Goal: Task Accomplishment & Management: Use online tool/utility

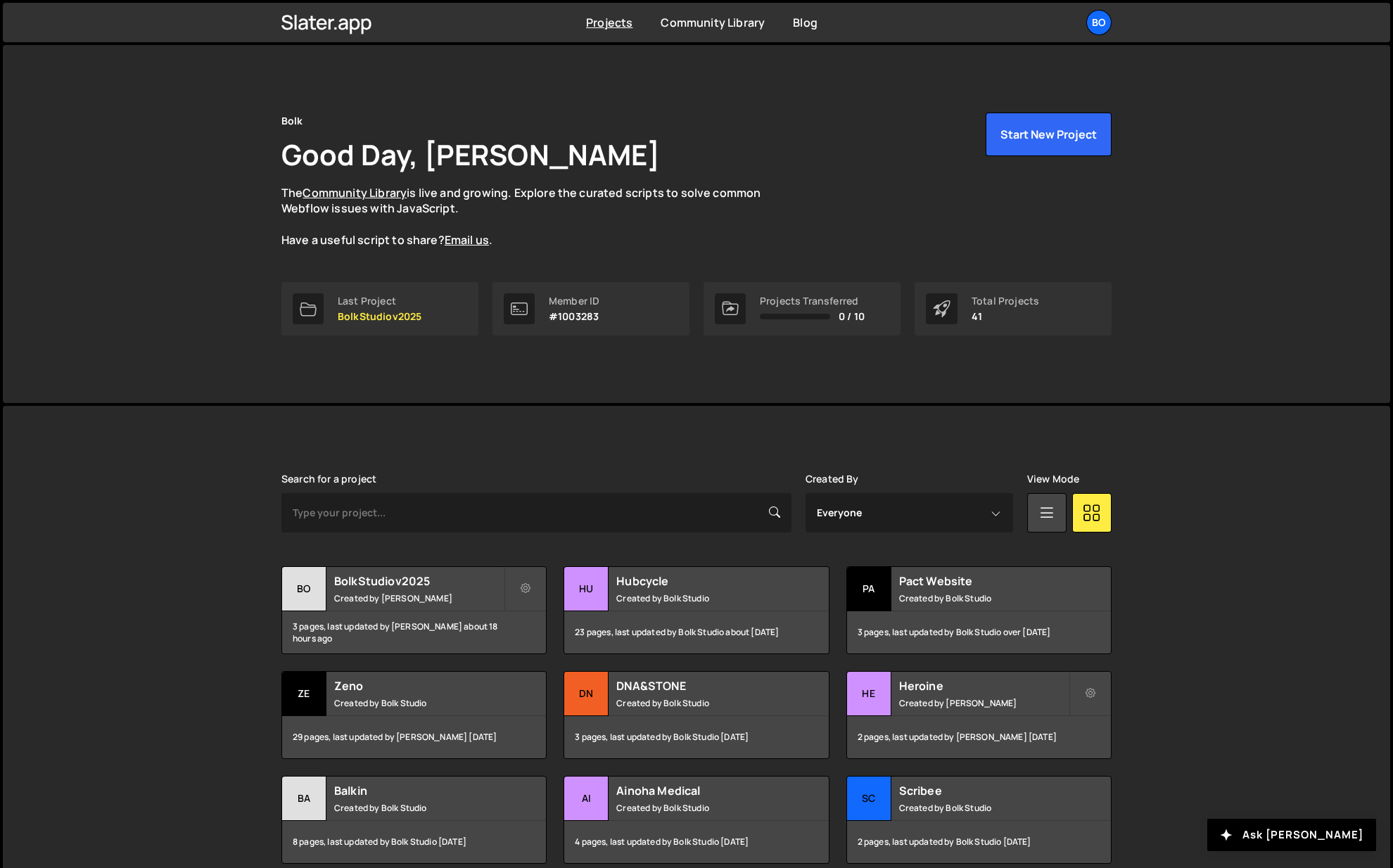
click at [683, 583] on h2 "Hubcycle" at bounding box center [701, 580] width 170 height 15
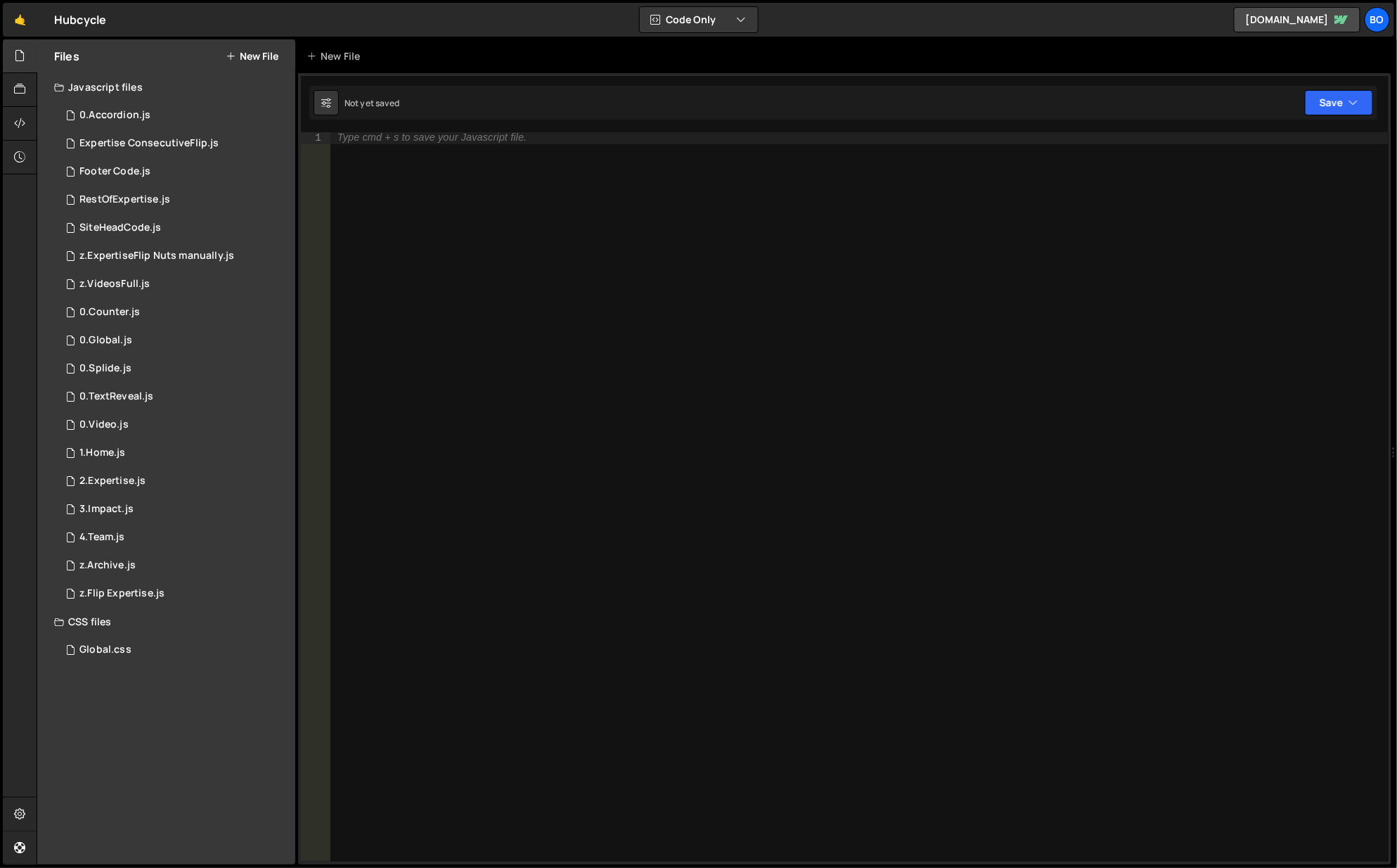
click at [178, 133] on div "0 Expertise ConsecutiveFlip.js 0" at bounding box center [174, 144] width 241 height 28
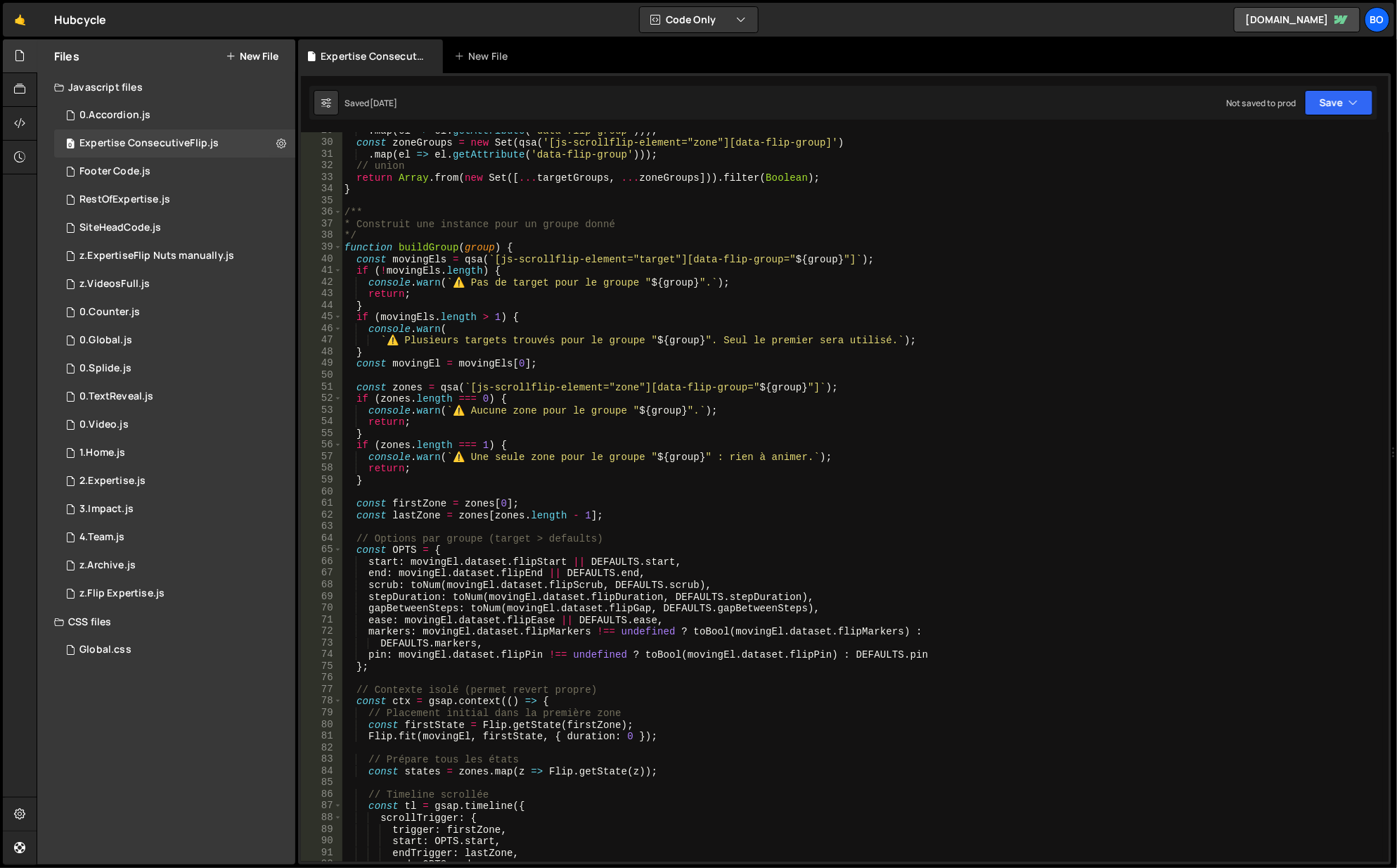
scroll to position [37, 0]
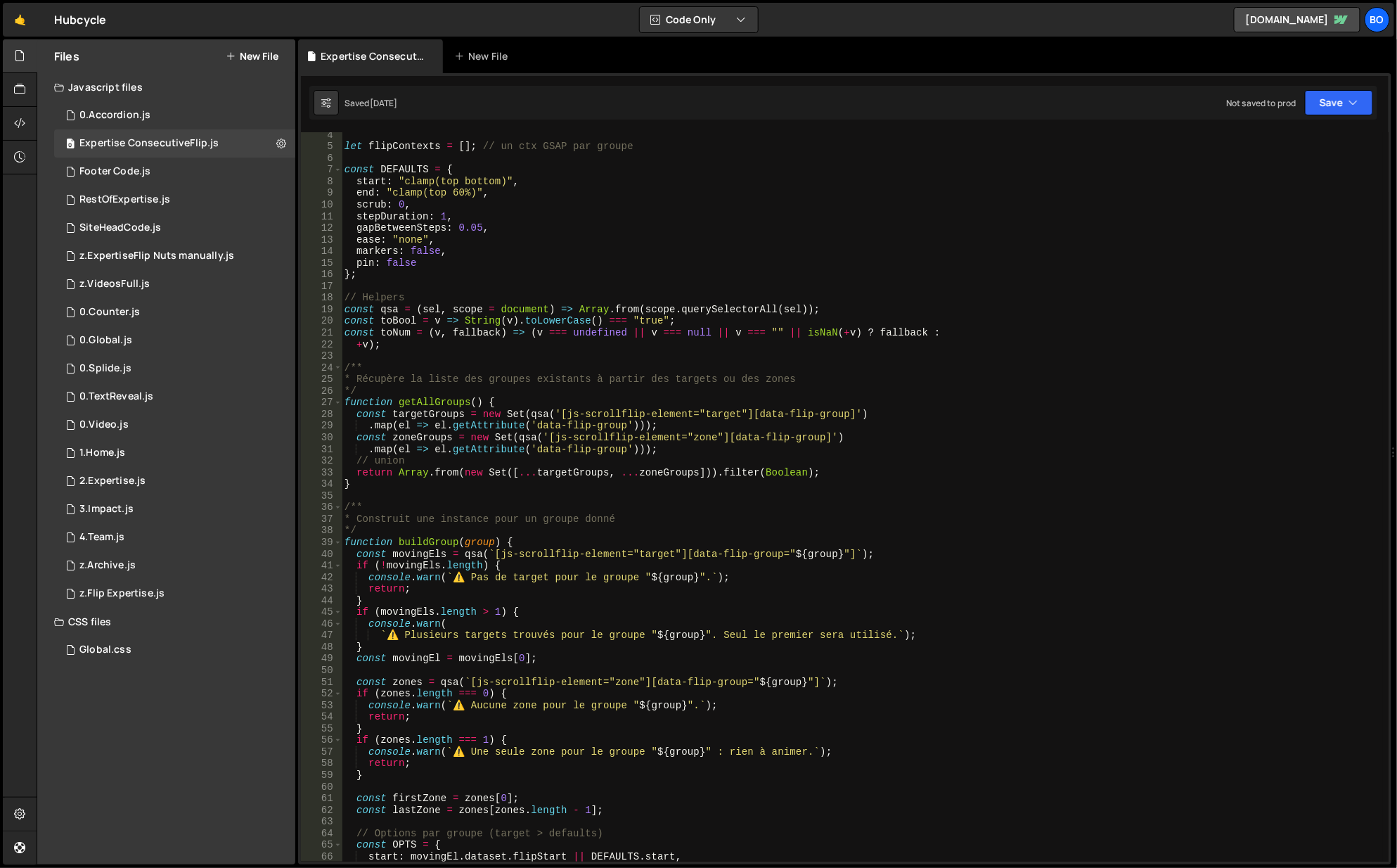
type textarea "* Récupère la liste des groupes existants à partir des targets ou des zones"
click at [561, 376] on div "let flipContexts = [ ] ; // un ctx GSAP par groupe const DEFAULTS = { start : "…" at bounding box center [863, 507] width 1043 height 754
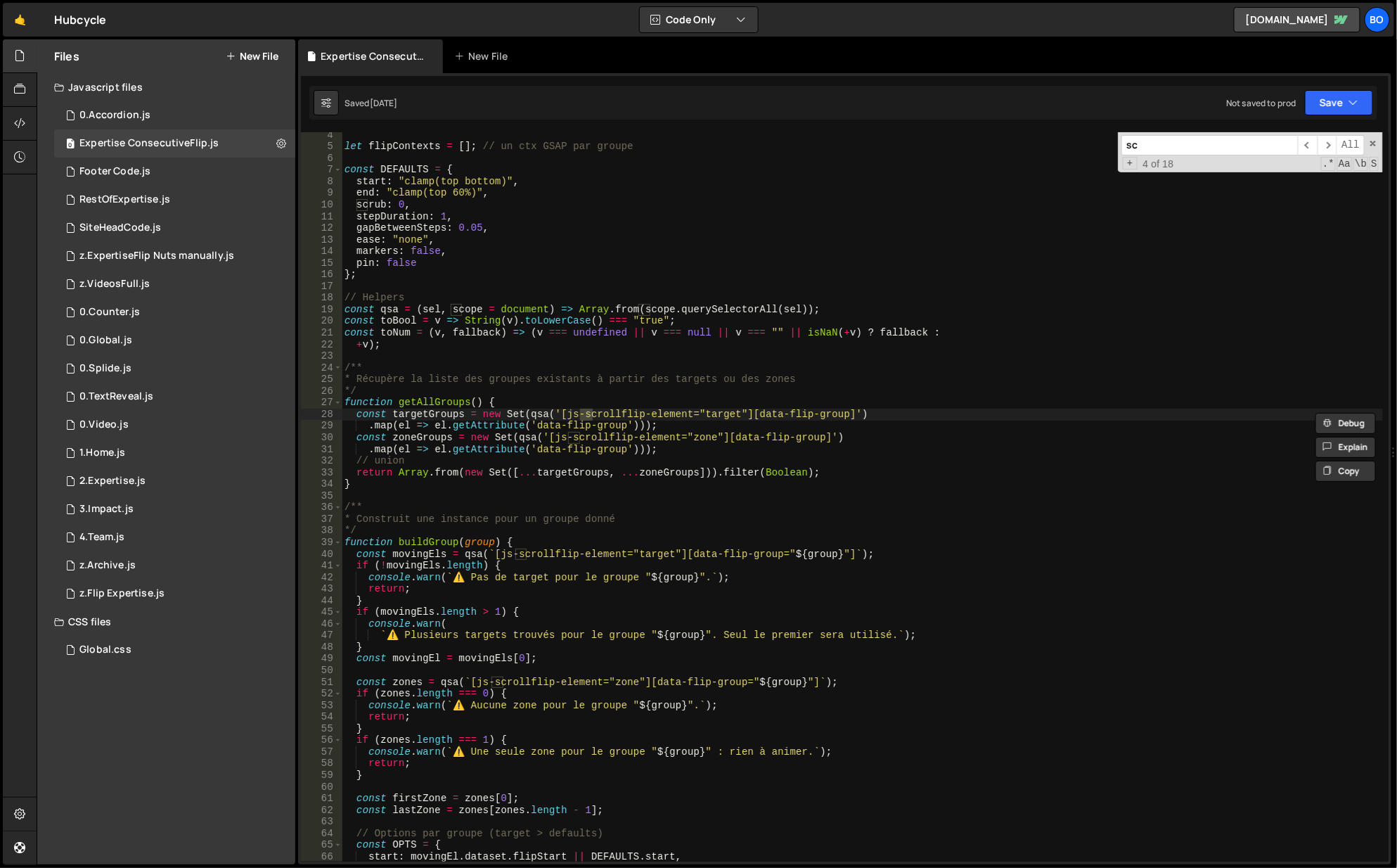
type input "s"
type textarea "// union"
click at [632, 466] on div "let flipContexts = [ ] ; // un ctx GSAP par groupe const DEFAULTS = { start : "…" at bounding box center [863, 507] width 1043 height 754
click at [152, 190] on div "0 RestOfExpertise.js 0" at bounding box center [174, 200] width 241 height 28
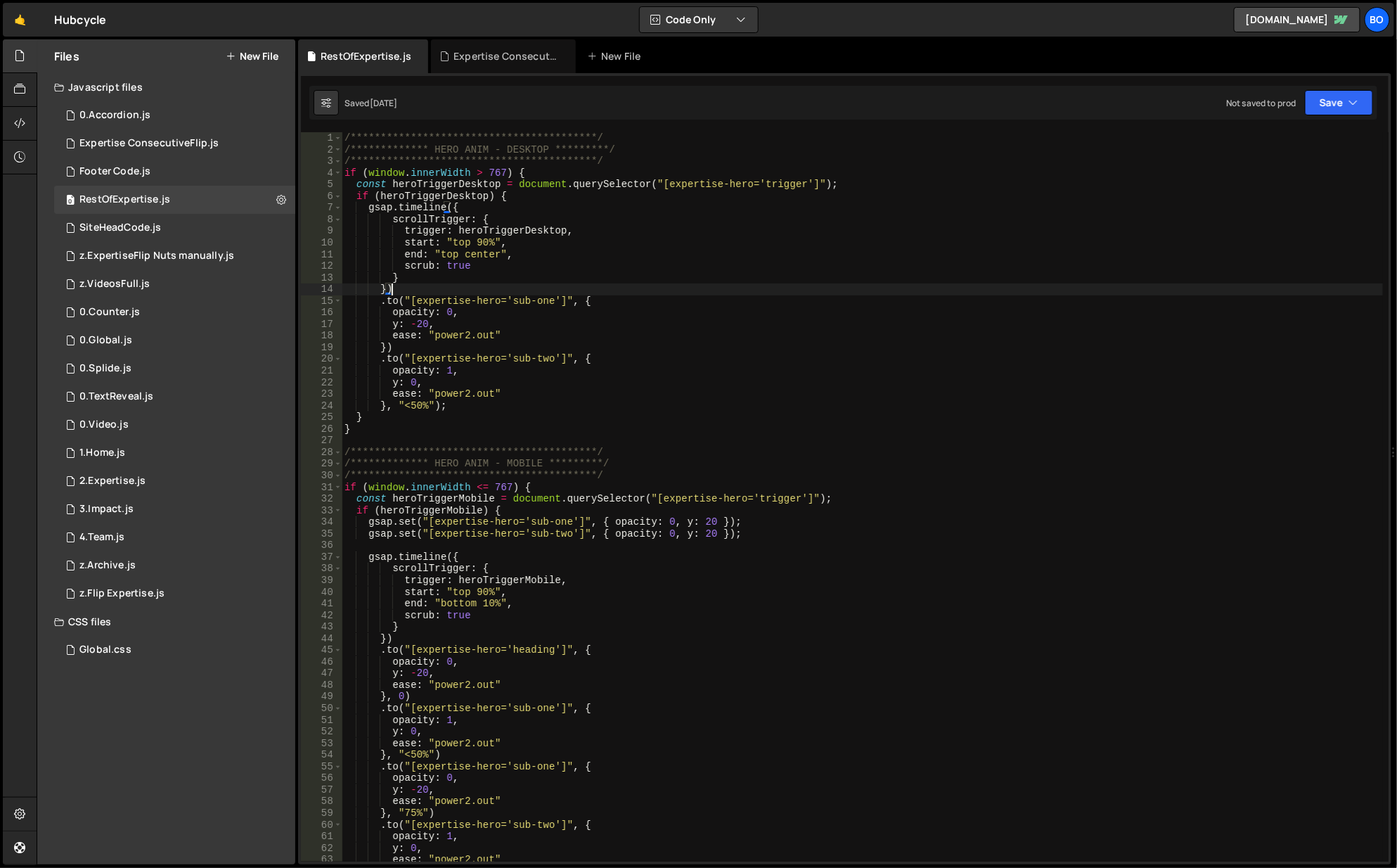
click at [1265, 291] on div "**********" at bounding box center [863, 510] width 1043 height 754
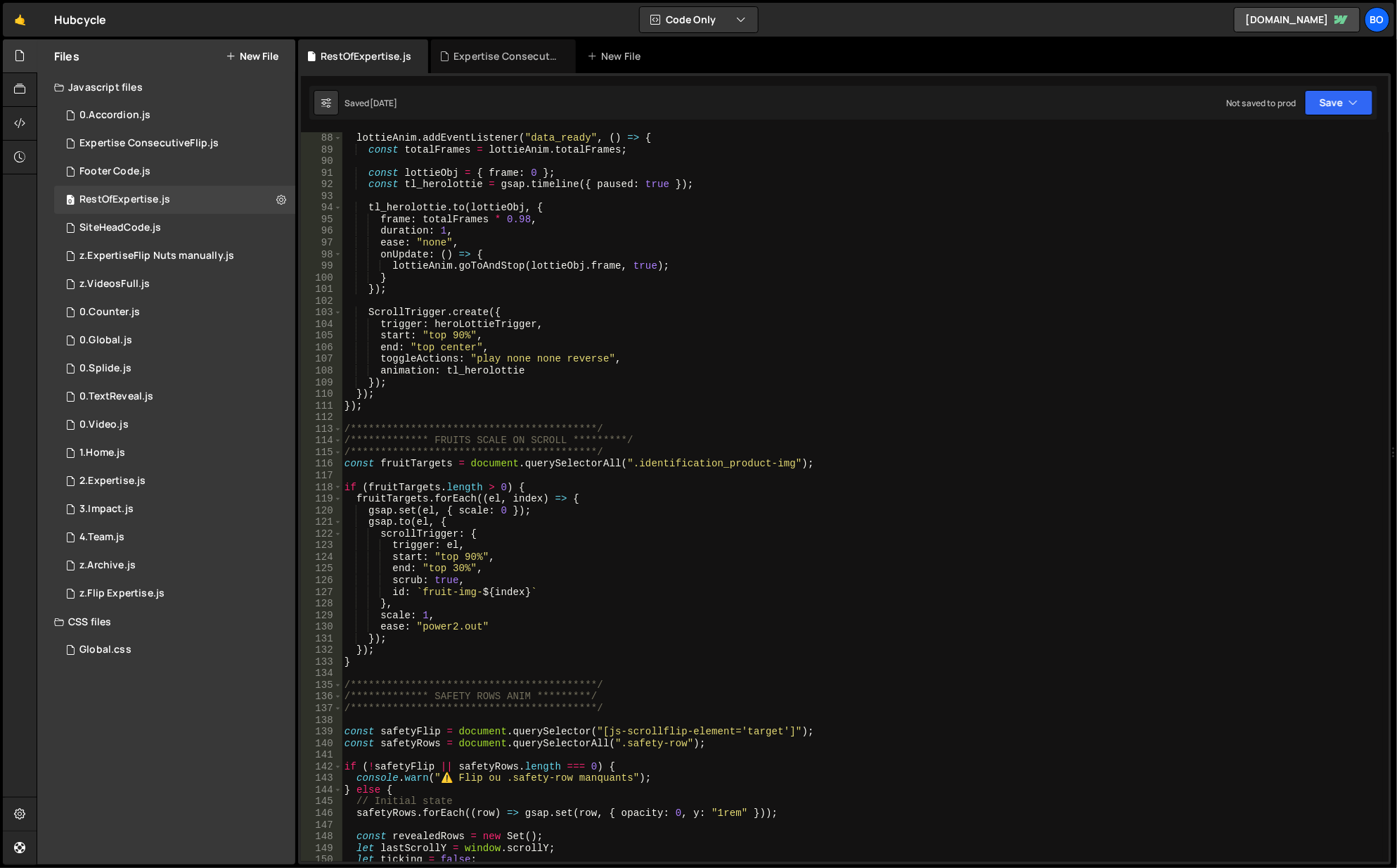
scroll to position [1013, 0]
click at [486, 438] on div "**********" at bounding box center [863, 510] width 1043 height 754
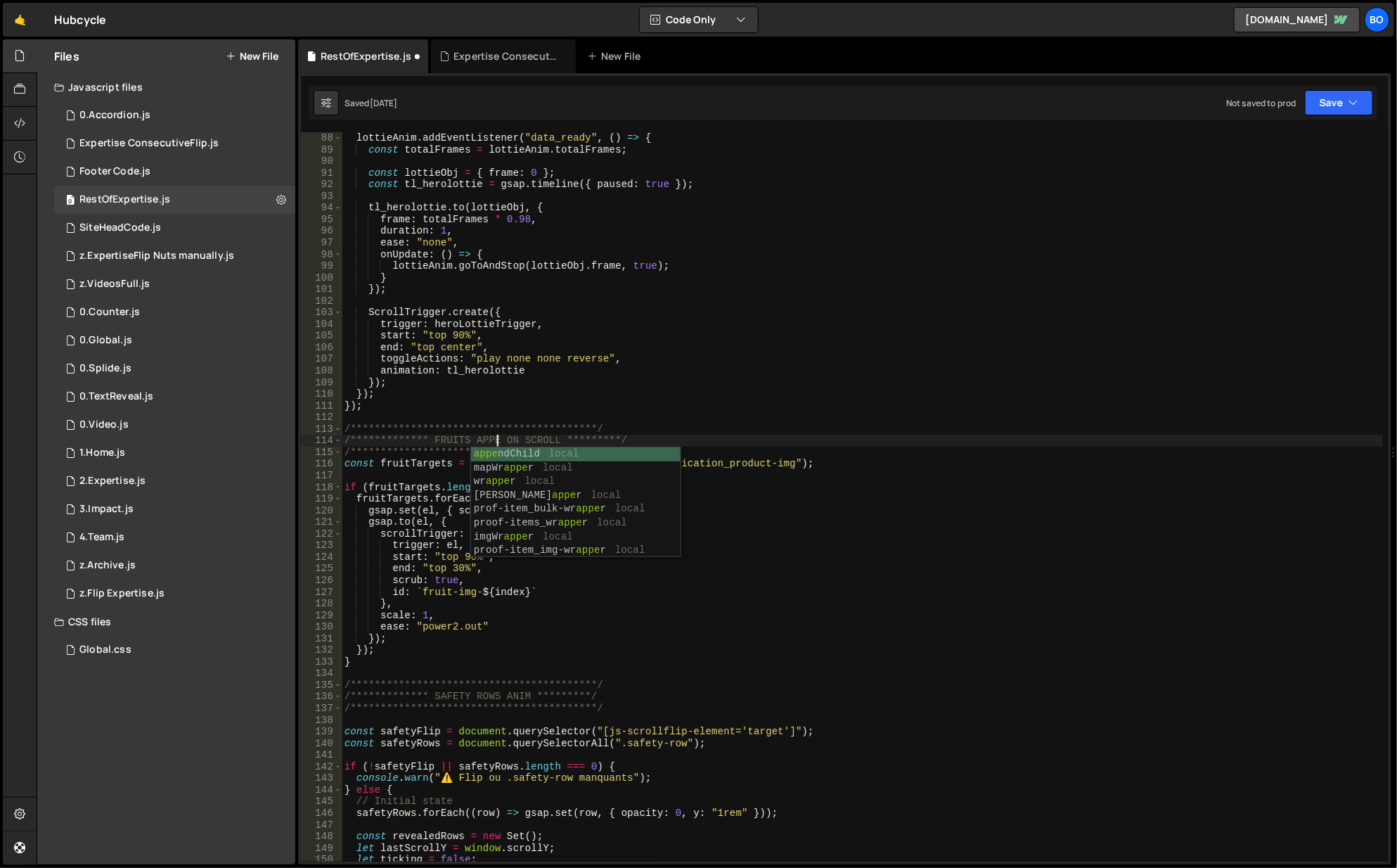
scroll to position [0, 11]
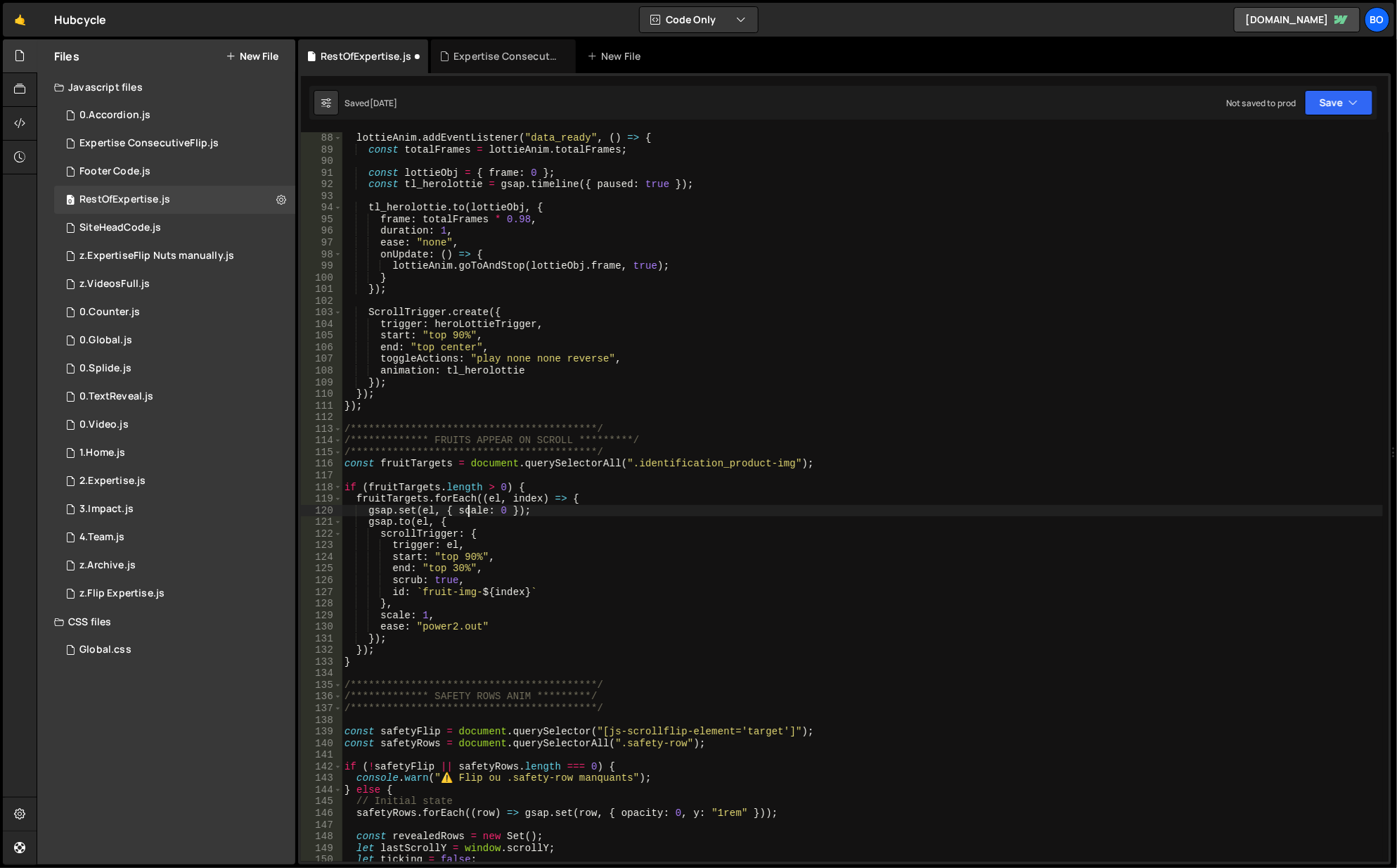
click at [470, 508] on div "**********" at bounding box center [863, 510] width 1043 height 754
click at [391, 617] on div "**********" at bounding box center [863, 510] width 1043 height 754
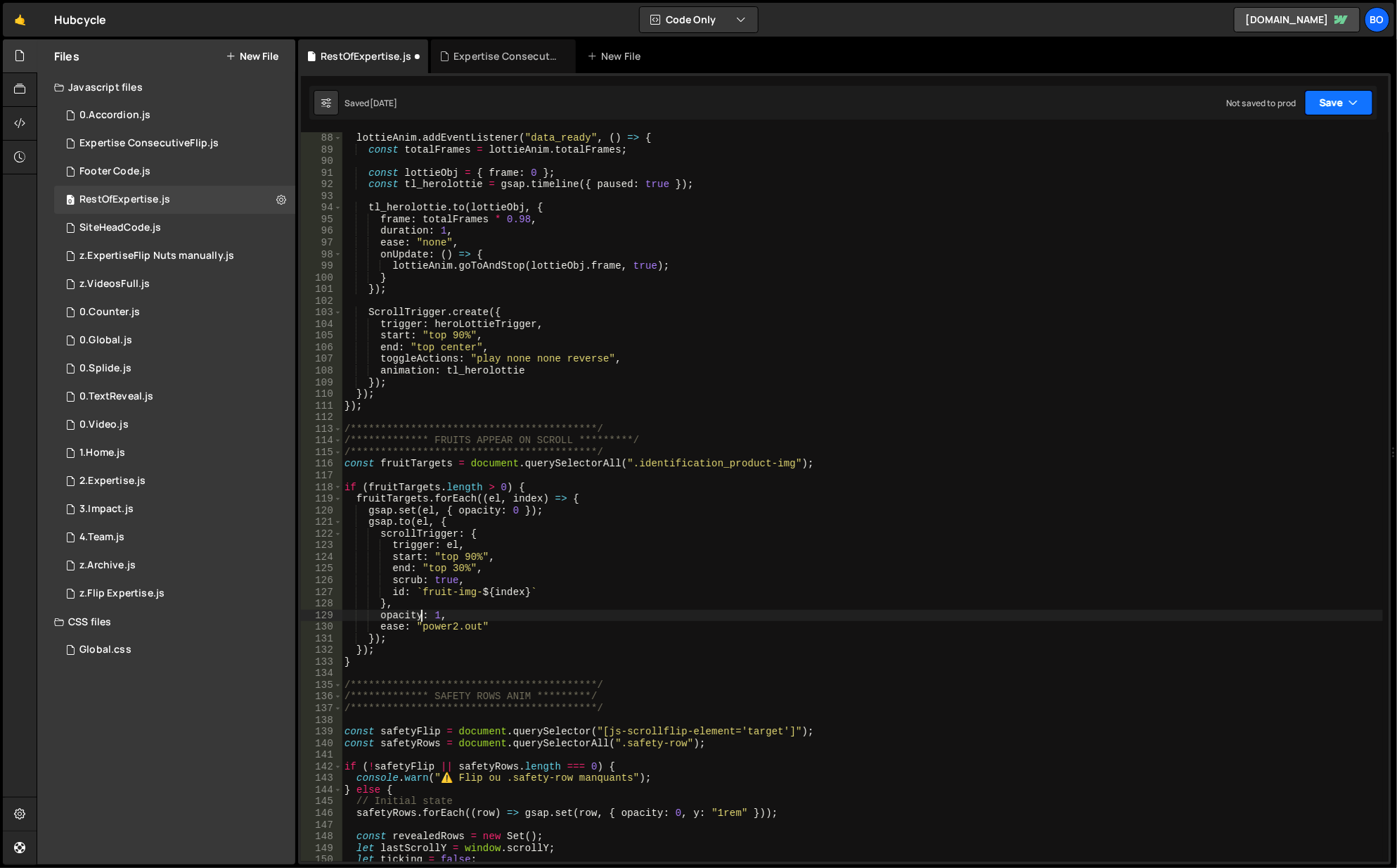
click at [1342, 93] on button "Save" at bounding box center [1339, 102] width 68 height 25
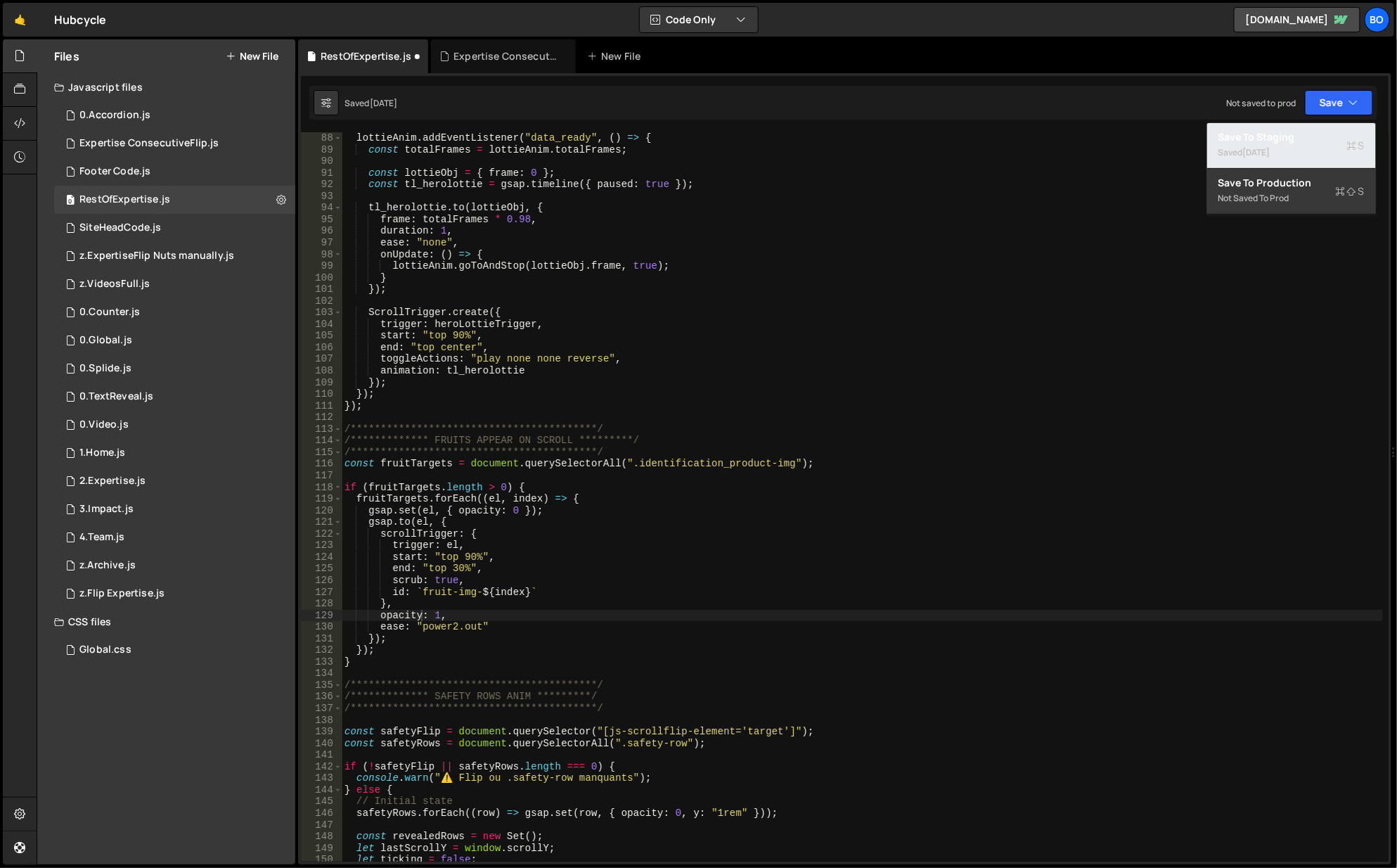
click at [1293, 141] on div "Save to Staging S" at bounding box center [1291, 137] width 146 height 14
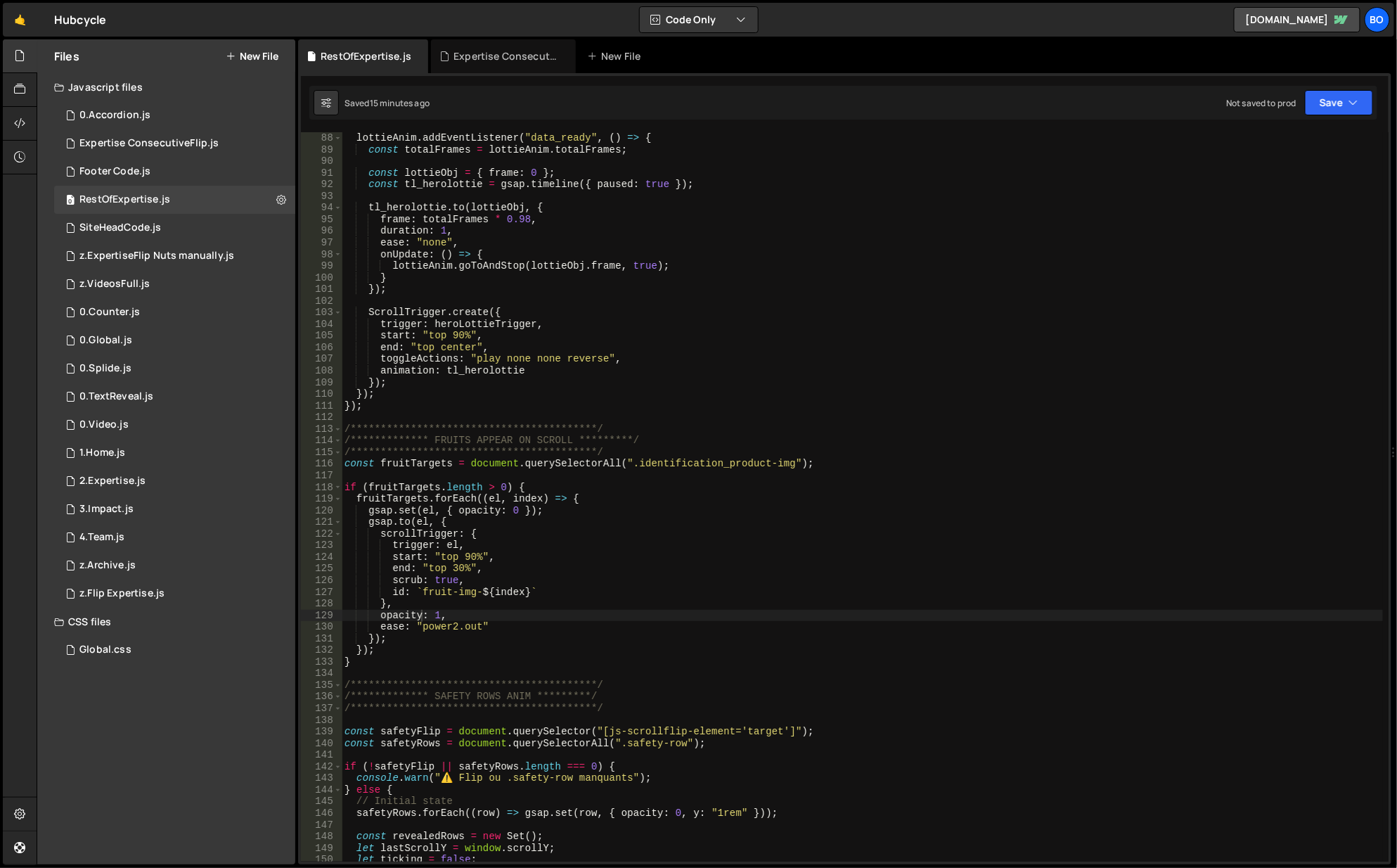
type textarea "gsap.to(el, {"
click at [518, 523] on div "**********" at bounding box center [863, 510] width 1043 height 754
click at [1343, 117] on div "Saved 15 minutes ago Not saved to prod Upgrade to Edit Save Save to Staging S S…" at bounding box center [843, 102] width 1068 height 34
click at [1344, 114] on button "Save" at bounding box center [1339, 102] width 68 height 25
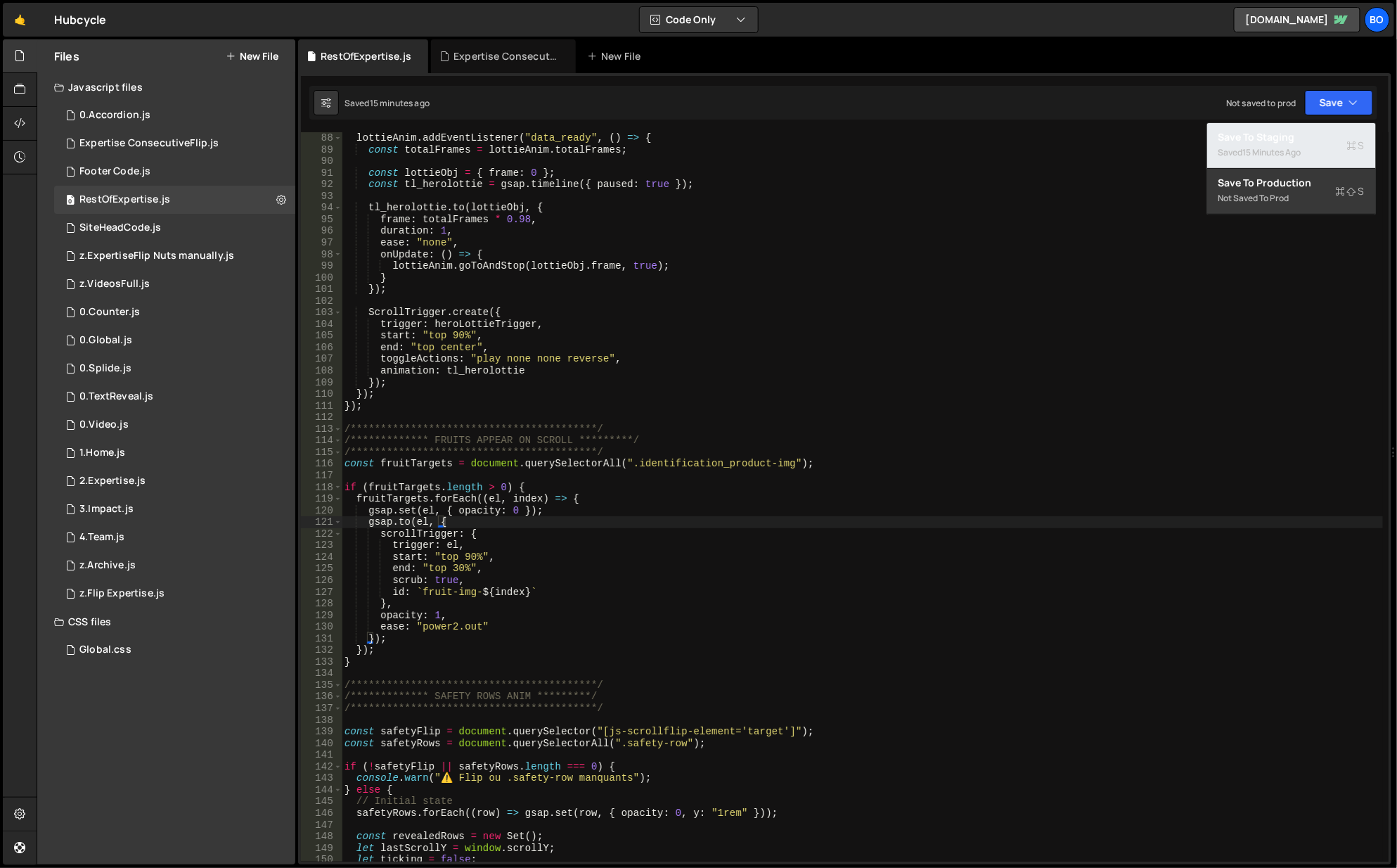
click at [1269, 129] on button "Save to Staging S Saved 15 minutes ago" at bounding box center [1292, 145] width 169 height 45
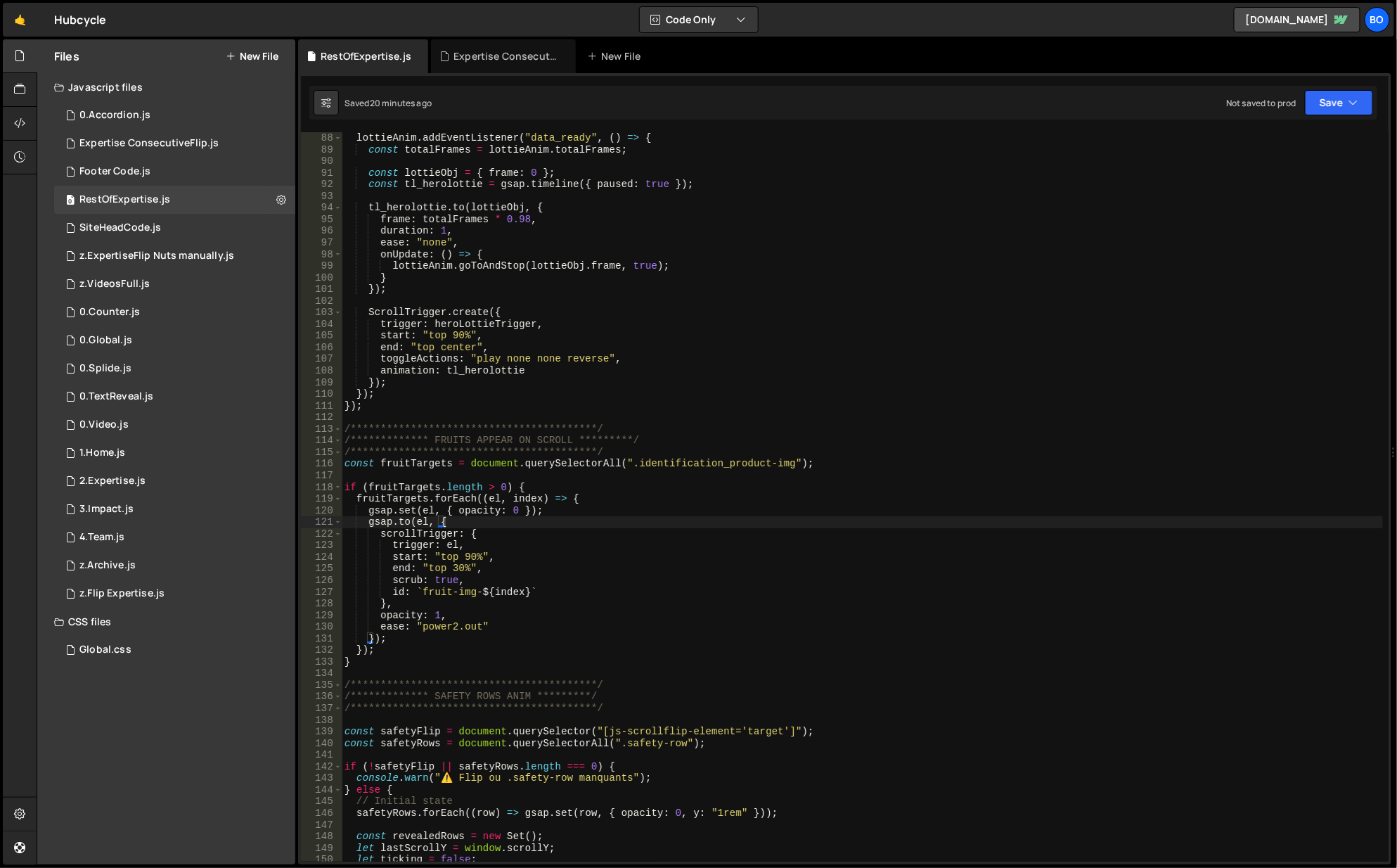
click at [452, 57] on div "Expertise ConsecutiveFlip.js" at bounding box center [499, 56] width 119 height 14
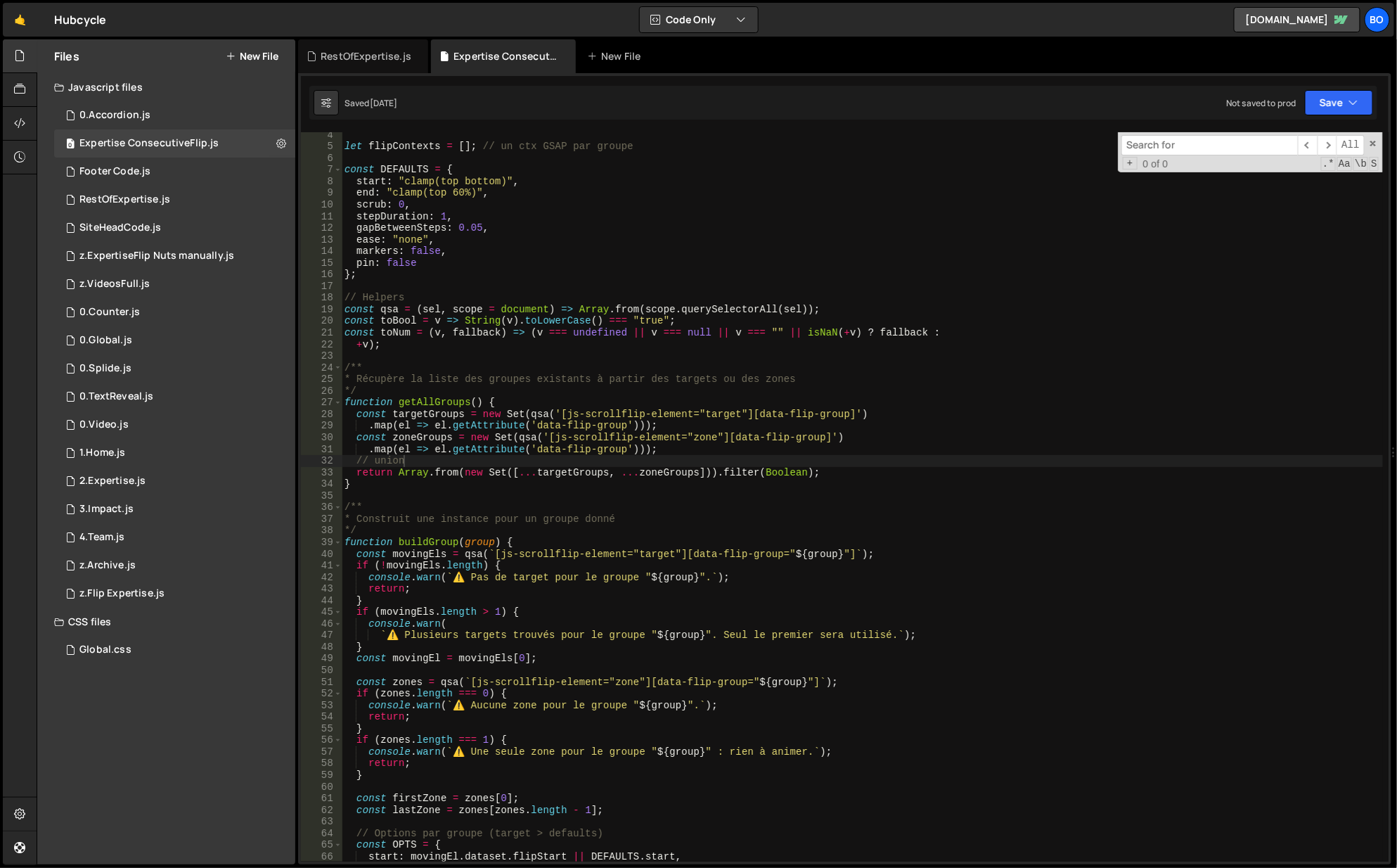
click at [472, 179] on div "let flipContexts = [ ] ; // un ctx GSAP par groupe const DEFAULTS = { start : "…" at bounding box center [863, 507] width 1043 height 754
type textarea "start: "clamp(top 90%)","
click at [1339, 102] on button "Save" at bounding box center [1339, 102] width 68 height 25
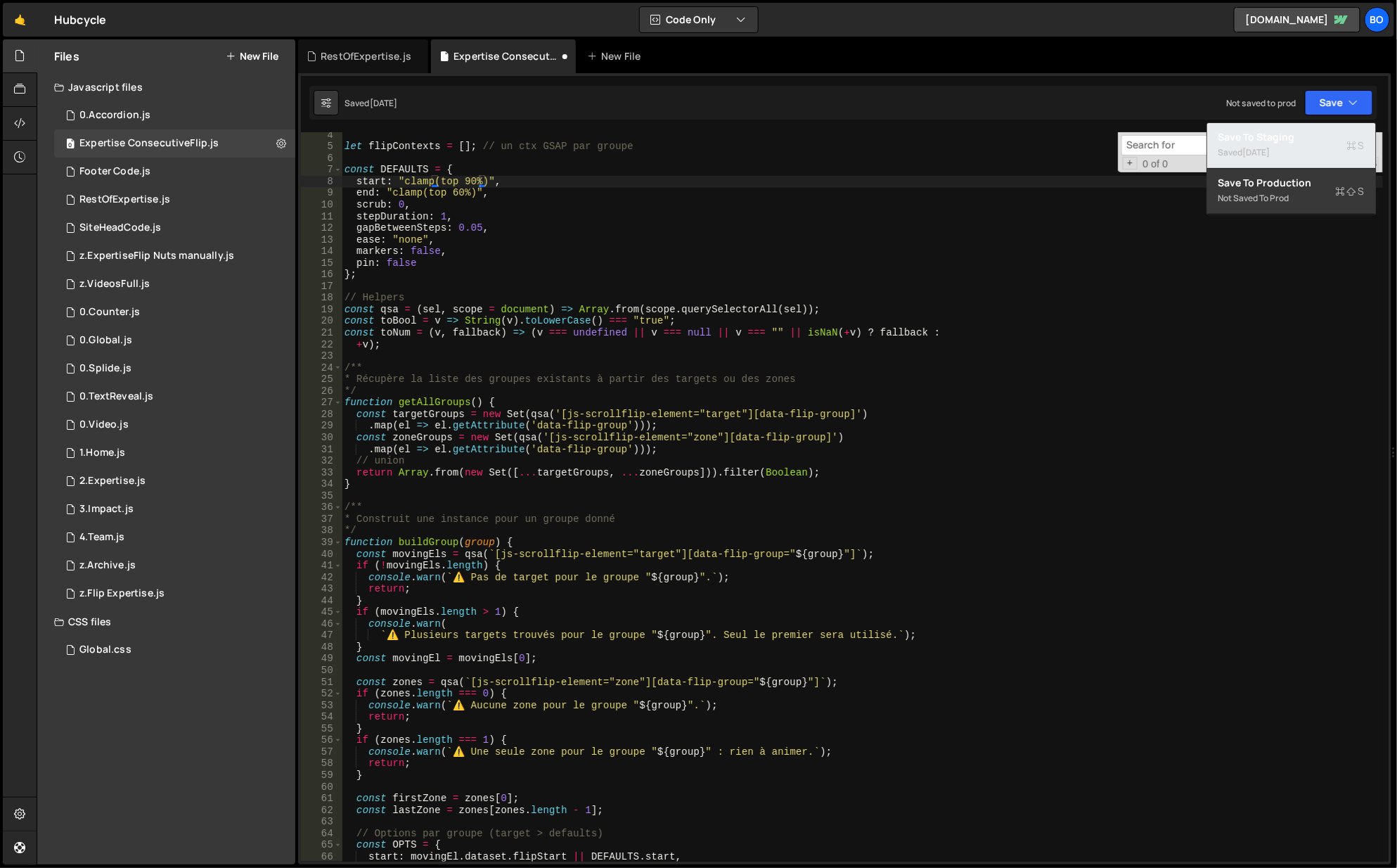
click at [1232, 145] on div "Saved 5 days ago" at bounding box center [1291, 152] width 146 height 17
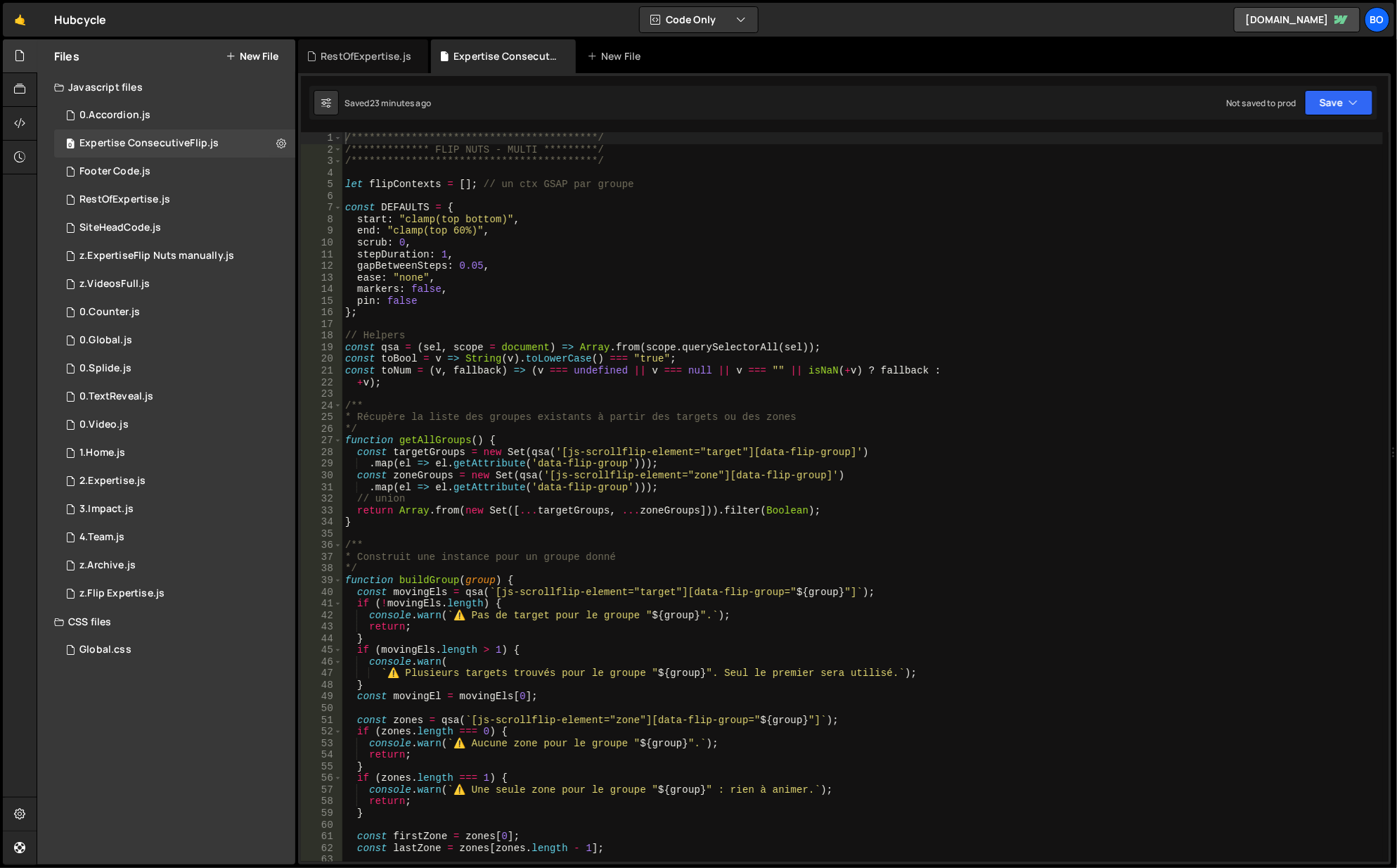
click at [142, 485] on div "2.Expertise.js" at bounding box center [112, 481] width 66 height 12
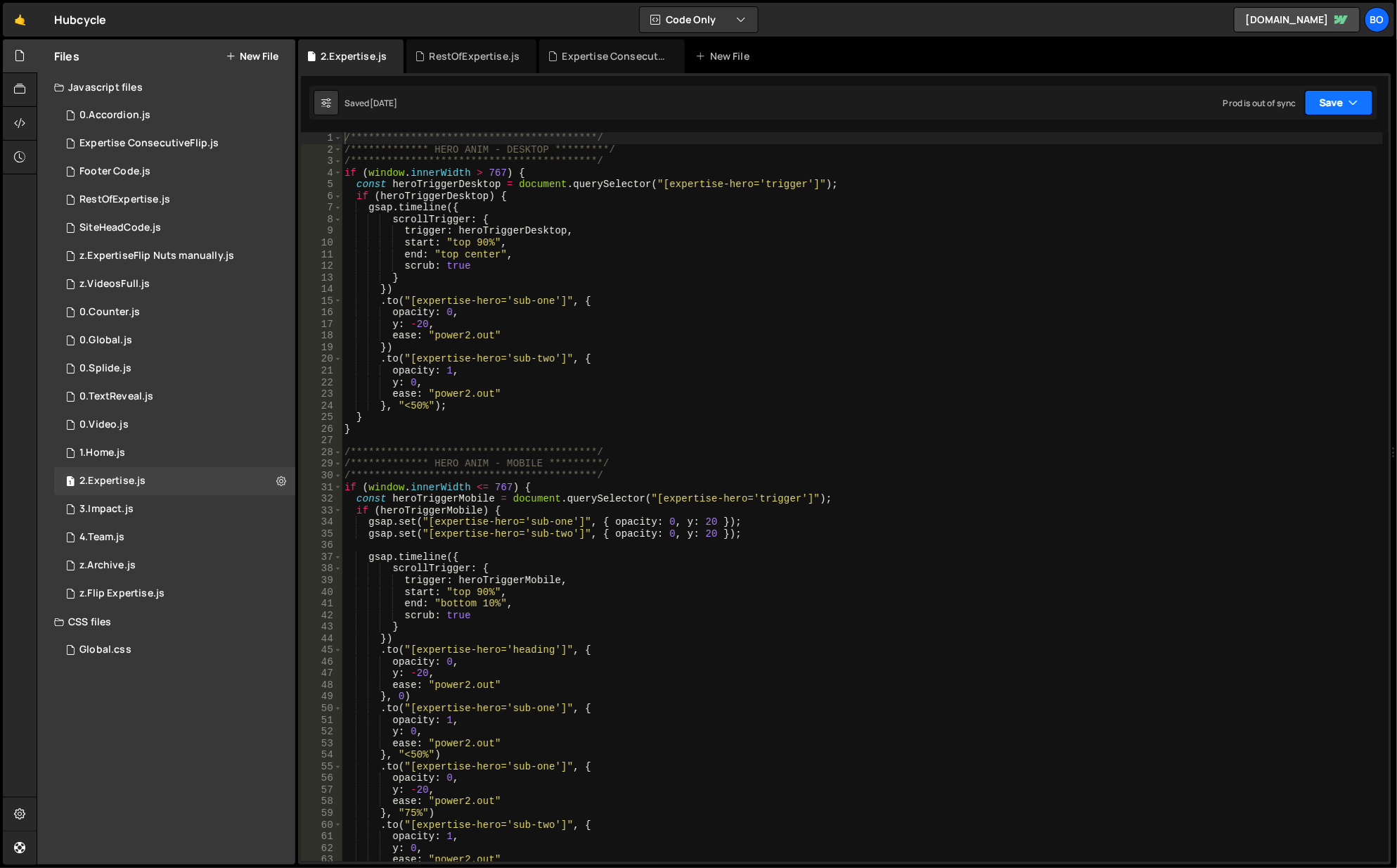
click at [1333, 95] on button "Save" at bounding box center [1339, 102] width 68 height 25
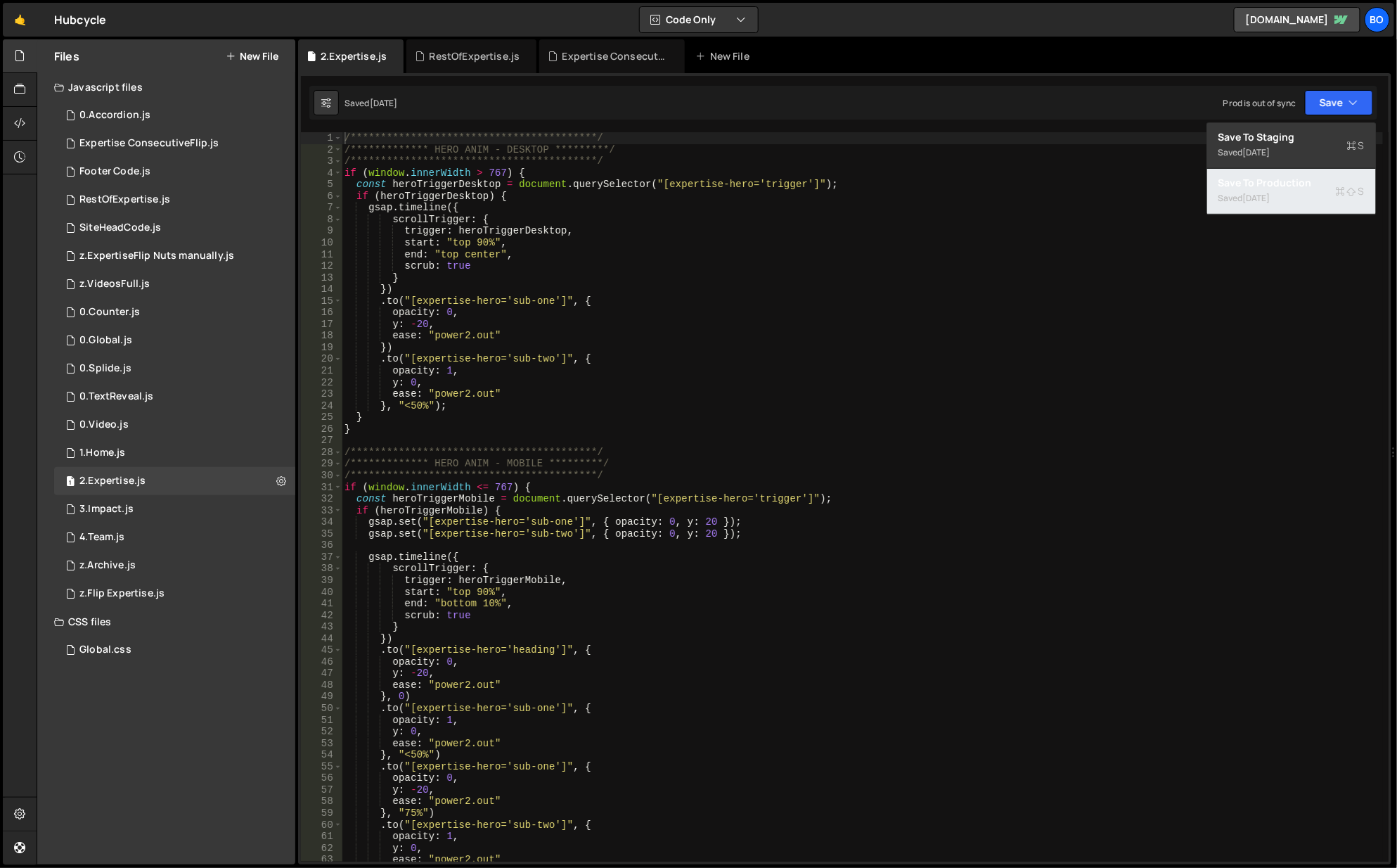
click at [1256, 189] on div "Save to Production S" at bounding box center [1291, 183] width 146 height 14
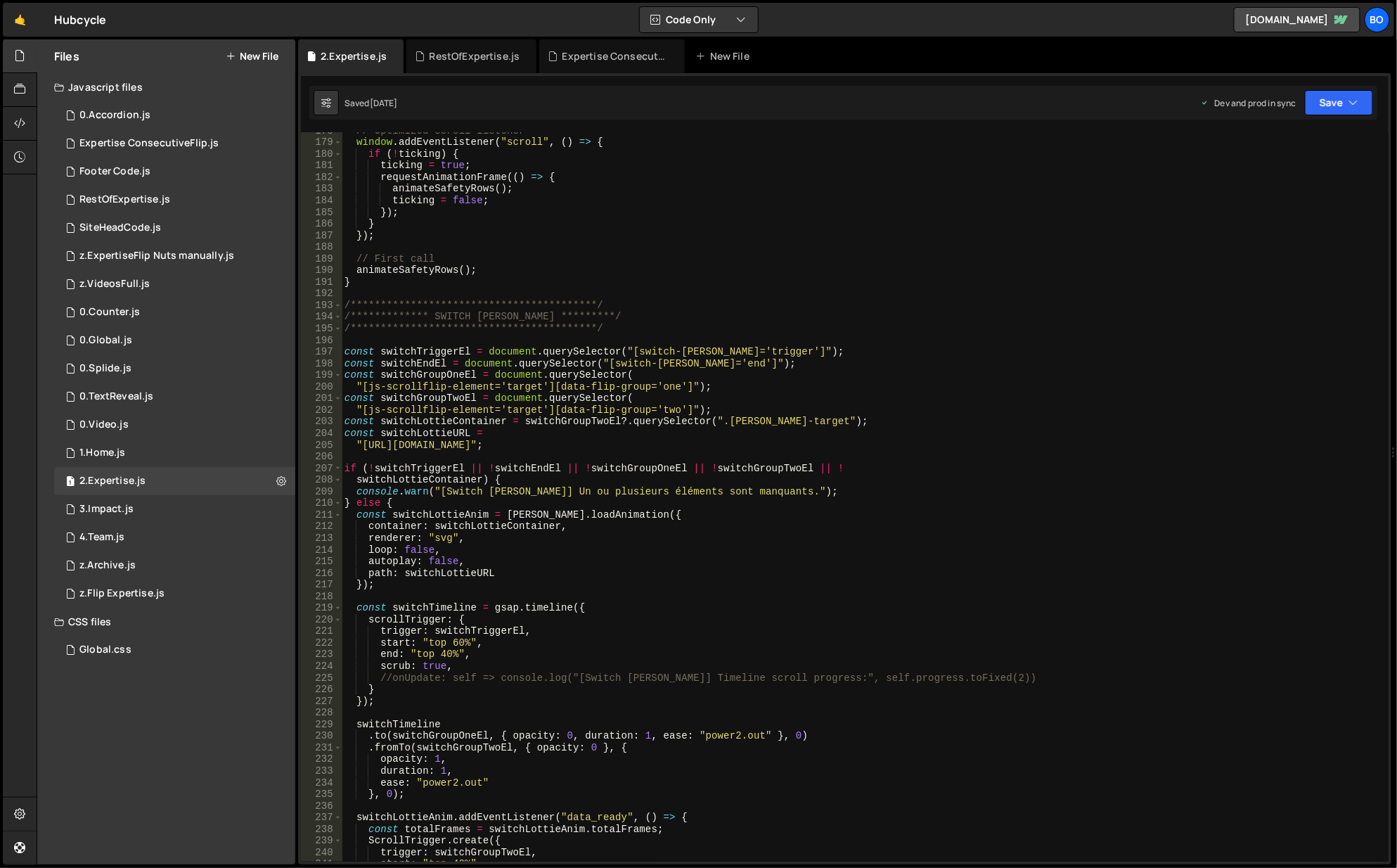
scroll to position [2321, 0]
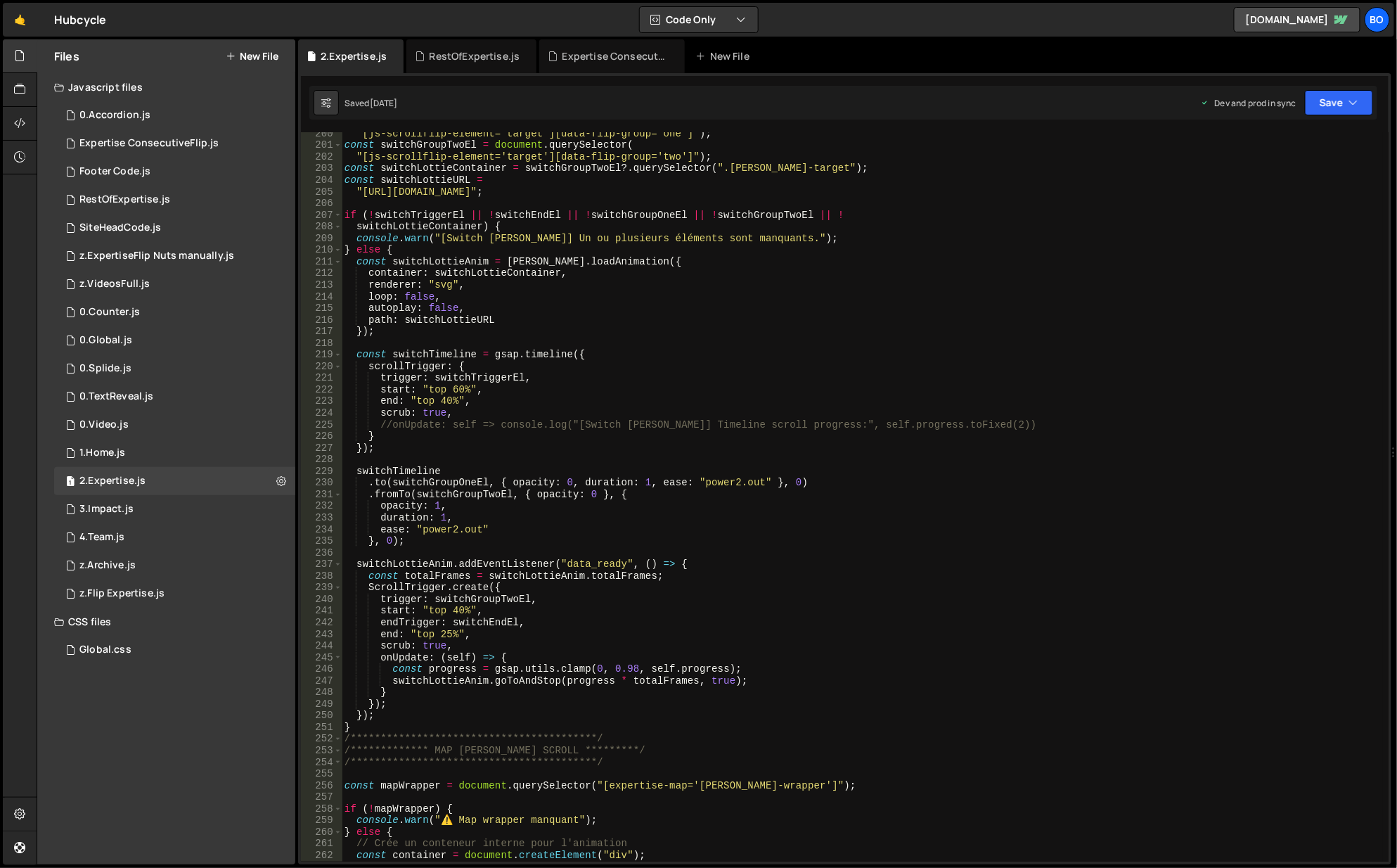
click at [581, 52] on div "Expertise ConsecutiveFlip.js" at bounding box center [615, 56] width 106 height 14
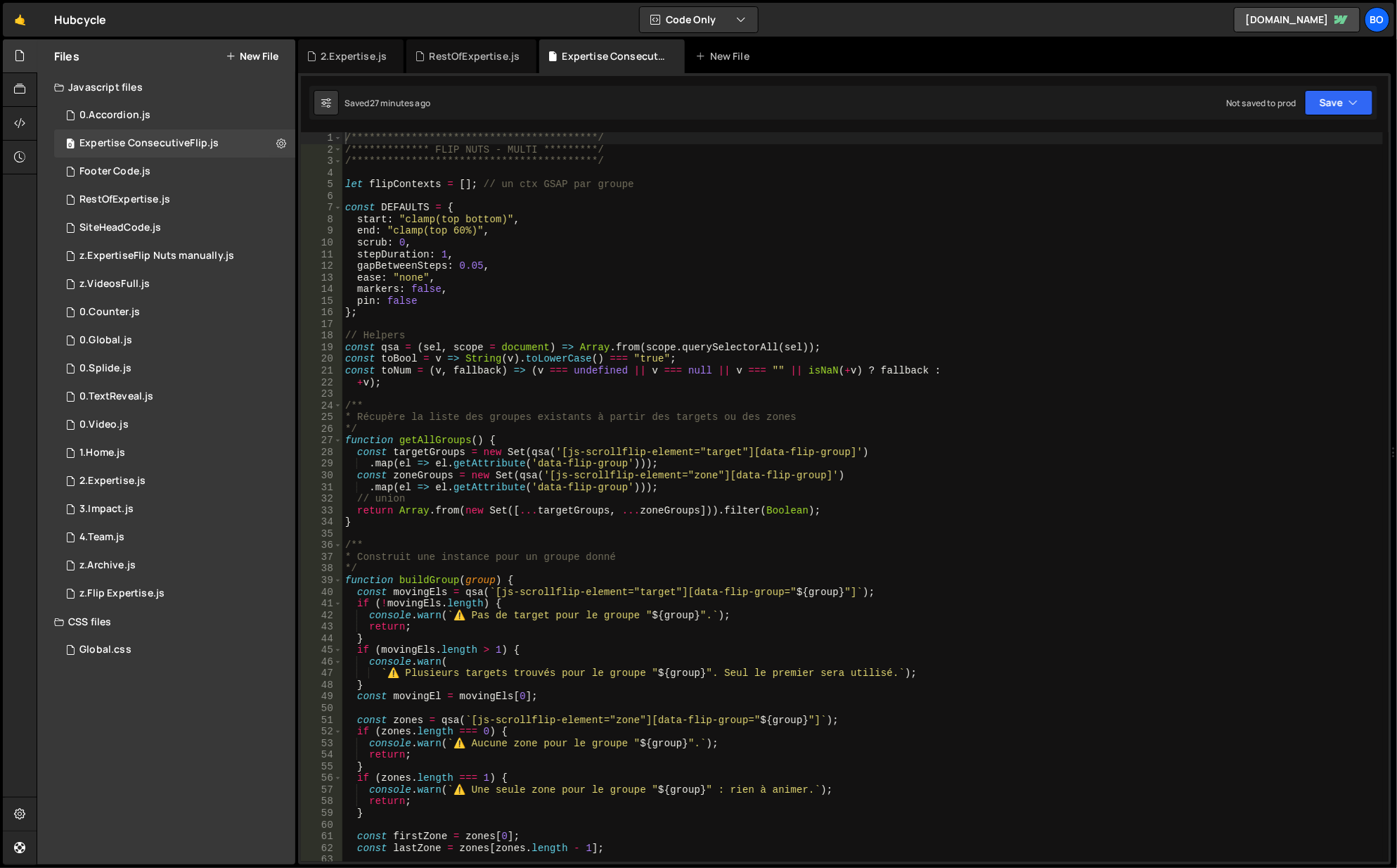
click at [587, 479] on div "**********" at bounding box center [863, 510] width 1042 height 754
type textarea "window.addEventListener("resize", createAllScrollFlips);"
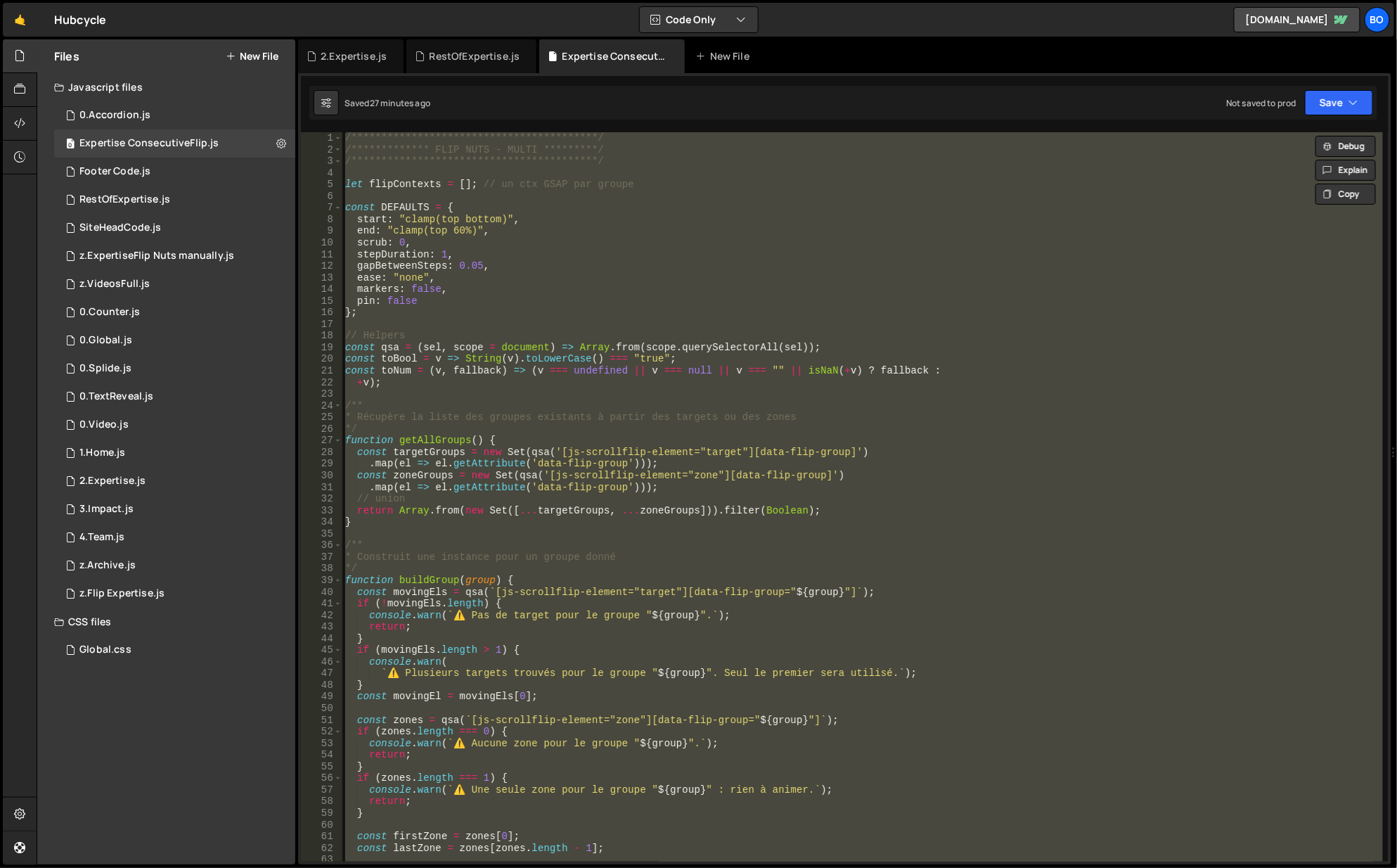
click at [330, 66] on div "2.Expertise.js" at bounding box center [350, 56] width 106 height 34
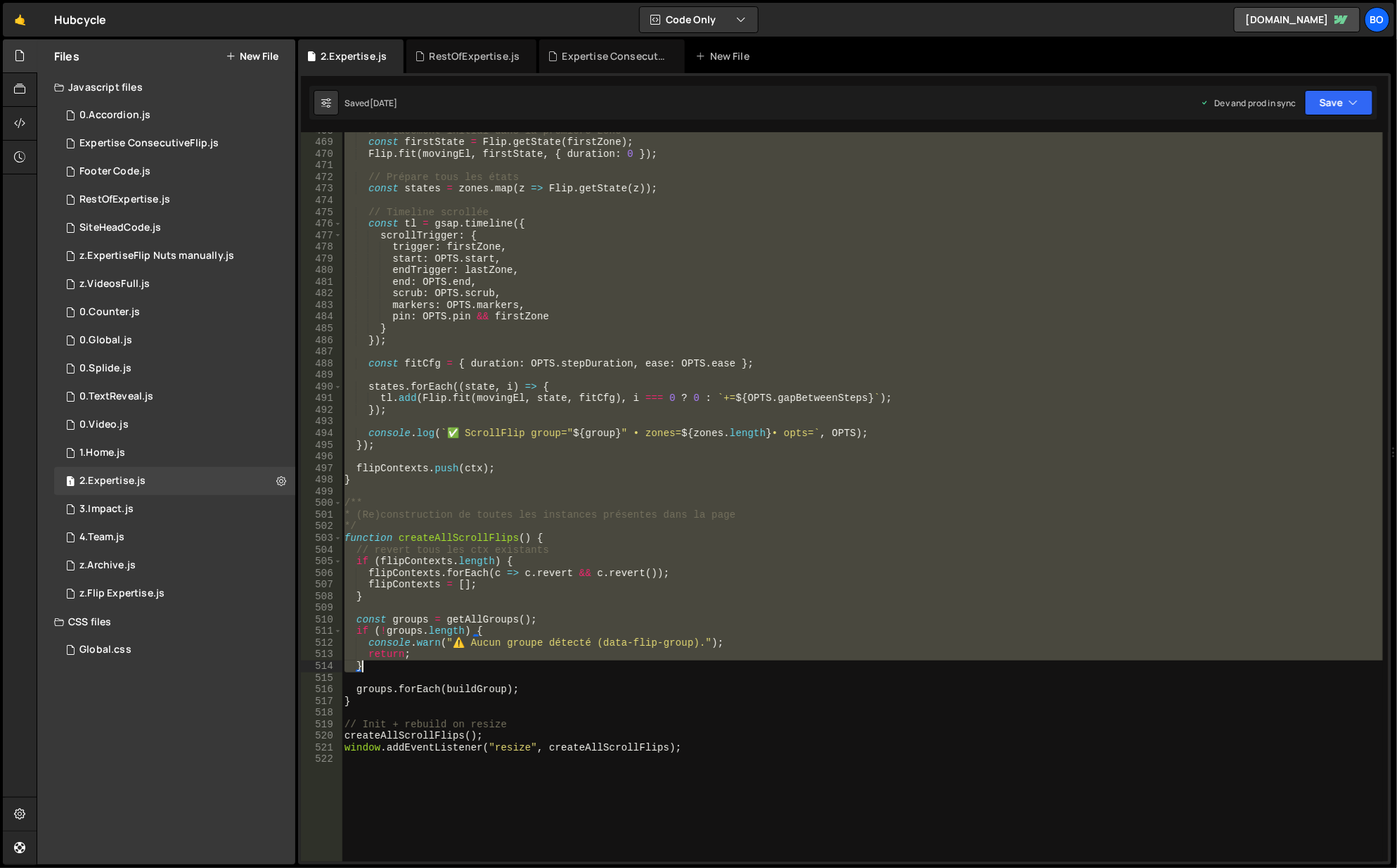
scroll to position [5704, 0]
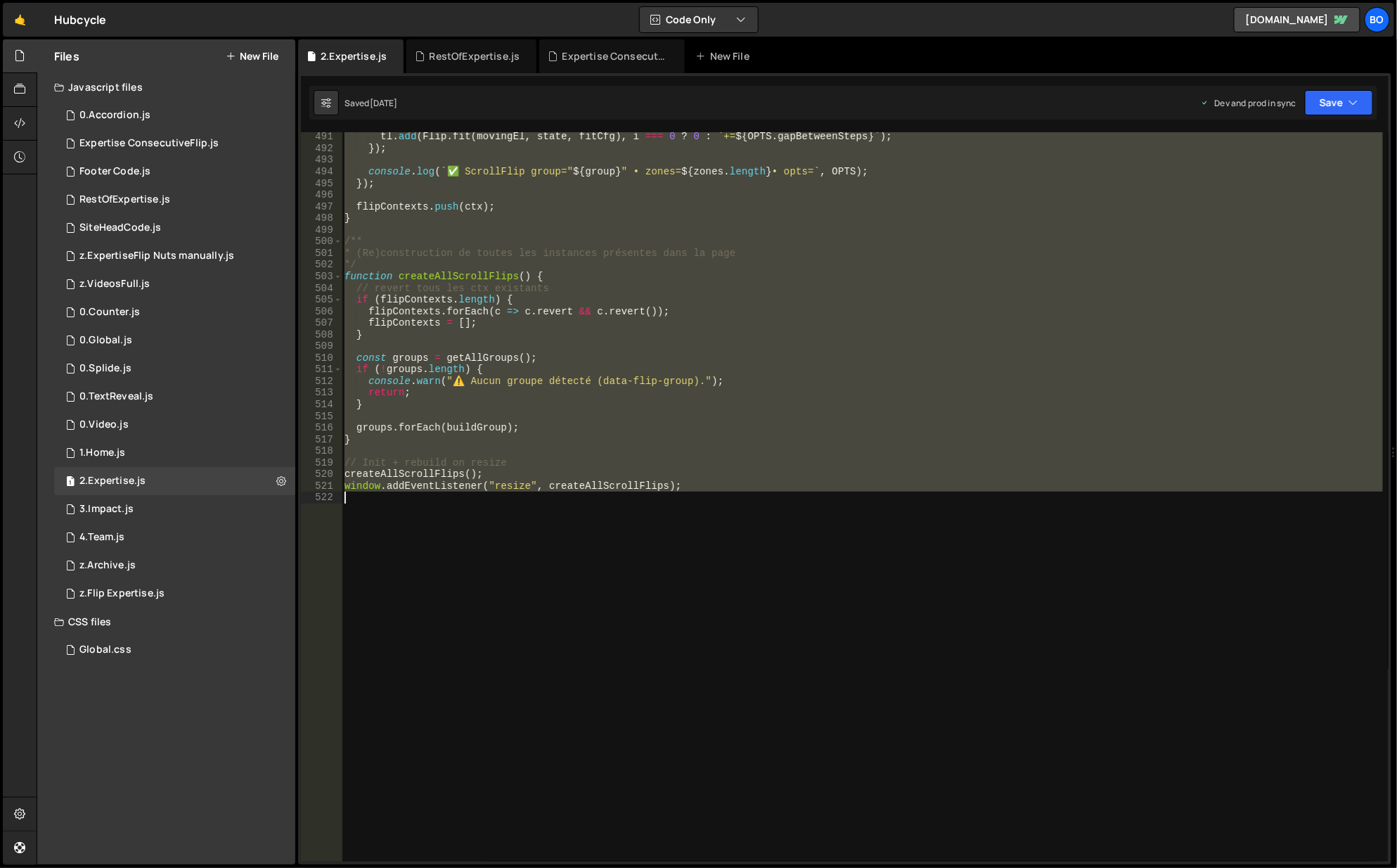
drag, startPoint x: 460, startPoint y: 351, endPoint x: 562, endPoint y: 711, distance: 374.2
click at [562, 711] on div "tl . add ( Flip . fit ( movingEl , state , fitCfg ) , i === 0 ? 0 : ` += ${ OPT…" at bounding box center [863, 508] width 1043 height 754
type textarea "window.addEventListener("resize", createAllScrollFlips);"
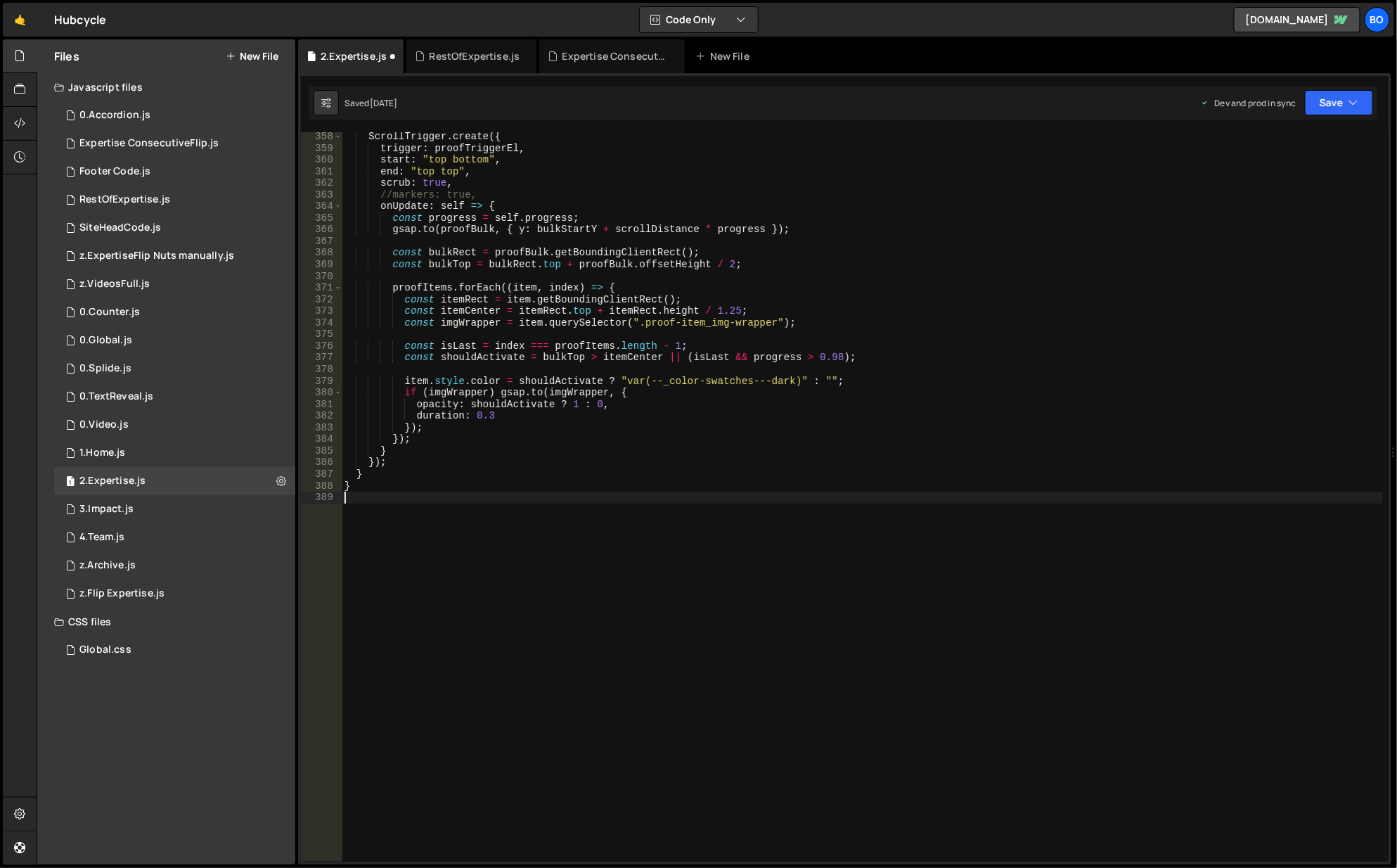
scroll to position [5333, 0]
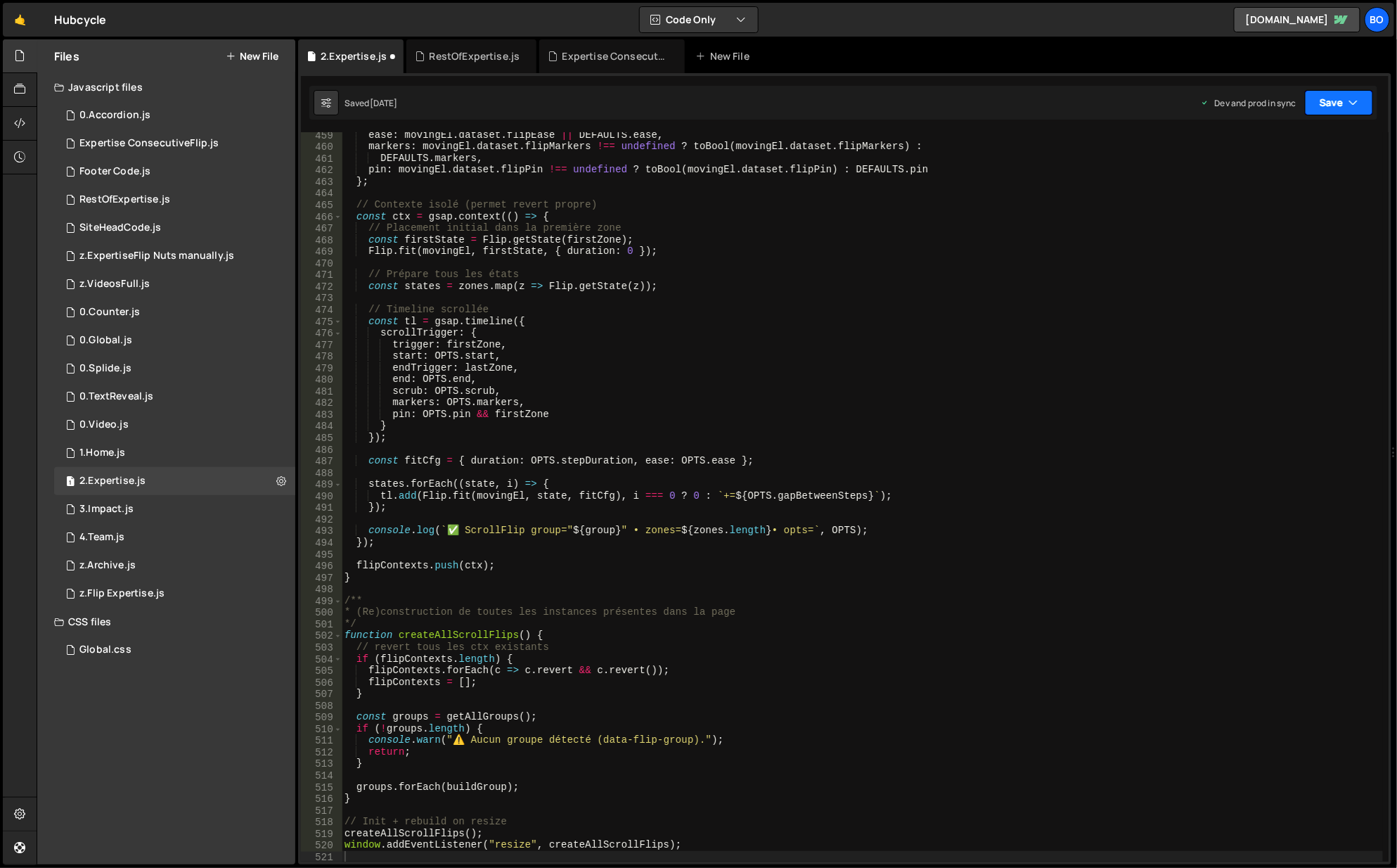
click at [1349, 99] on icon "button" at bounding box center [1353, 103] width 10 height 14
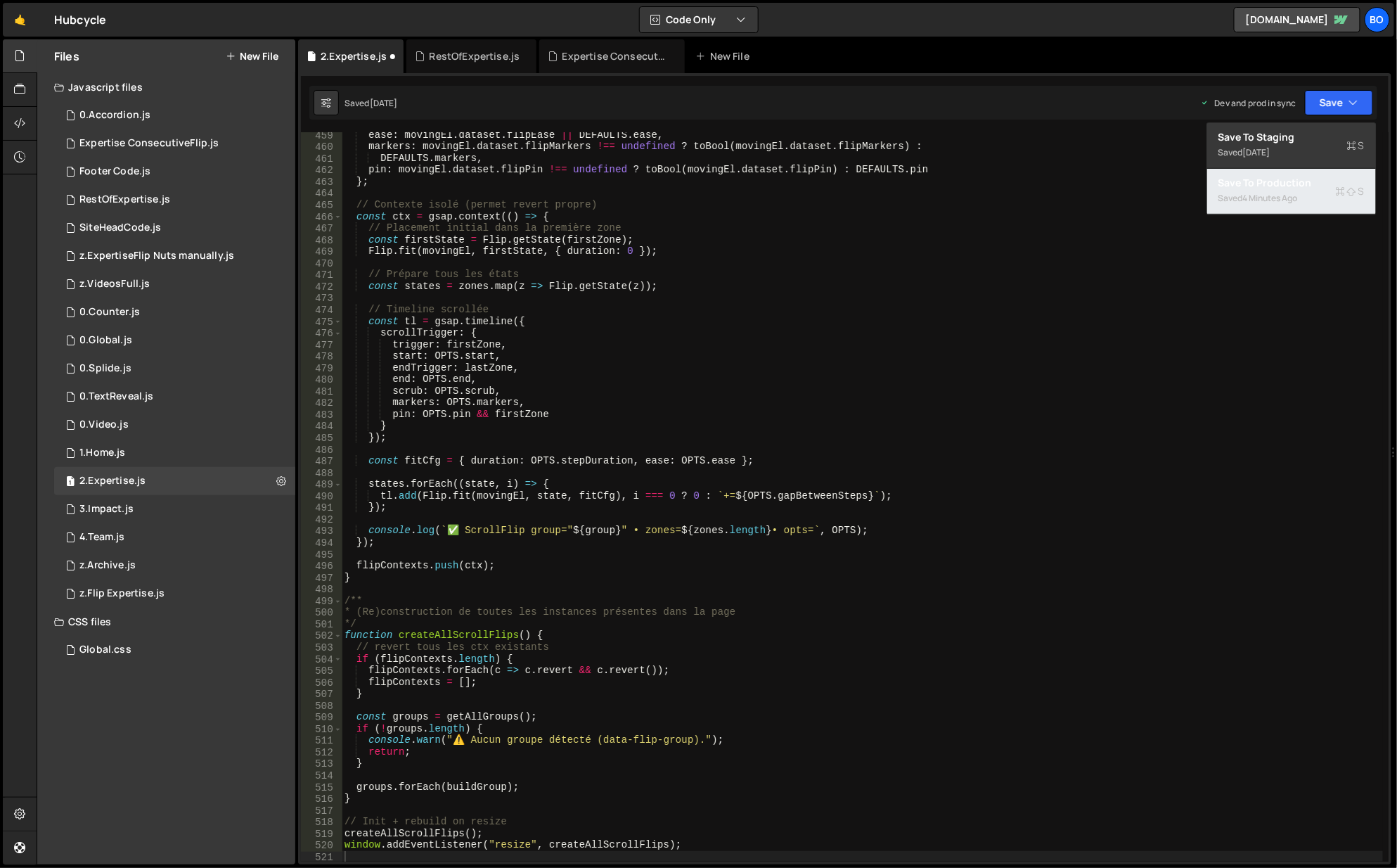
click at [1286, 177] on div "Save to Production S" at bounding box center [1291, 183] width 146 height 14
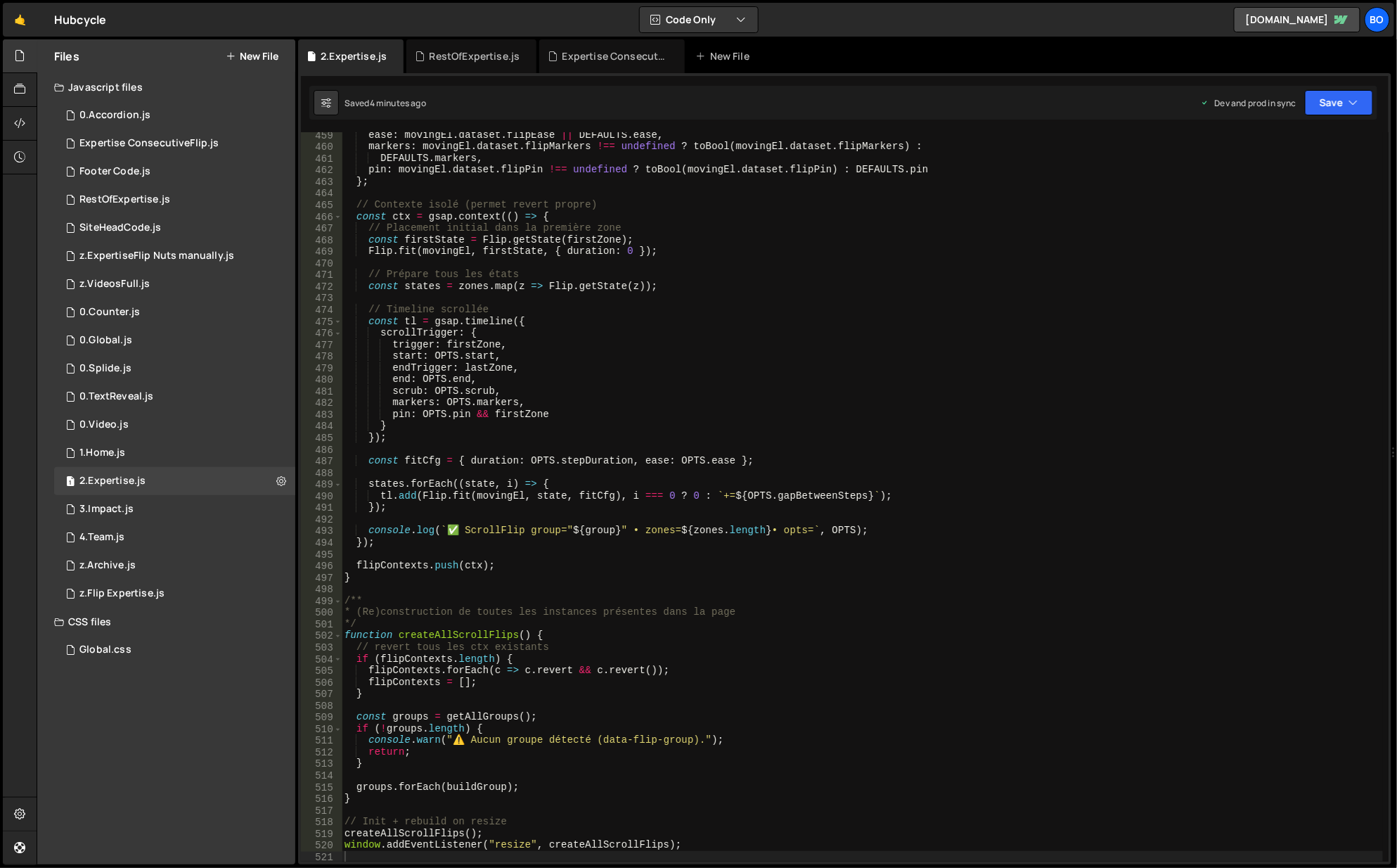
click at [436, 59] on div "RestOfExpertise.js" at bounding box center [475, 56] width 91 height 14
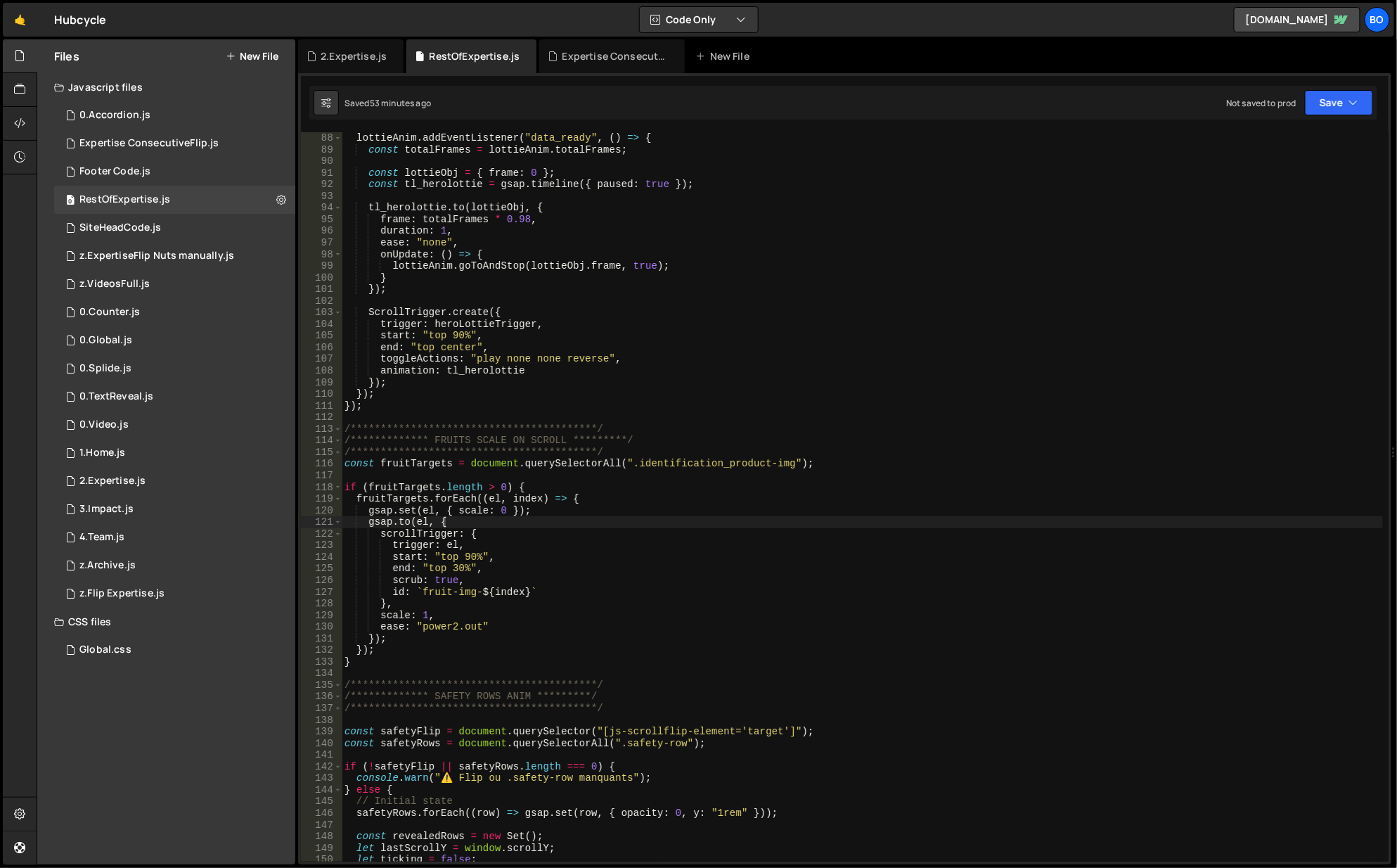
scroll to position [1013, 0]
click at [22, 128] on icon at bounding box center [20, 123] width 12 height 15
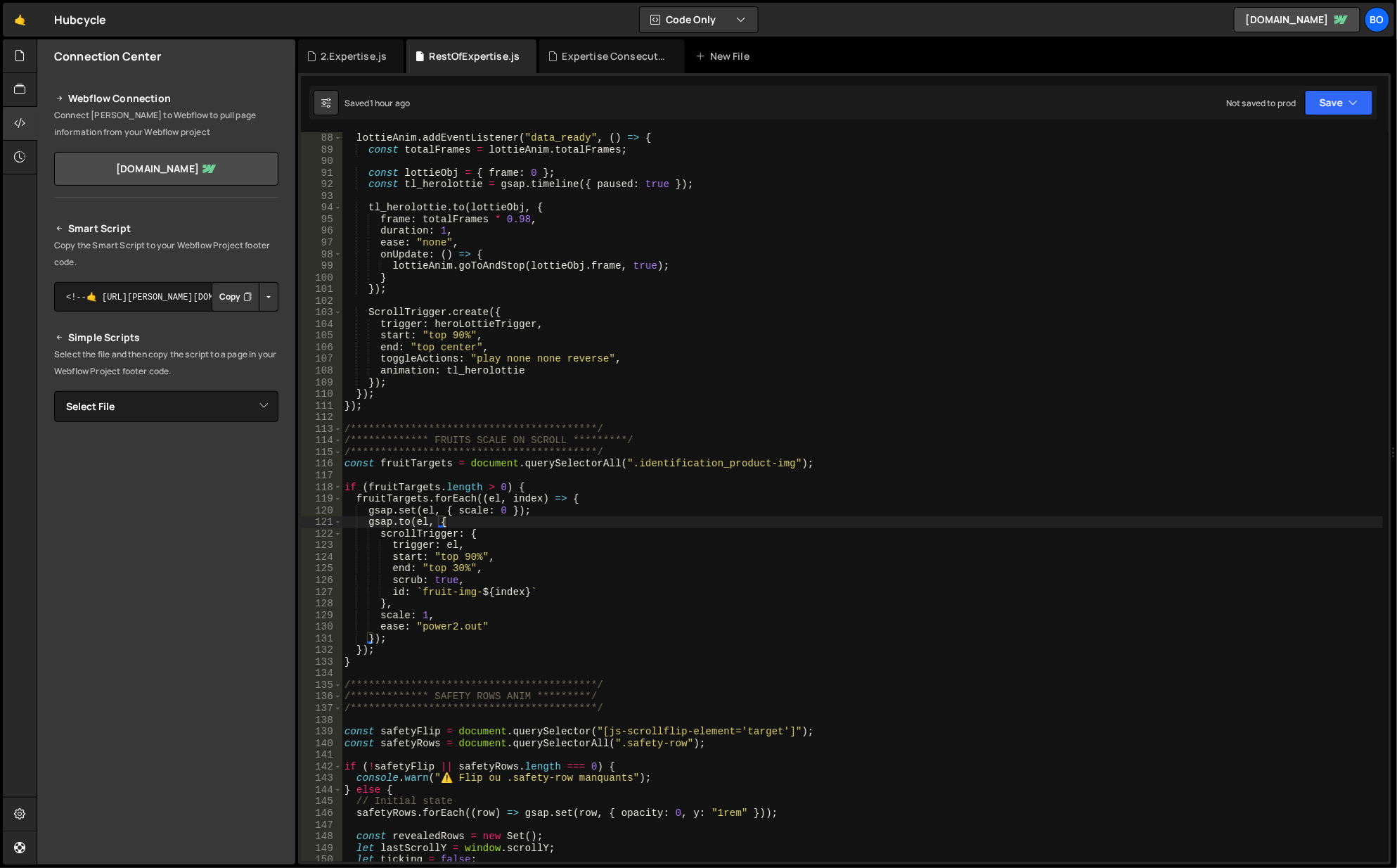
click at [235, 285] on button "Copy" at bounding box center [236, 296] width 48 height 29
drag, startPoint x: 128, startPoint y: 420, endPoint x: 137, endPoint y: 412, distance: 12.0
click at [128, 420] on select "Select File 0.Accordion.js Expertise ConsecutiveFlip.js Footer Code.js RestOfEx…" at bounding box center [166, 406] width 224 height 31
select select "42631"
click at [54, 391] on select "Select File 0.Accordion.js Expertise ConsecutiveFlip.js Footer Code.js RestOfEx…" at bounding box center [166, 406] width 224 height 31
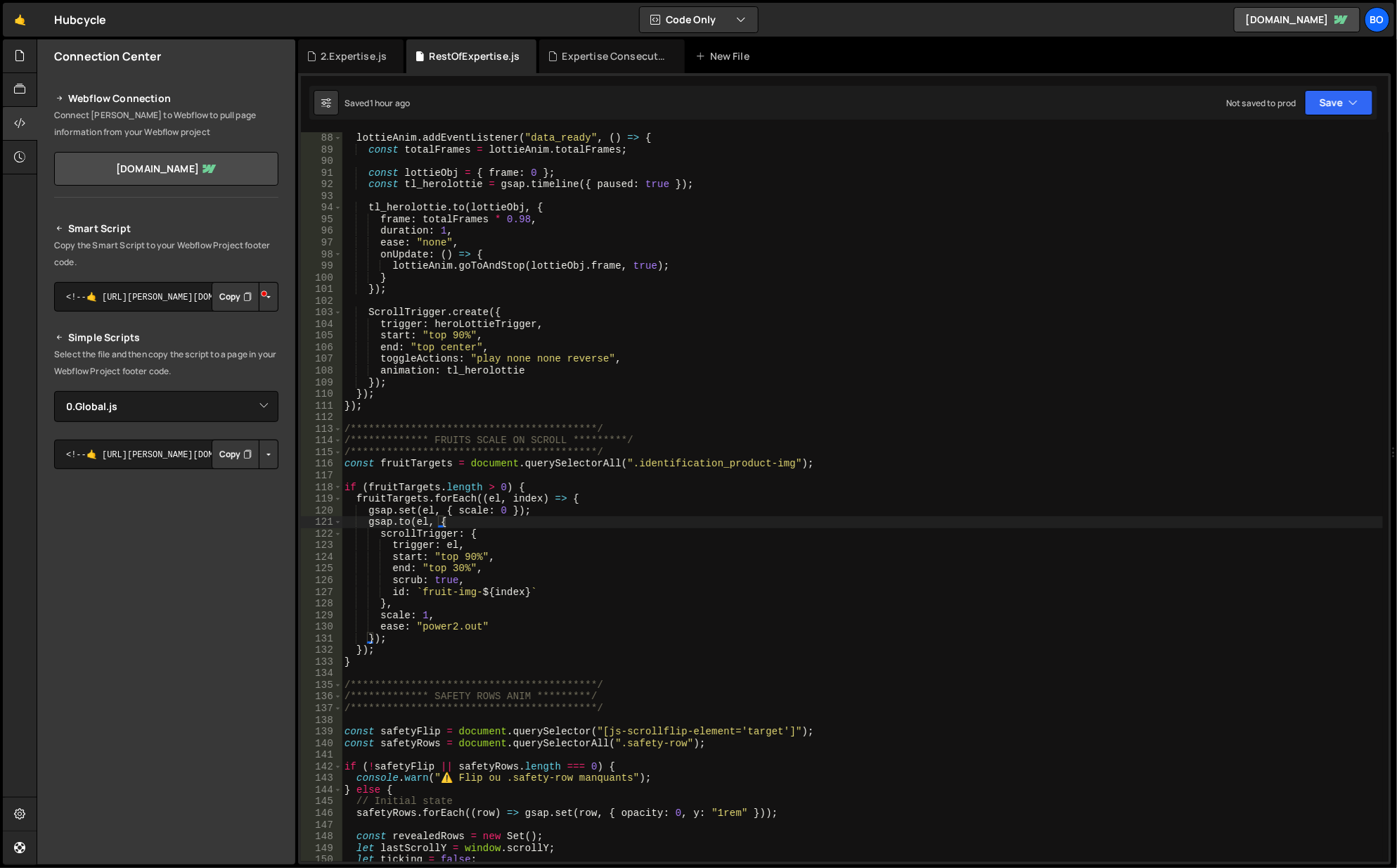
click at [235, 452] on button "Copy" at bounding box center [236, 454] width 48 height 29
click at [20, 111] on div at bounding box center [20, 124] width 35 height 34
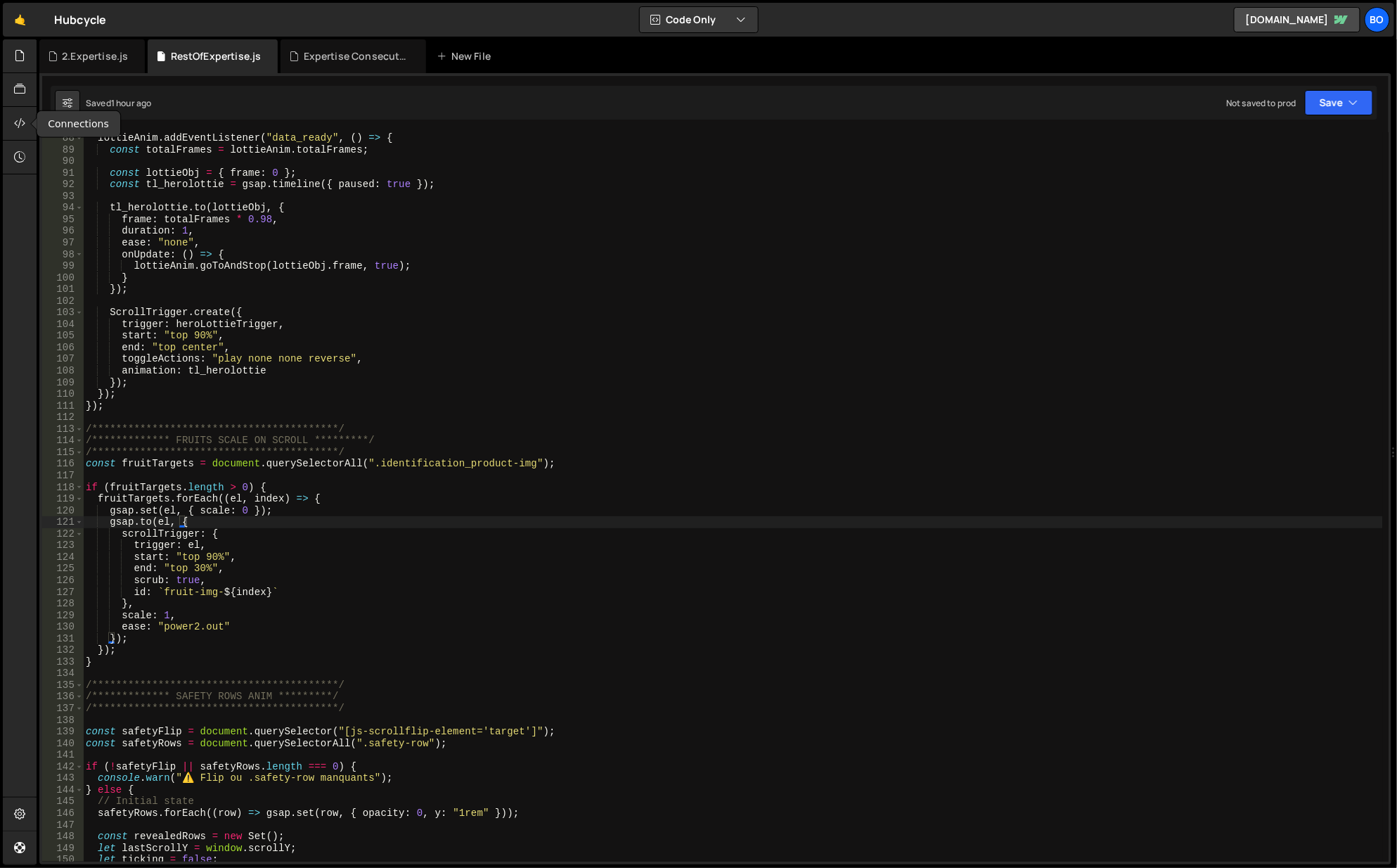
click at [20, 112] on div at bounding box center [20, 124] width 35 height 34
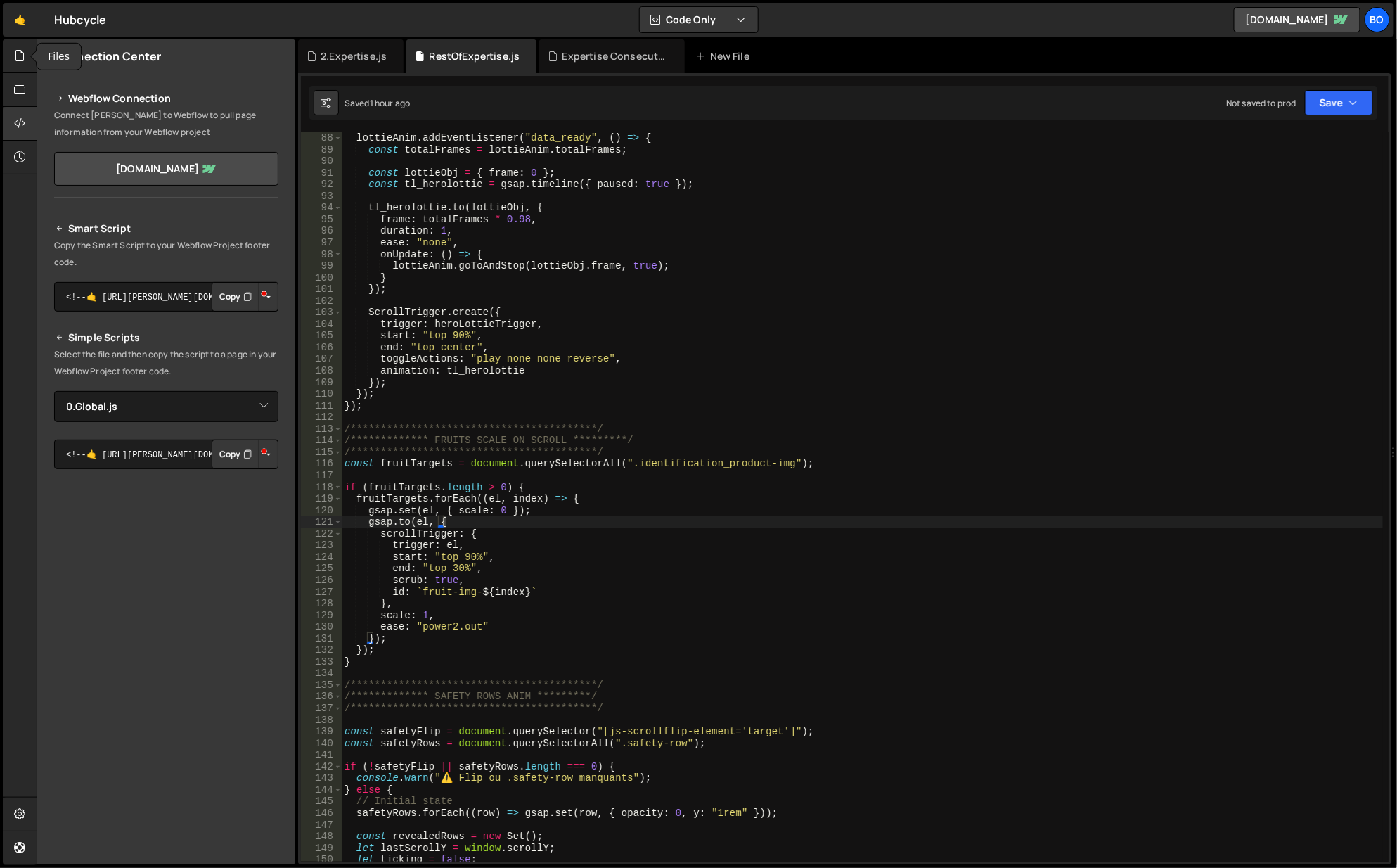
click at [19, 64] on div at bounding box center [20, 56] width 35 height 34
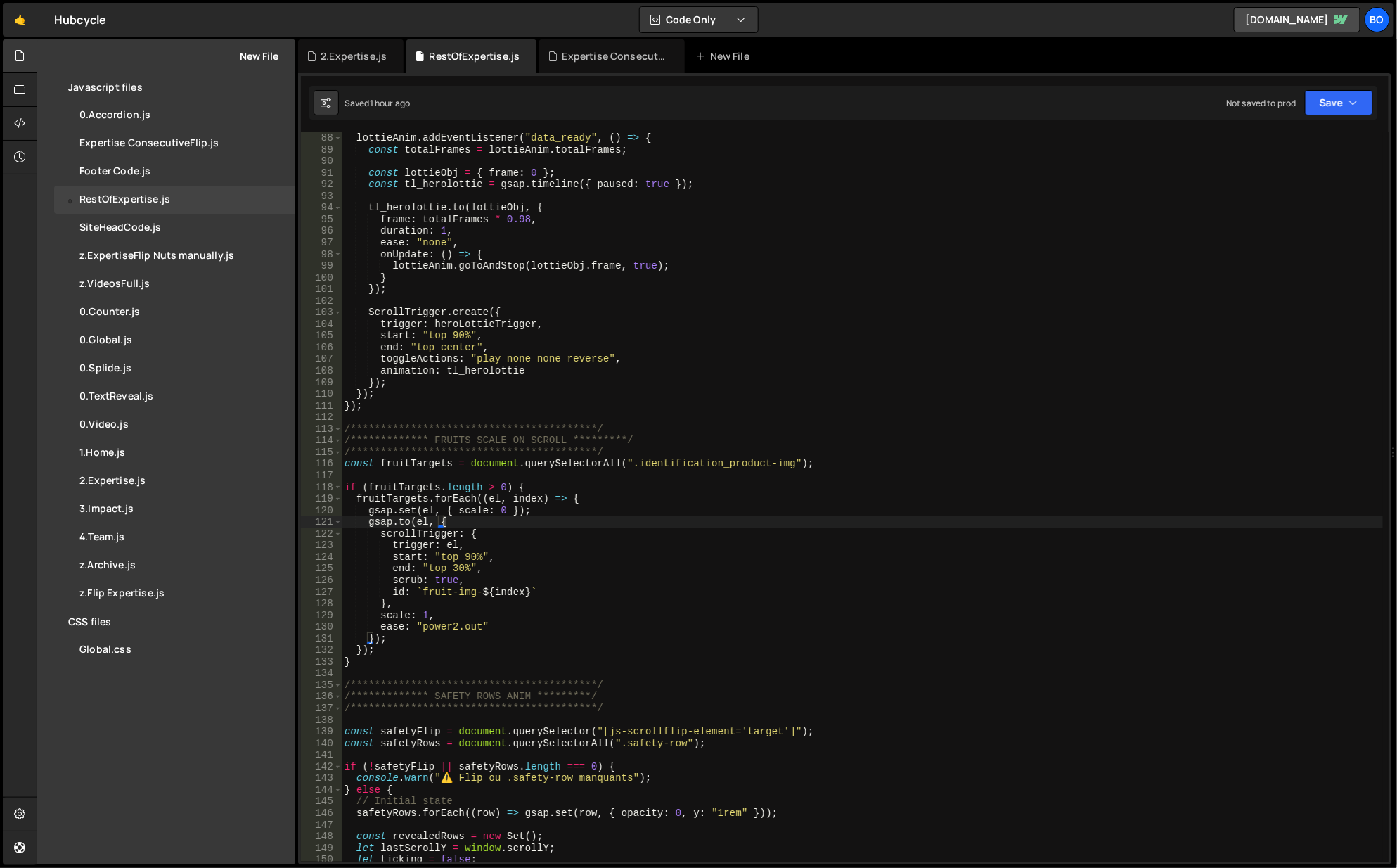
click at [271, 117] on div "1 0.Accordion.js 0" at bounding box center [174, 116] width 241 height 28
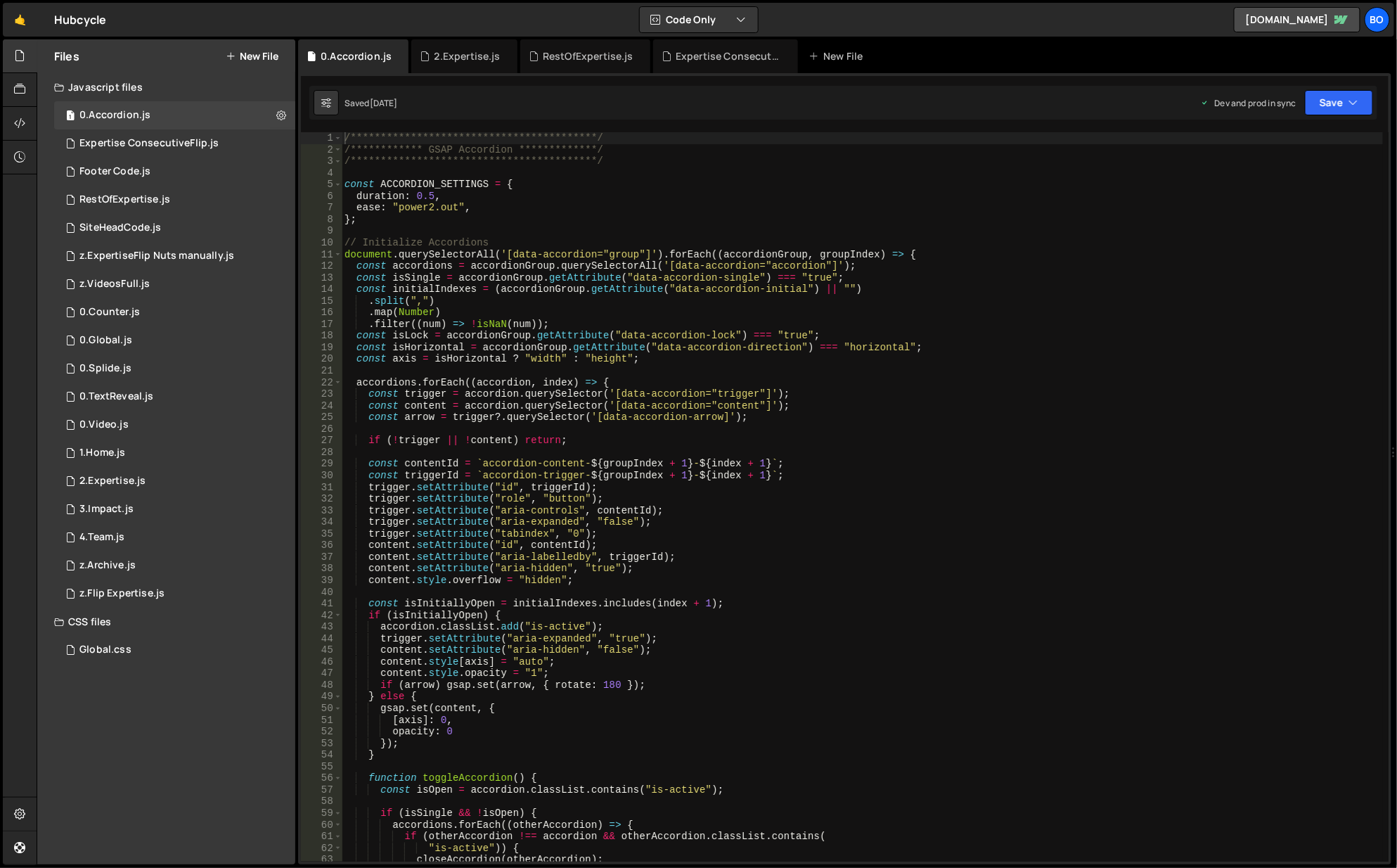
click at [277, 117] on icon at bounding box center [281, 115] width 10 height 13
type input "0.Accordion"
radio input "true"
checkbox input "true"
click at [321, 154] on button "Edit File Settings" at bounding box center [366, 145] width 138 height 28
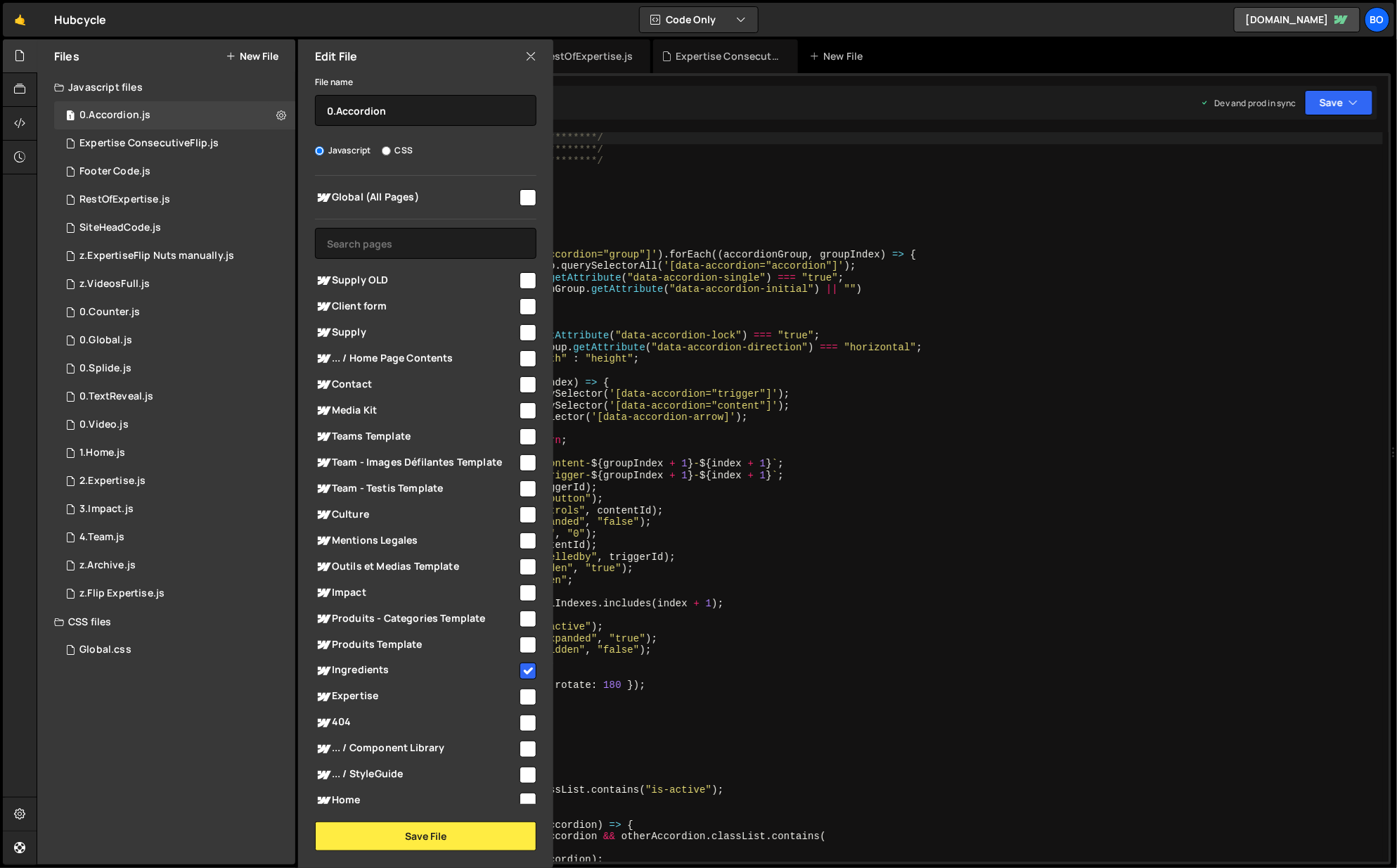
click at [257, 176] on div "0 Footer Code.js 0" at bounding box center [174, 172] width 241 height 28
checkbox input "false"
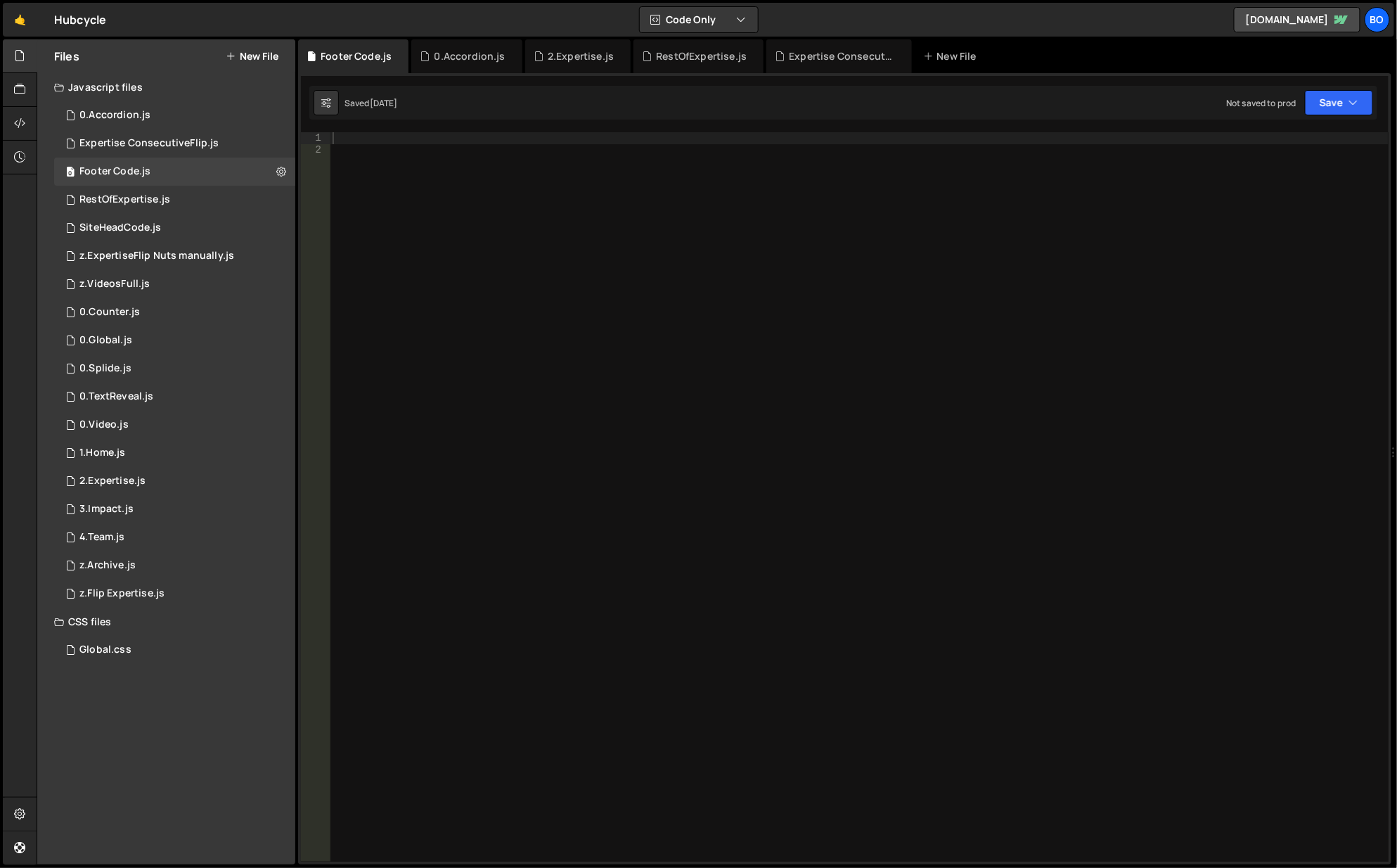
click at [283, 168] on icon at bounding box center [281, 171] width 10 height 13
type input "Footer Code"
radio input "true"
click at [391, 197] on button "Edit File Settings" at bounding box center [366, 201] width 138 height 28
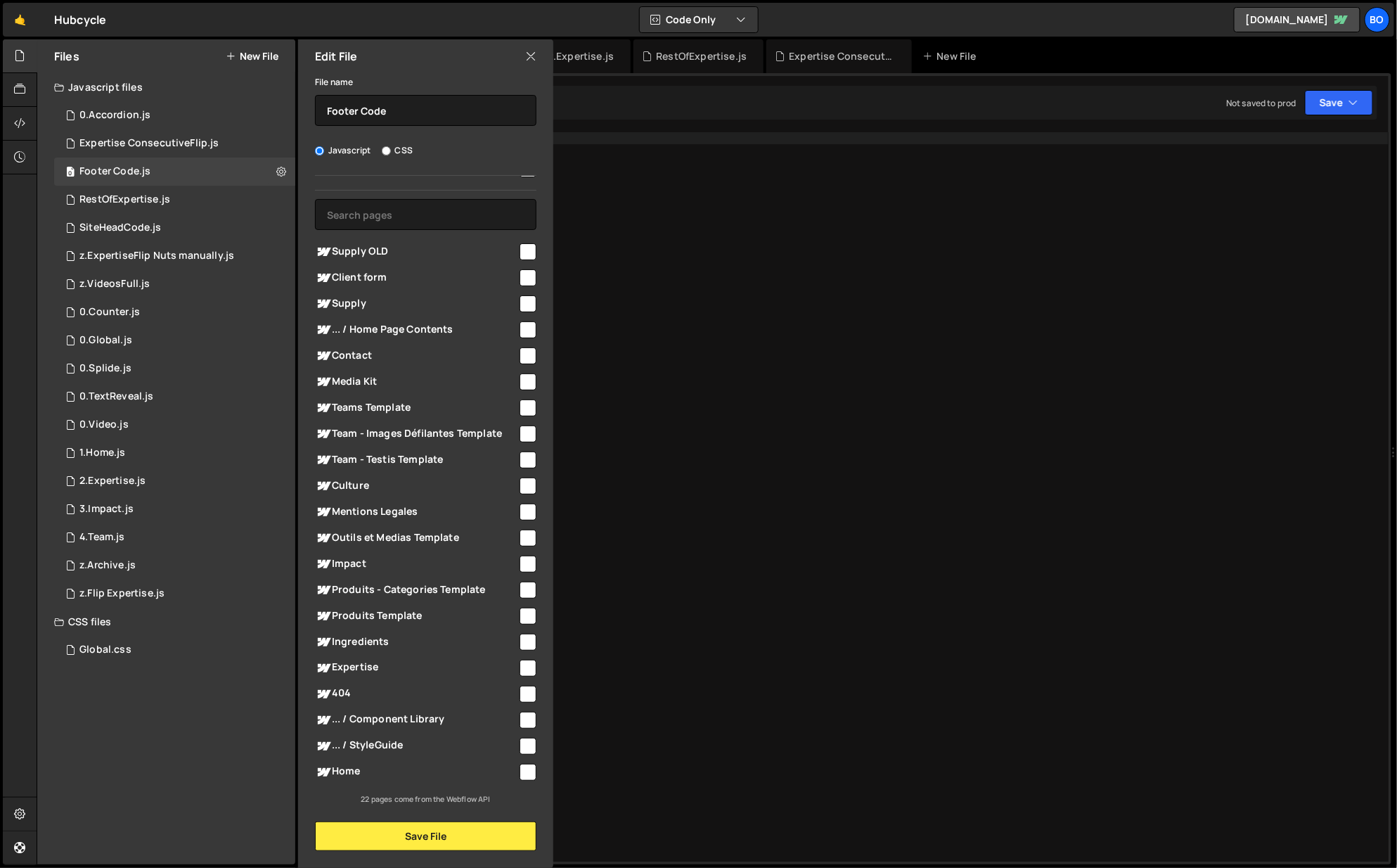
scroll to position [0, 0]
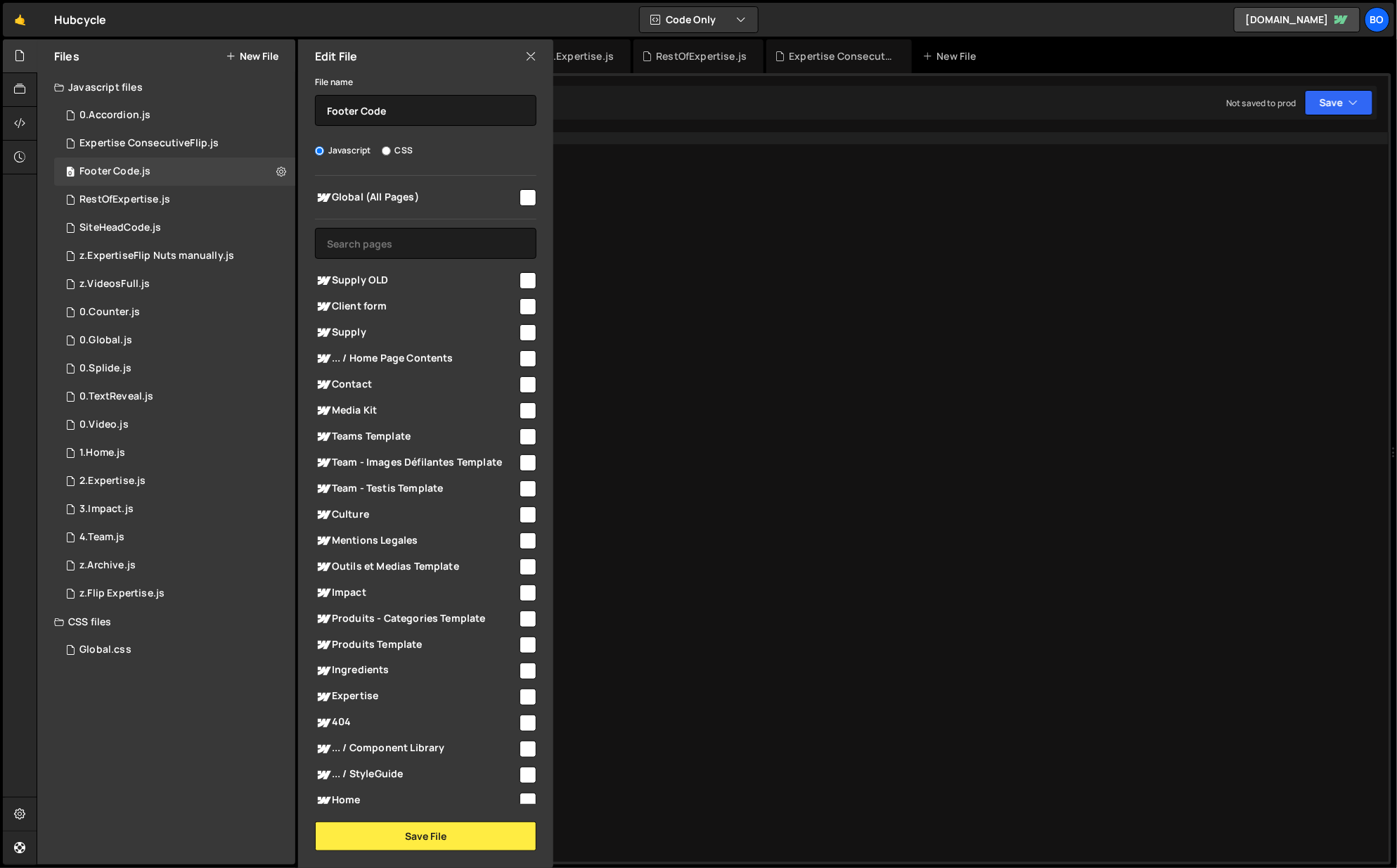
click at [237, 230] on div "0 SiteHeadCode.js 0" at bounding box center [174, 228] width 241 height 28
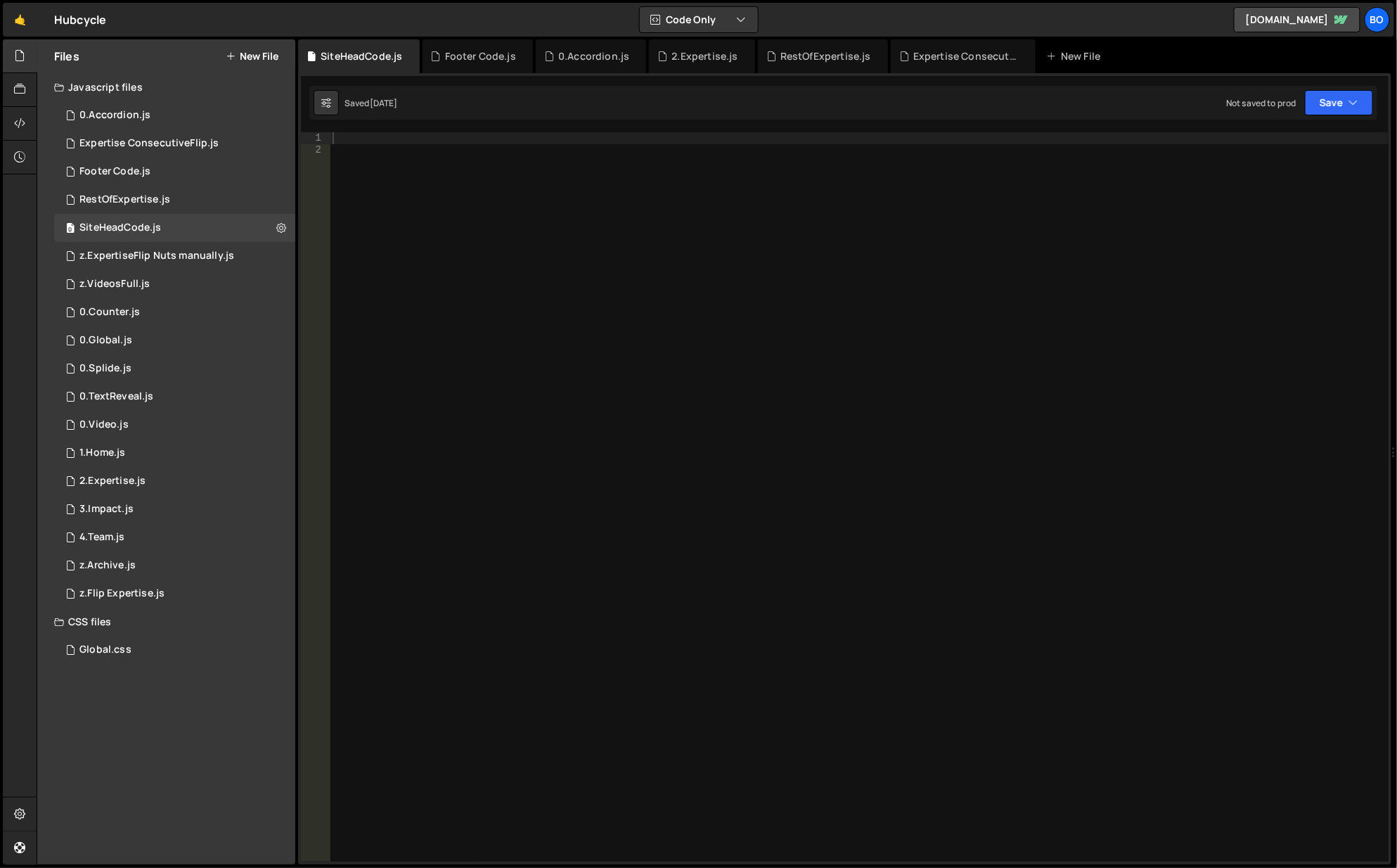
click at [280, 230] on icon at bounding box center [281, 227] width 10 height 13
type input "SiteHeadCode"
radio input "true"
click at [377, 254] on button "Edit File Settings" at bounding box center [366, 258] width 138 height 28
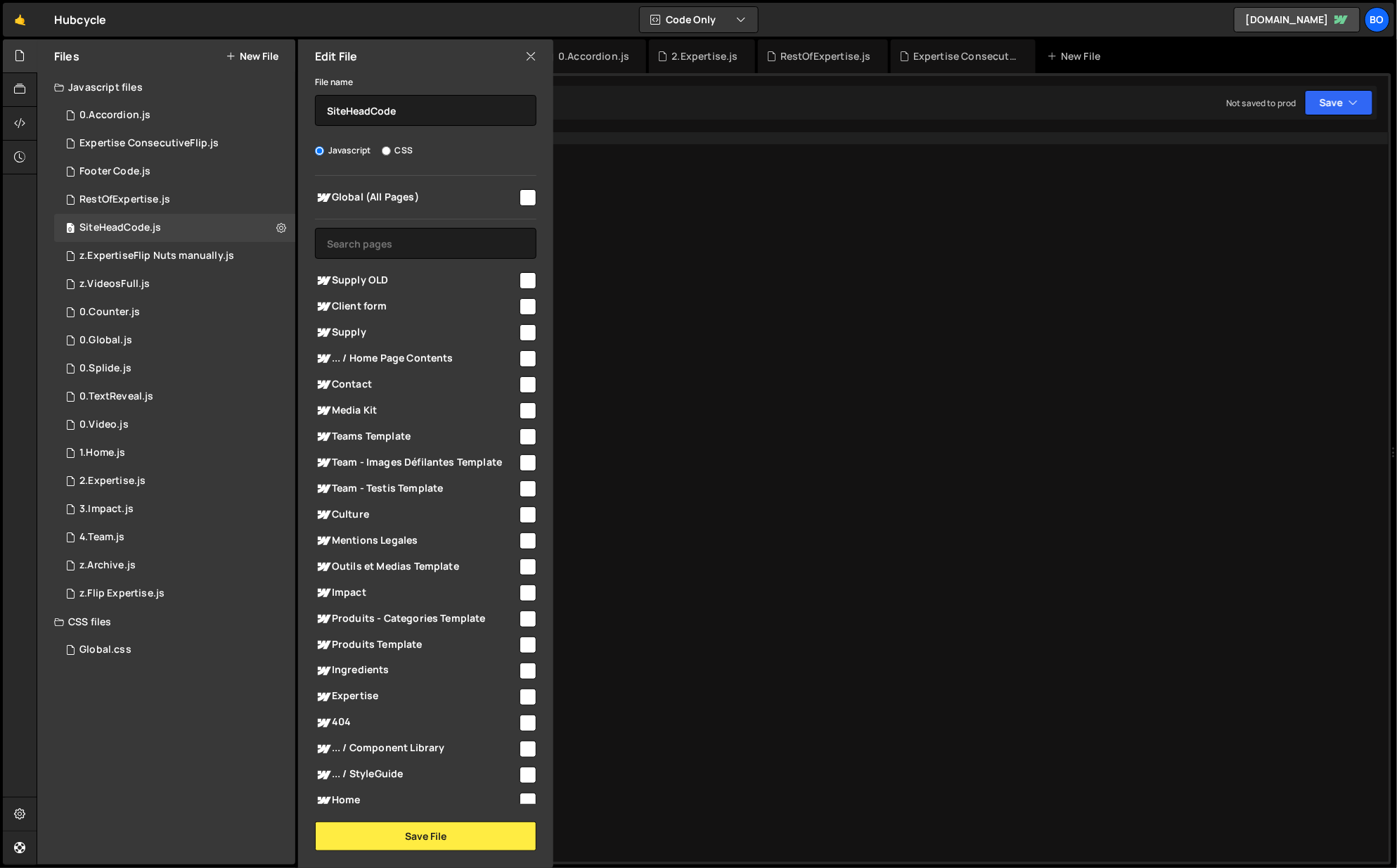
click at [280, 221] on icon at bounding box center [281, 227] width 10 height 13
type input "SiteHeadCode"
radio input "true"
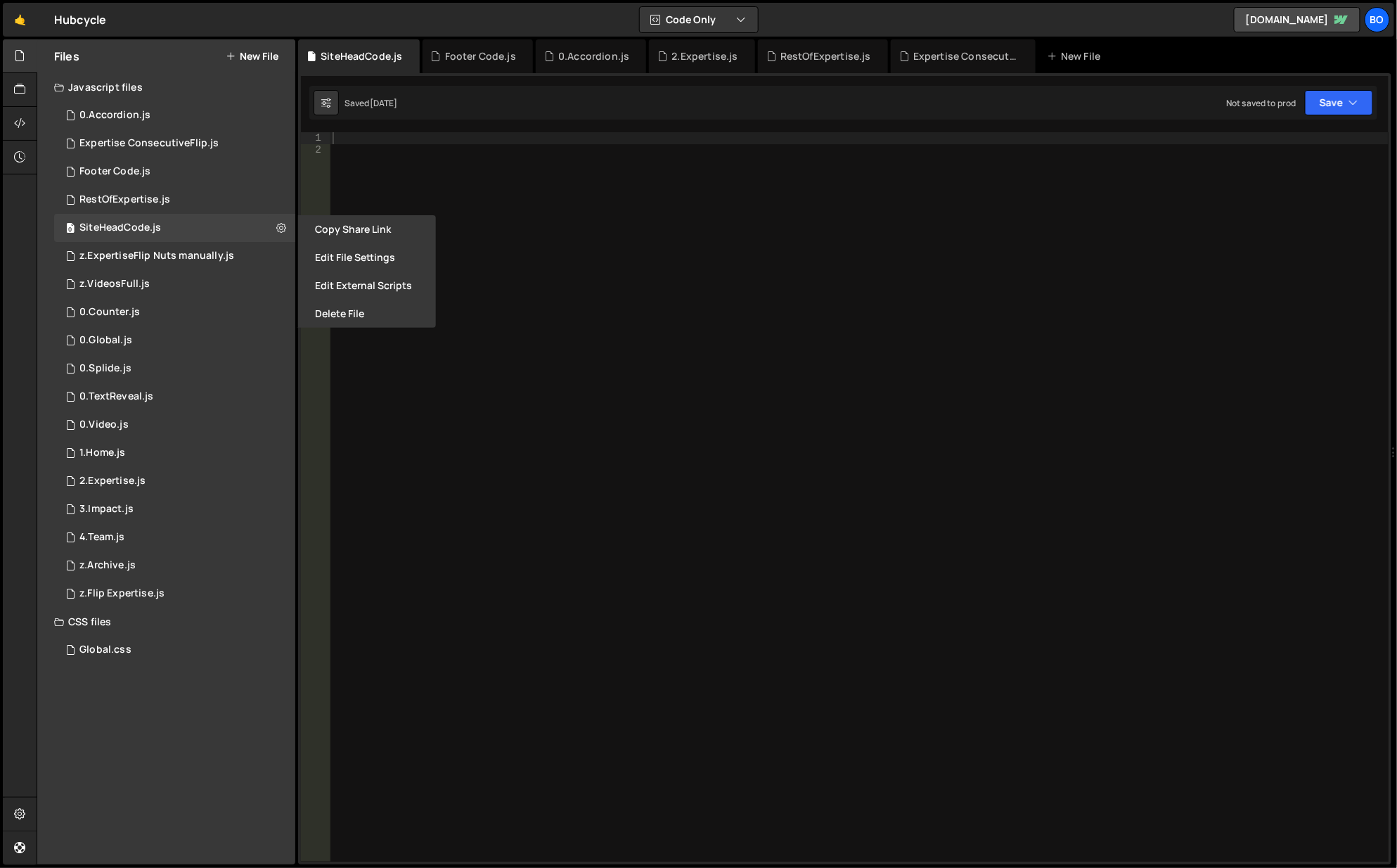
click at [325, 317] on button "Delete File" at bounding box center [366, 314] width 138 height 28
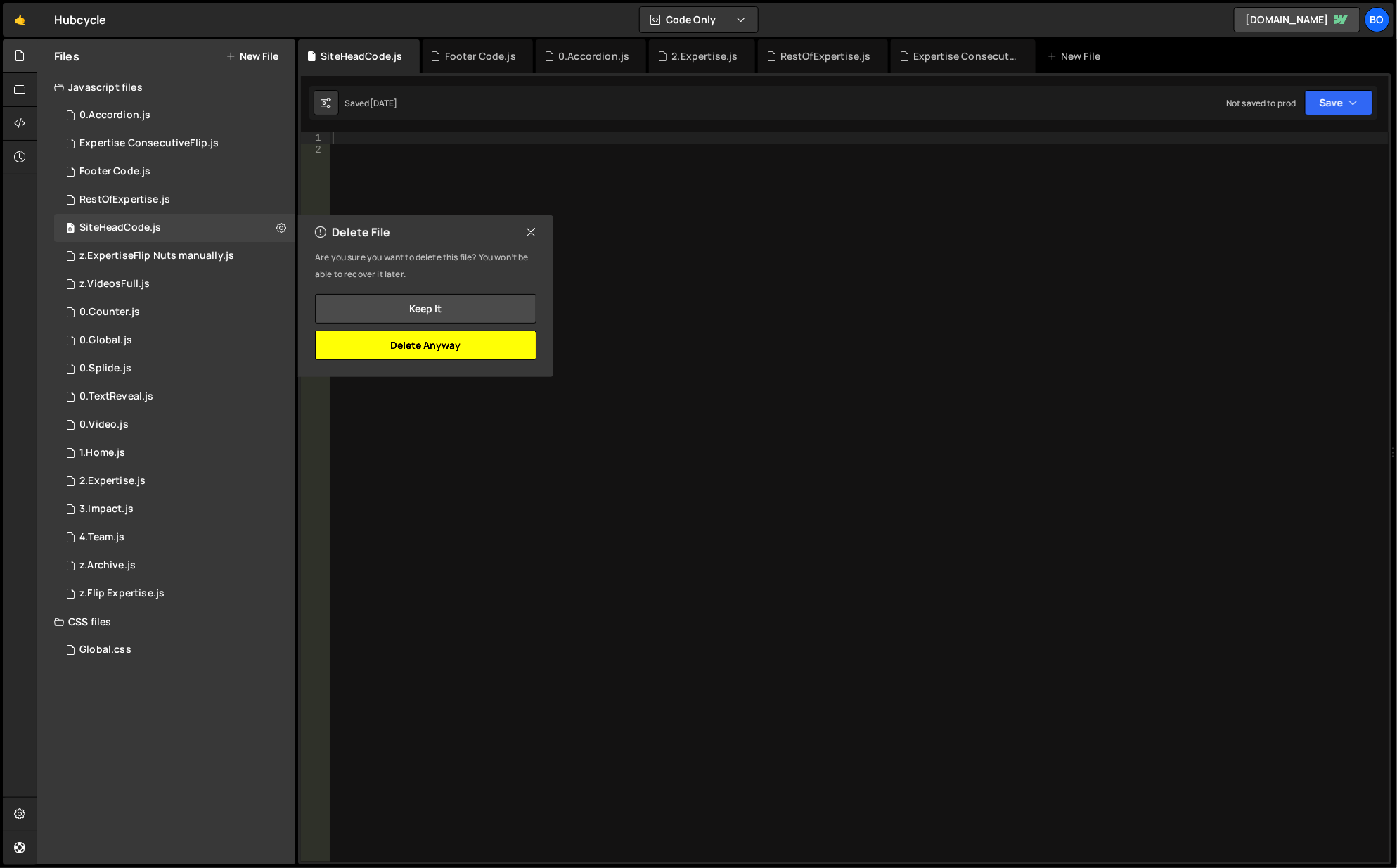
click at [431, 350] on button "Delete Anyway" at bounding box center [425, 345] width 221 height 29
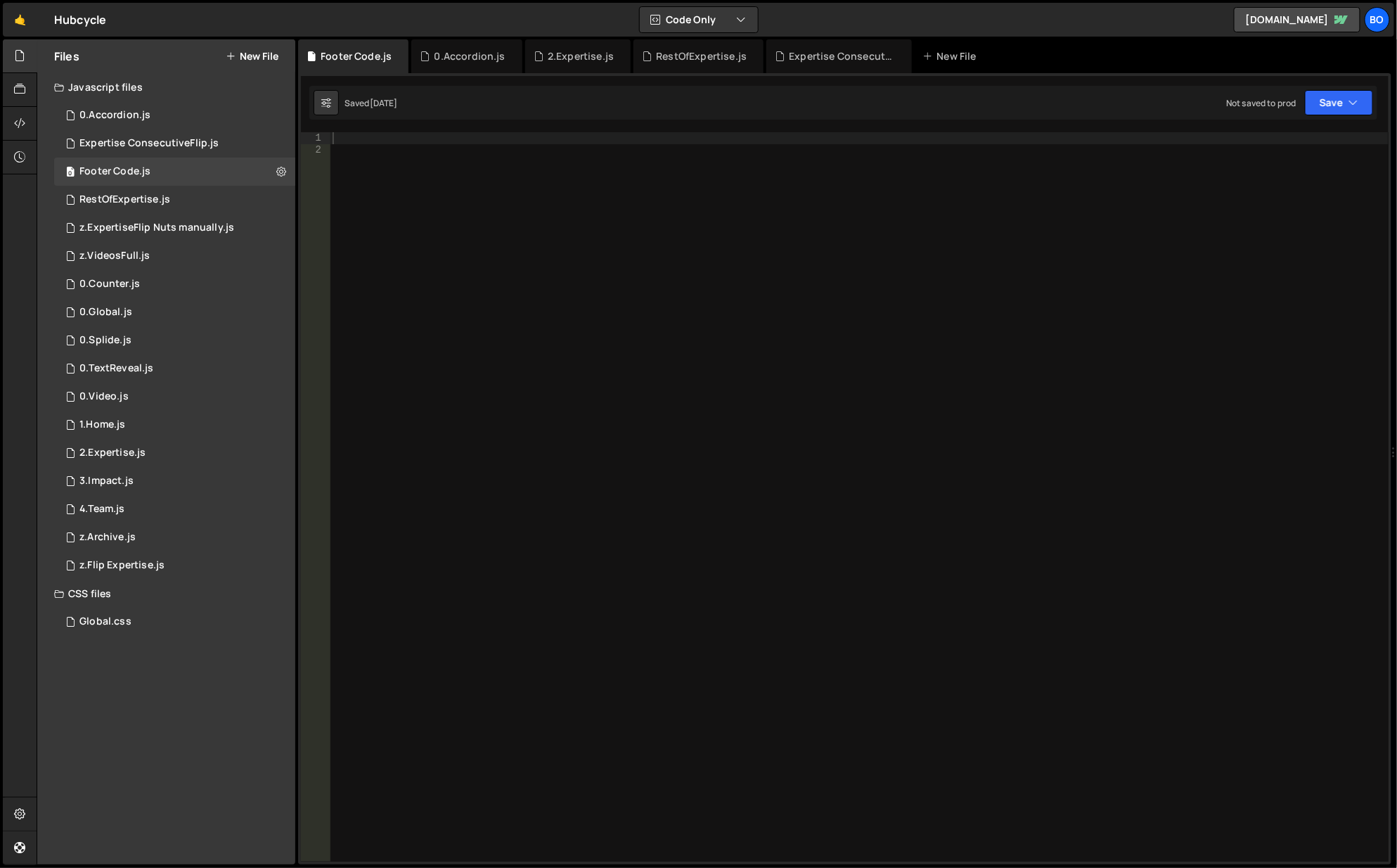
click at [216, 168] on div "0 Footer Code.js 0" at bounding box center [174, 172] width 241 height 28
click at [159, 167] on div "0 Footer Code.js 0" at bounding box center [174, 172] width 241 height 28
click at [284, 173] on icon at bounding box center [281, 171] width 10 height 13
type input "Footer Code"
radio input "true"
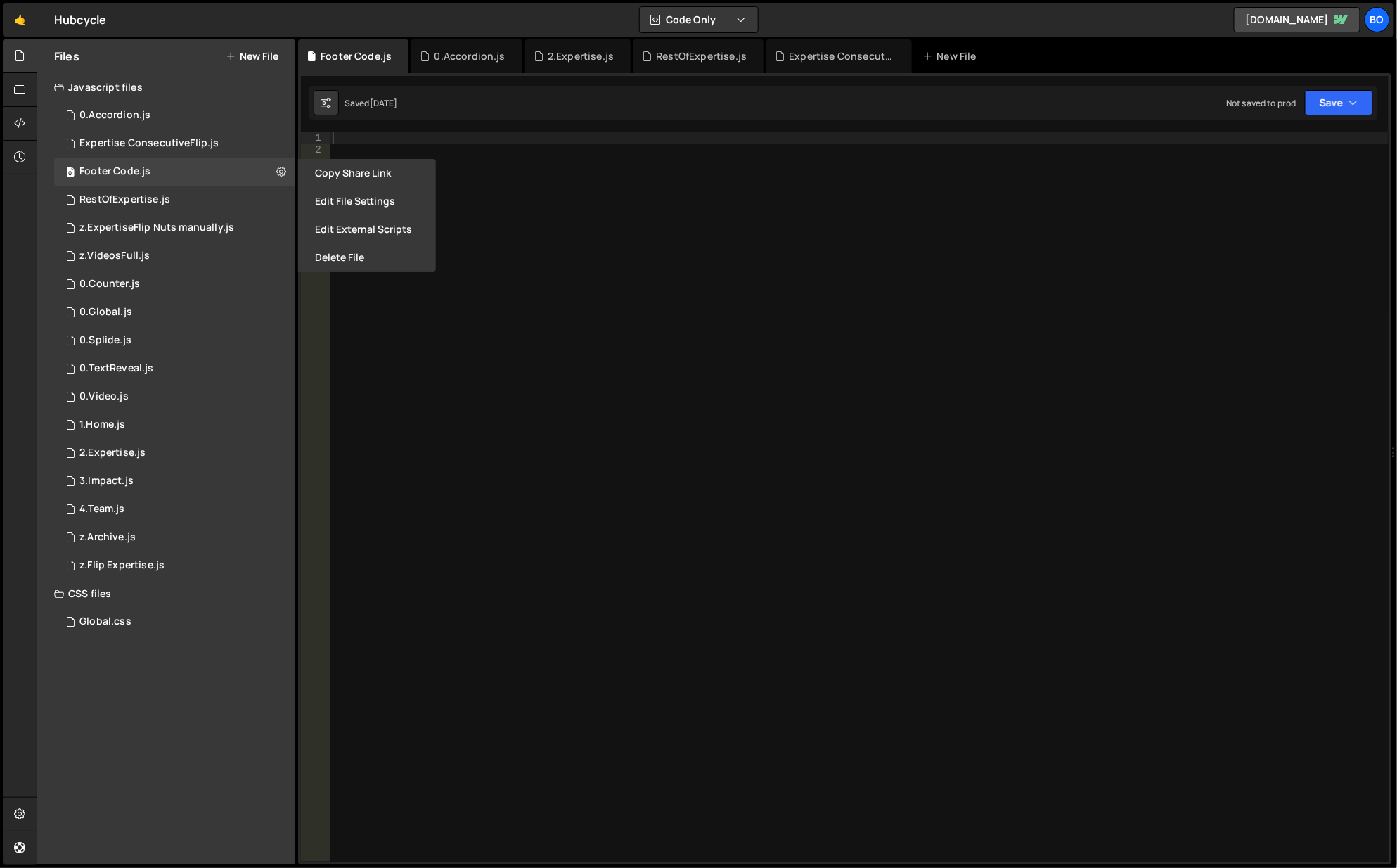
click at [346, 267] on button "Delete File" at bounding box center [366, 258] width 138 height 28
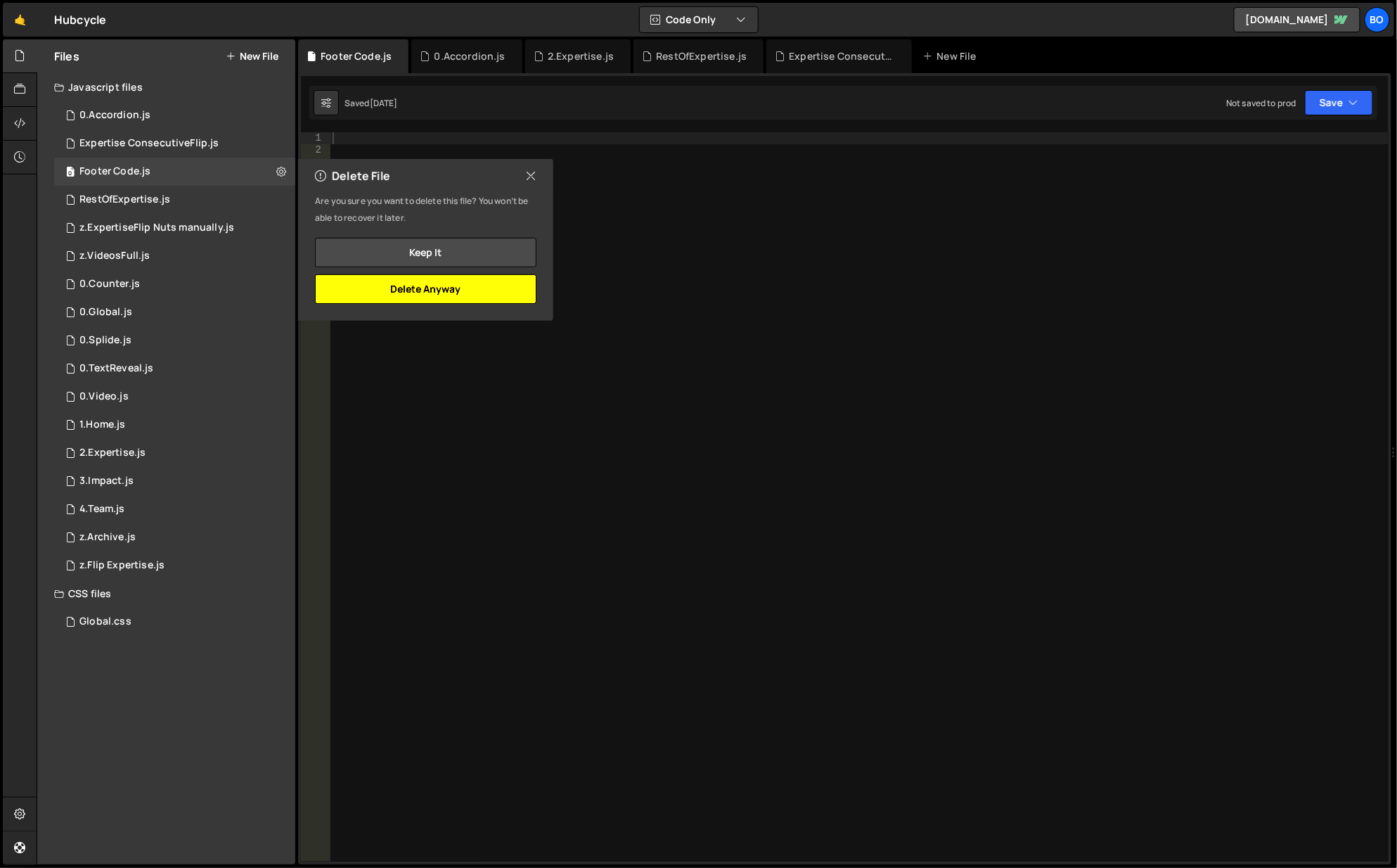
click at [385, 298] on button "Delete Anyway" at bounding box center [425, 288] width 221 height 29
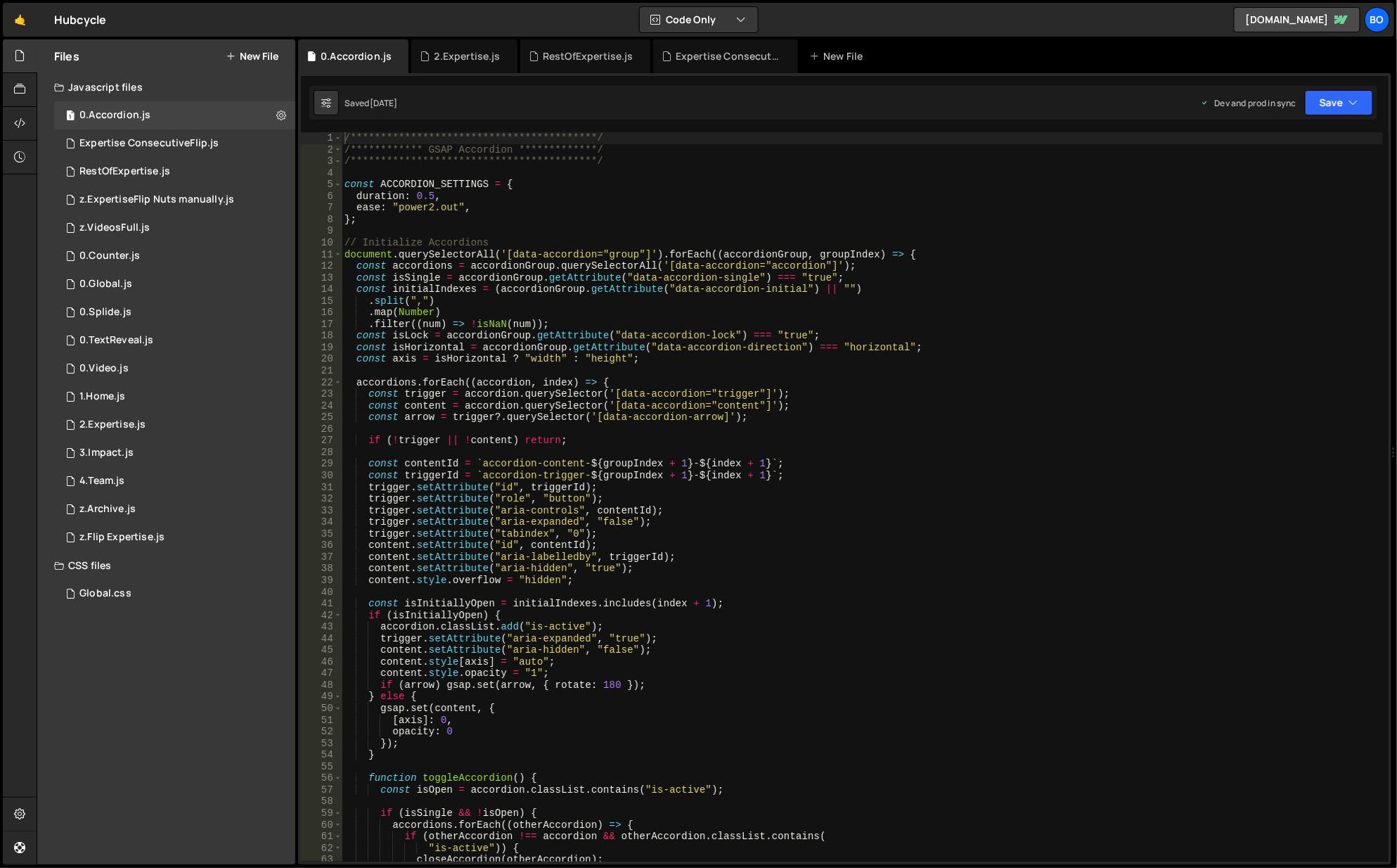
click at [148, 166] on div "RestOfExpertise.js" at bounding box center [124, 172] width 91 height 12
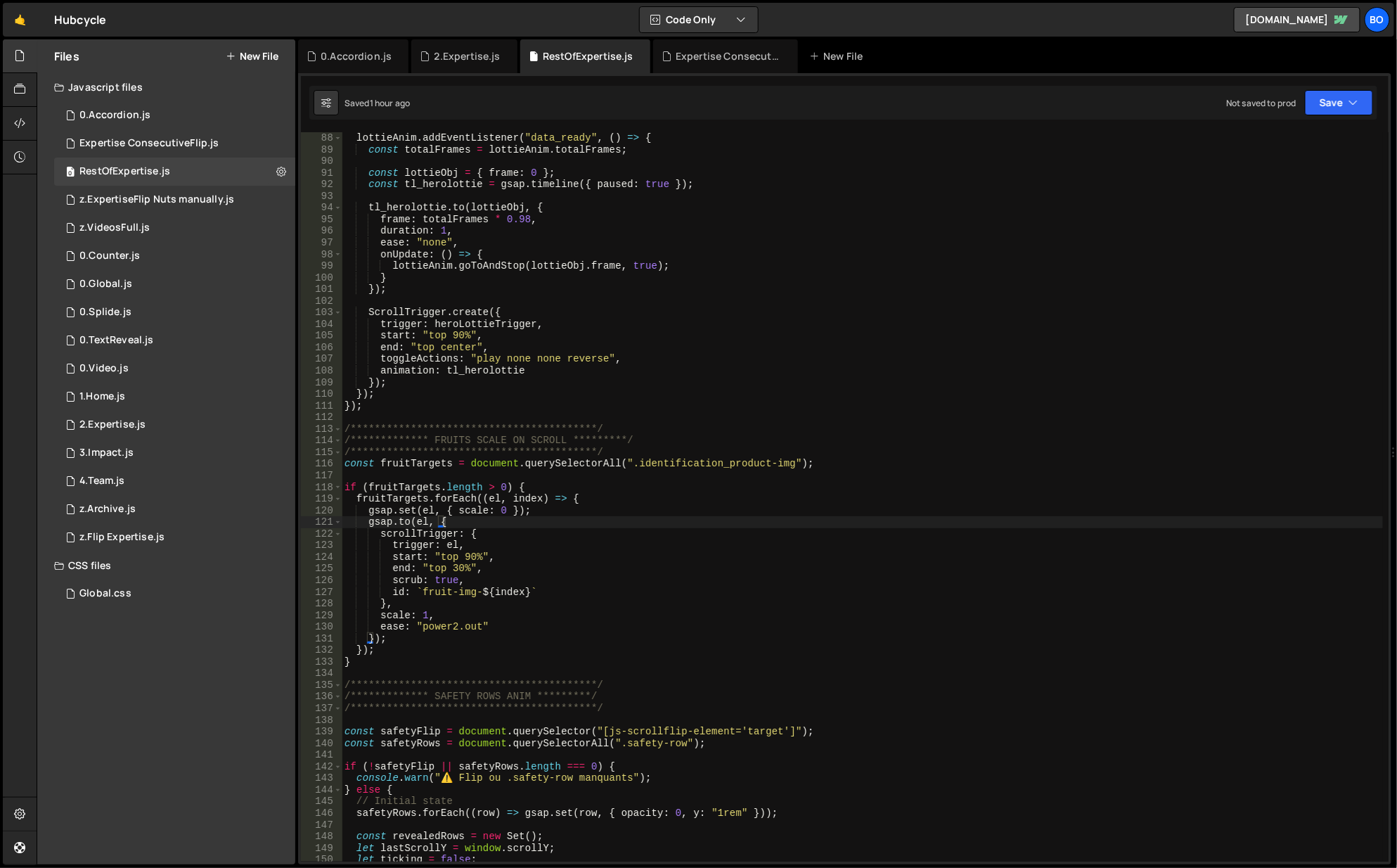
click at [170, 201] on div "z.ExpertiseFlip Nuts manually.js" at bounding box center [157, 199] width 155 height 12
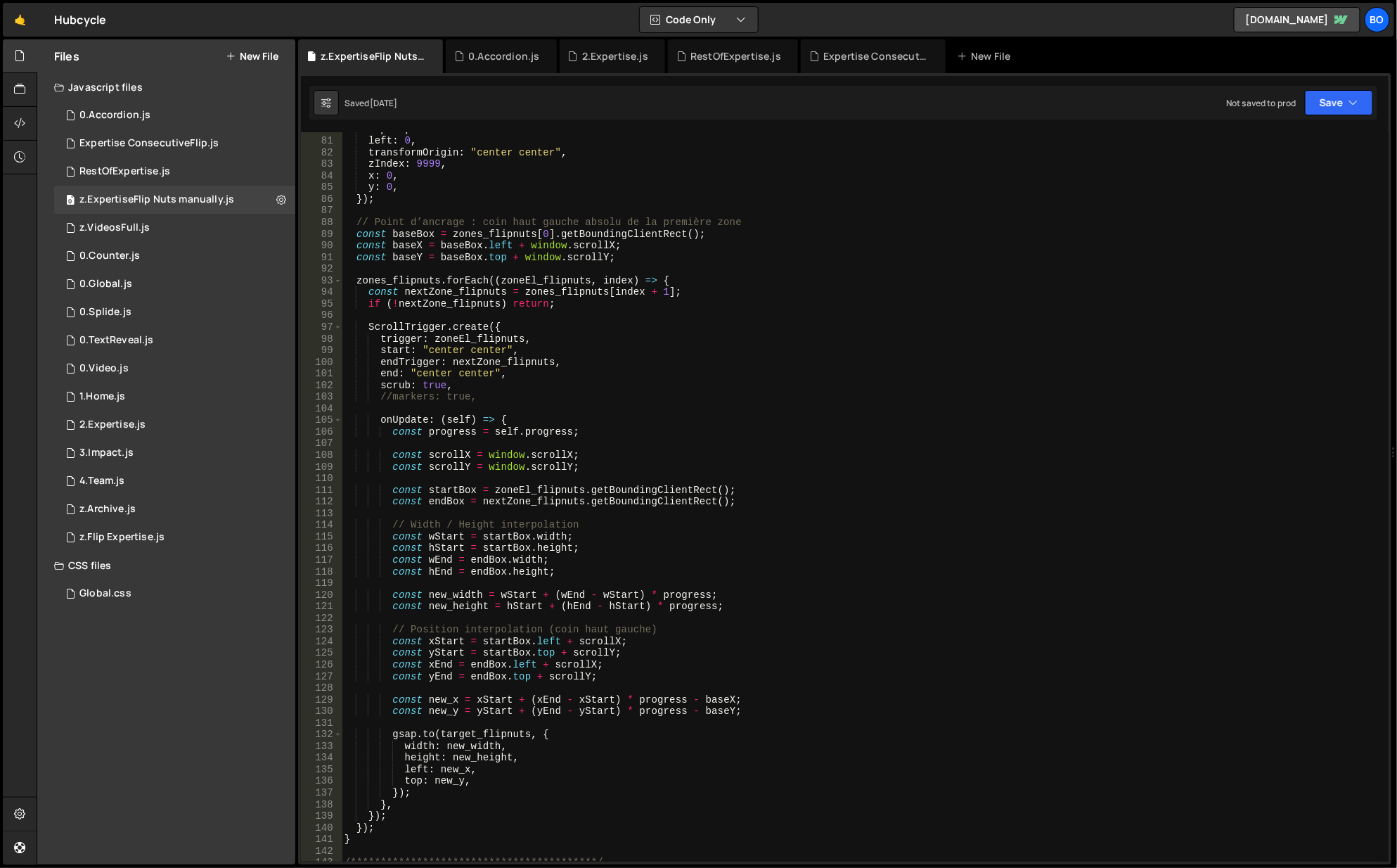
scroll to position [1182, 0]
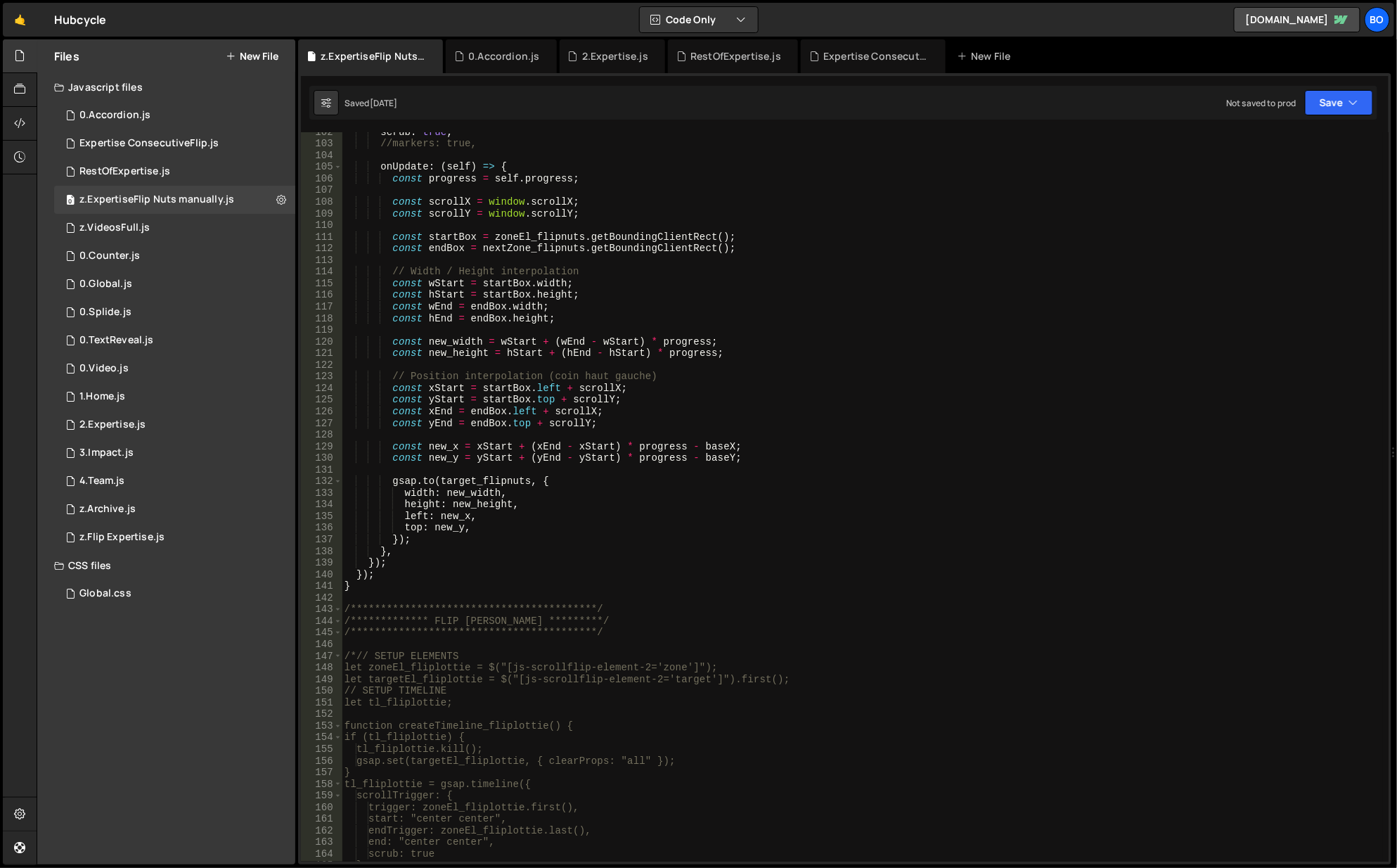
click at [139, 215] on div "0 z.VideosFull.js 0" at bounding box center [174, 228] width 241 height 28
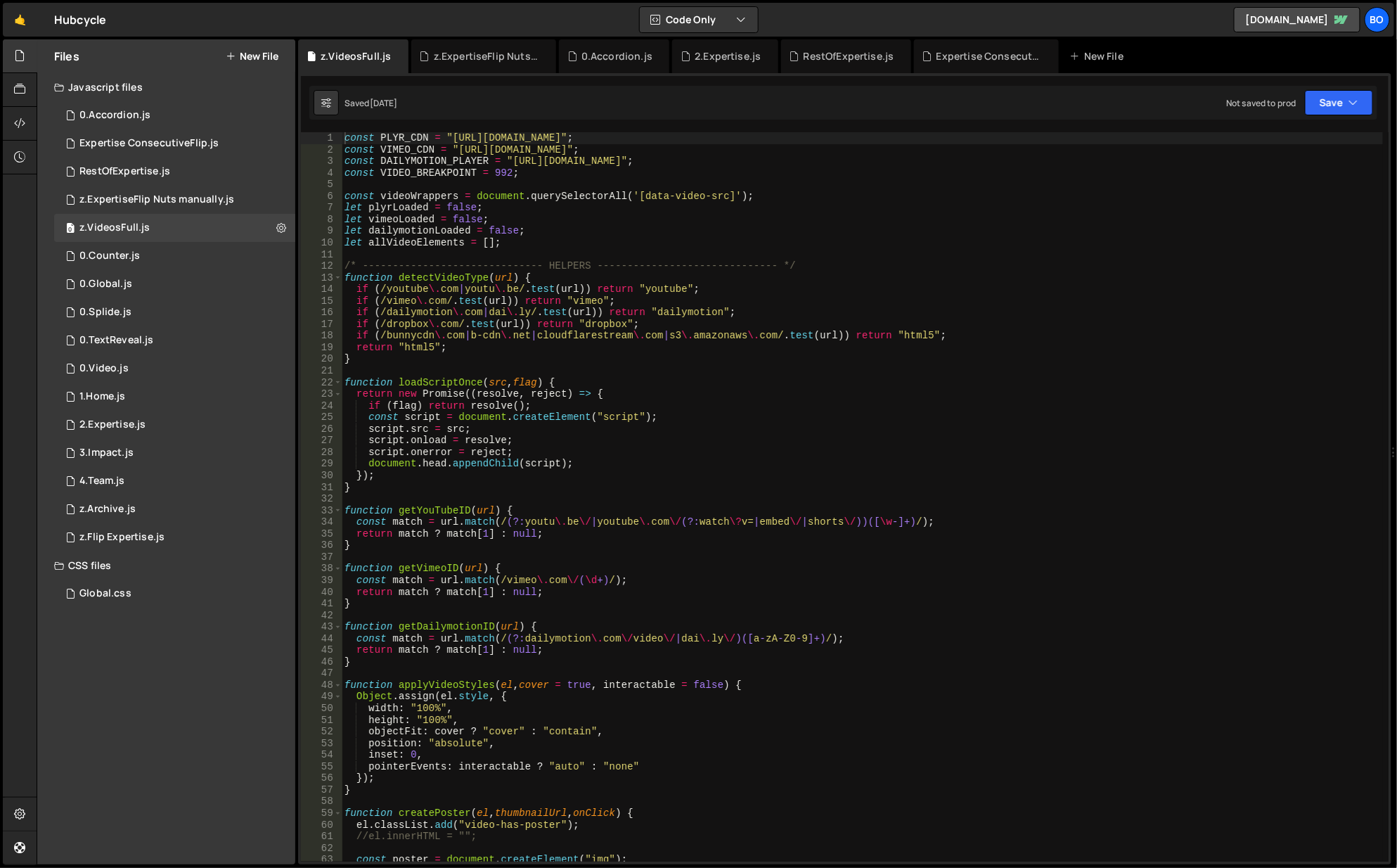
click at [159, 257] on div "1 0.Counter.js 0" at bounding box center [174, 256] width 241 height 28
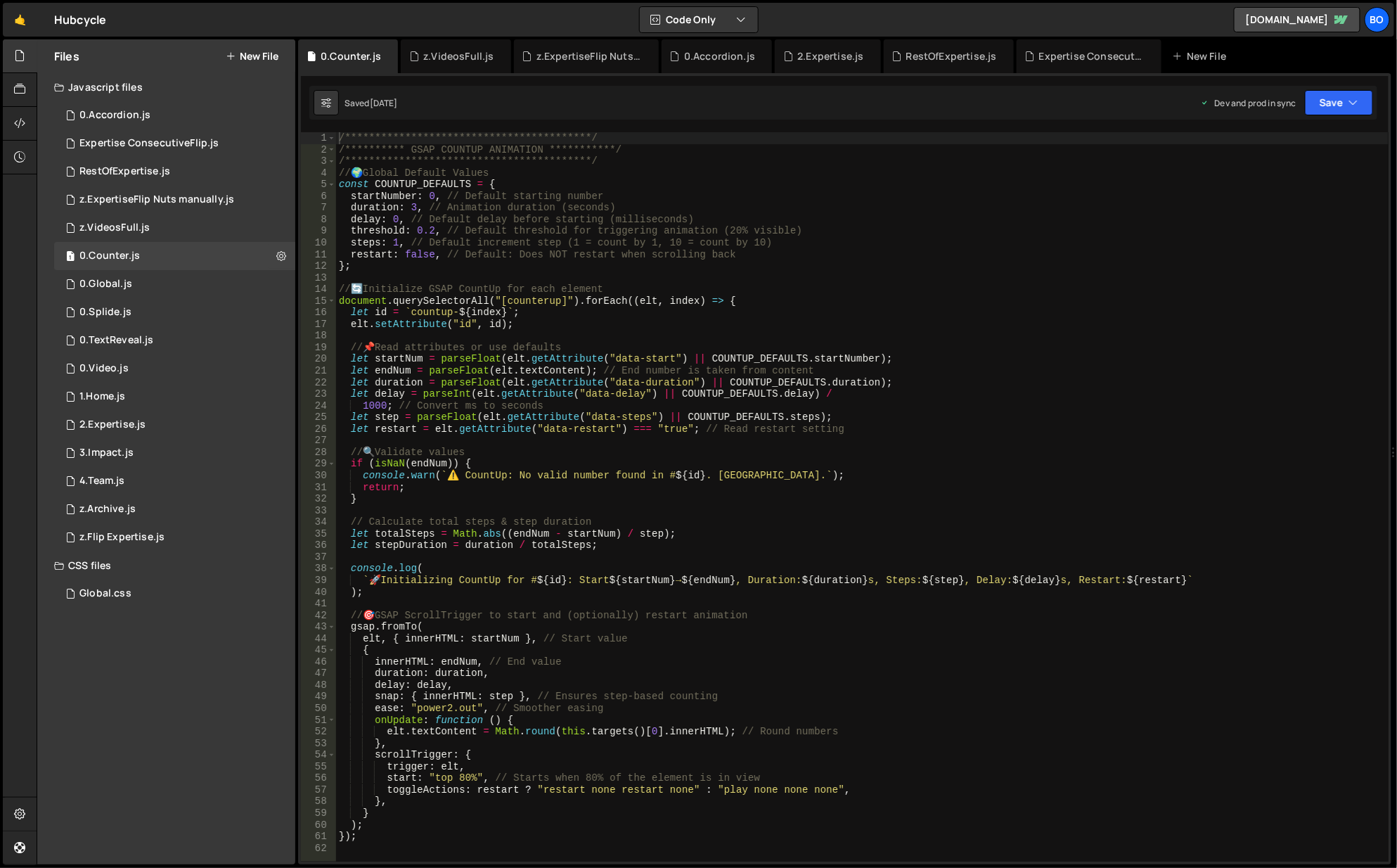
click at [284, 261] on icon at bounding box center [281, 255] width 10 height 13
click at [364, 290] on button "Edit File Settings" at bounding box center [366, 285] width 138 height 28
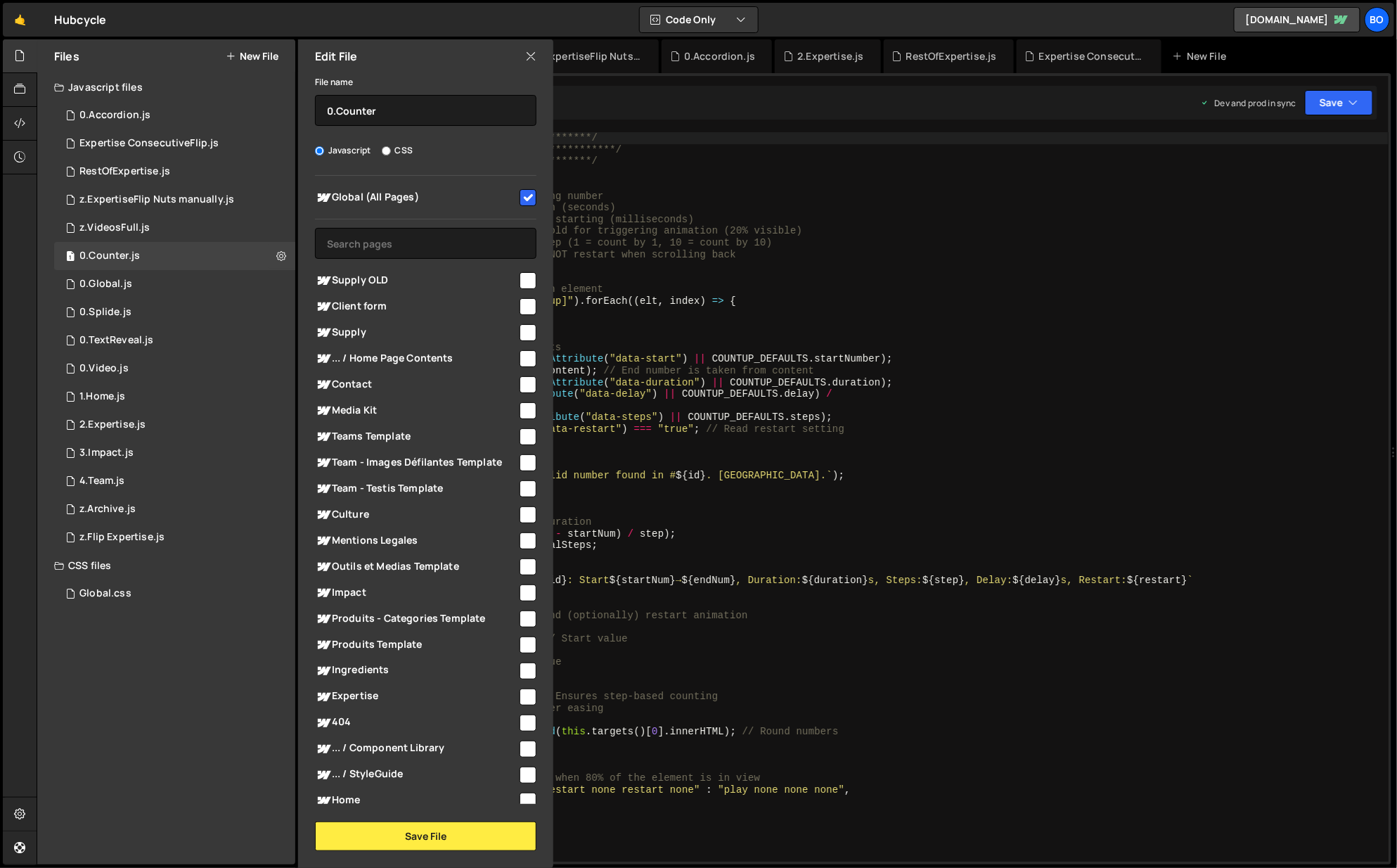
click at [201, 281] on div "1 0.Global.js 0" at bounding box center [174, 285] width 241 height 28
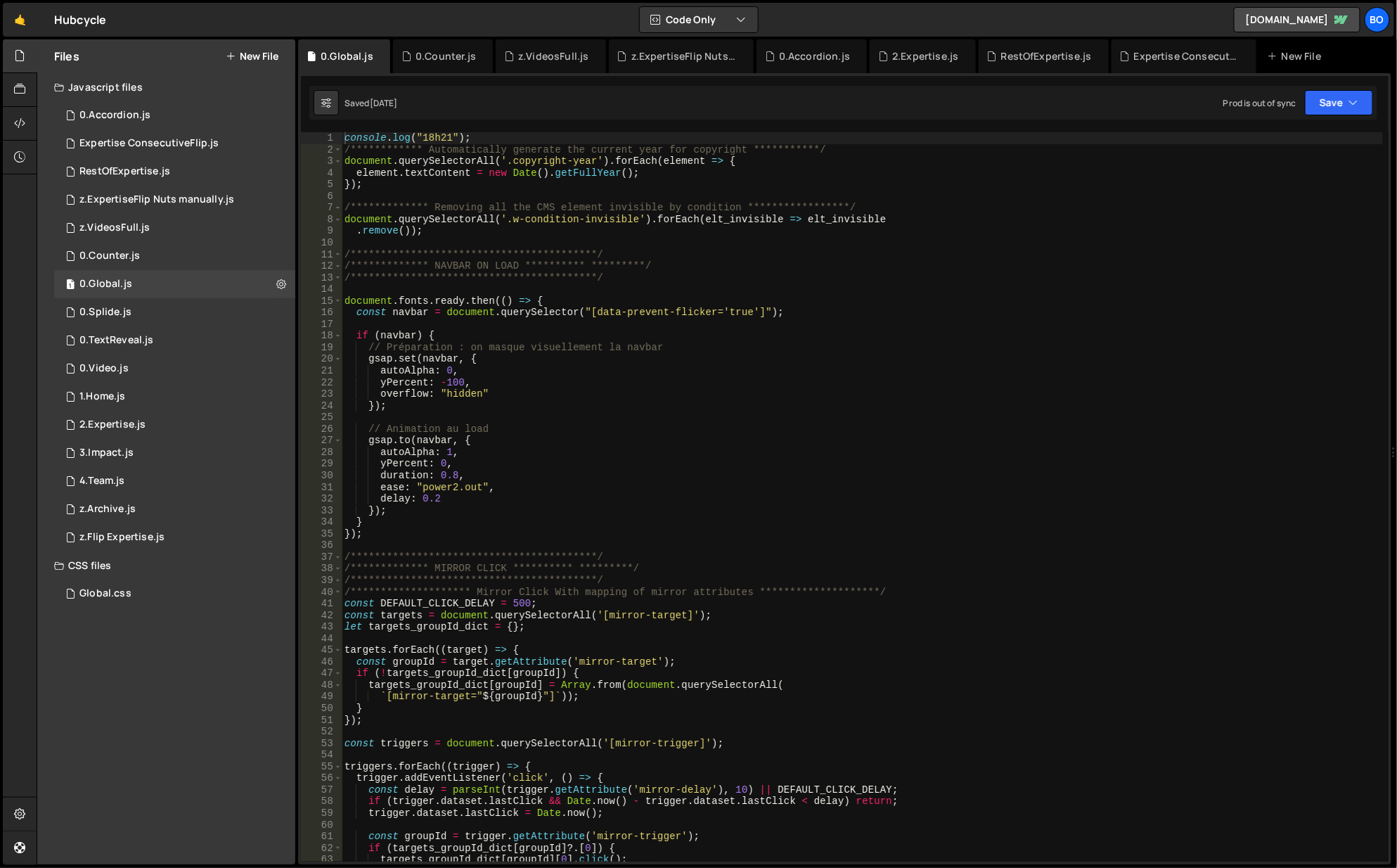
click at [240, 307] on div "1 0.Splide.js 0" at bounding box center [174, 312] width 241 height 28
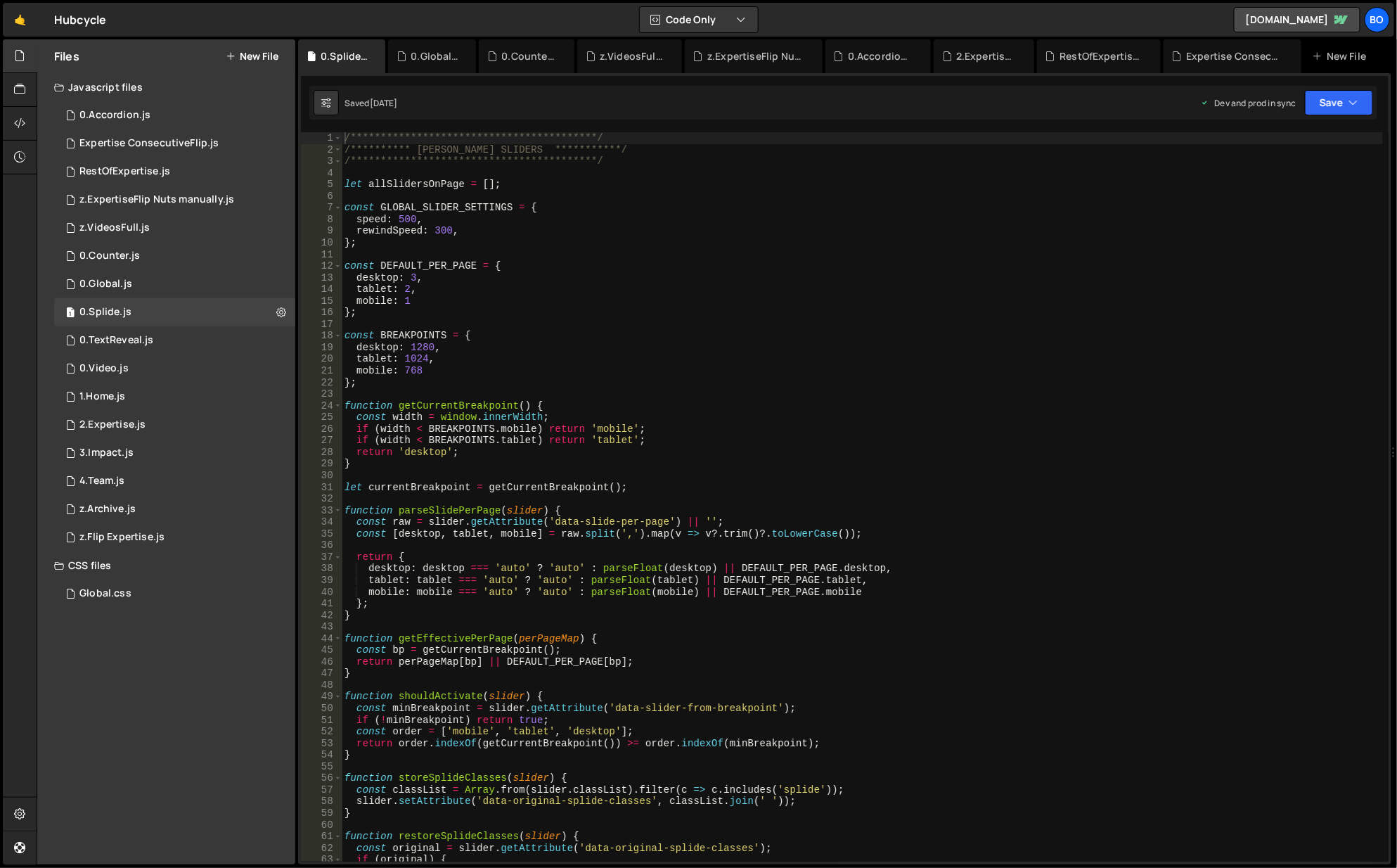
click at [277, 311] on icon at bounding box center [281, 311] width 10 height 13
click at [369, 338] on button "Edit File Settings" at bounding box center [366, 342] width 138 height 28
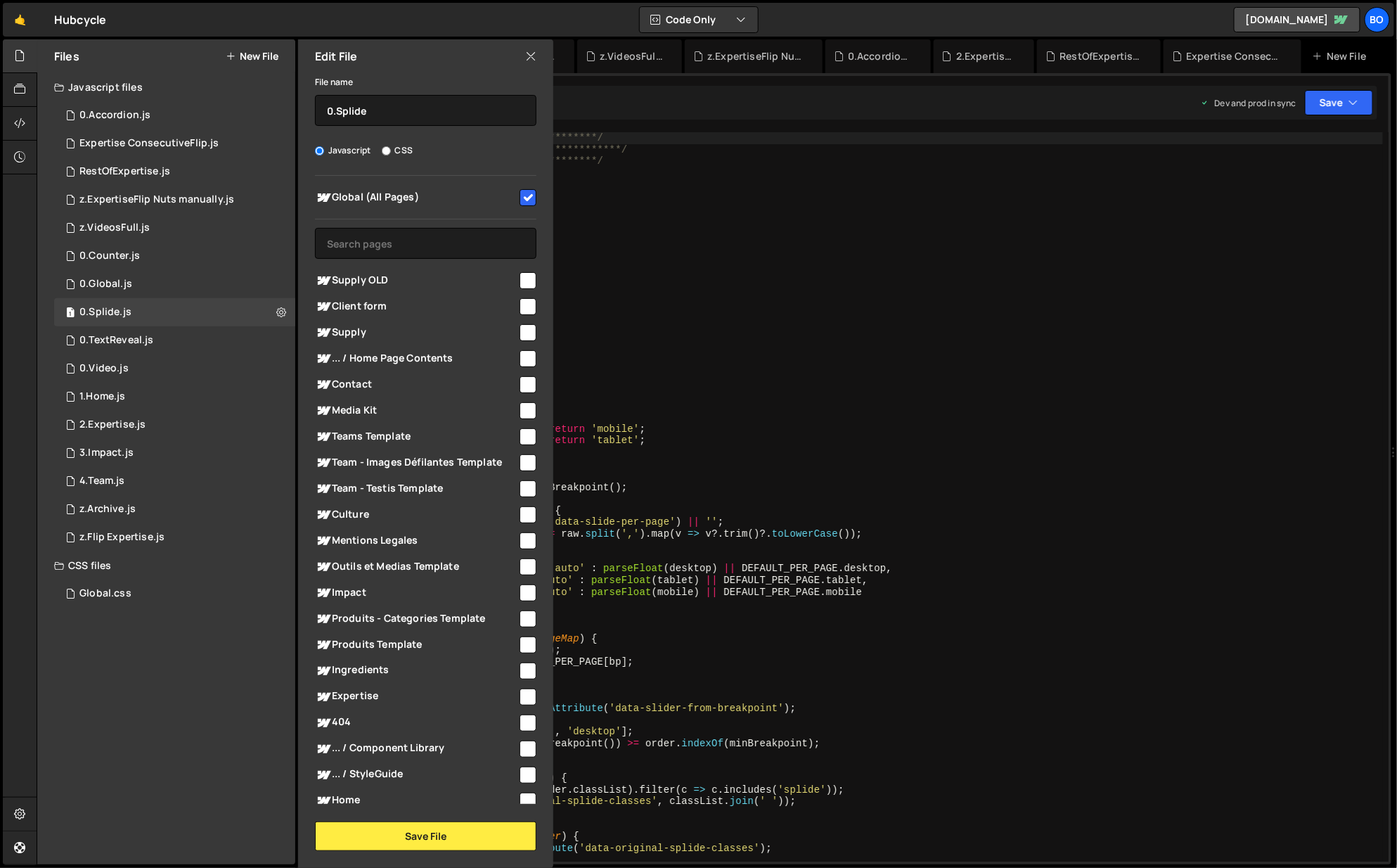
click at [148, 343] on div "0.TextReveal.js" at bounding box center [116, 341] width 74 height 12
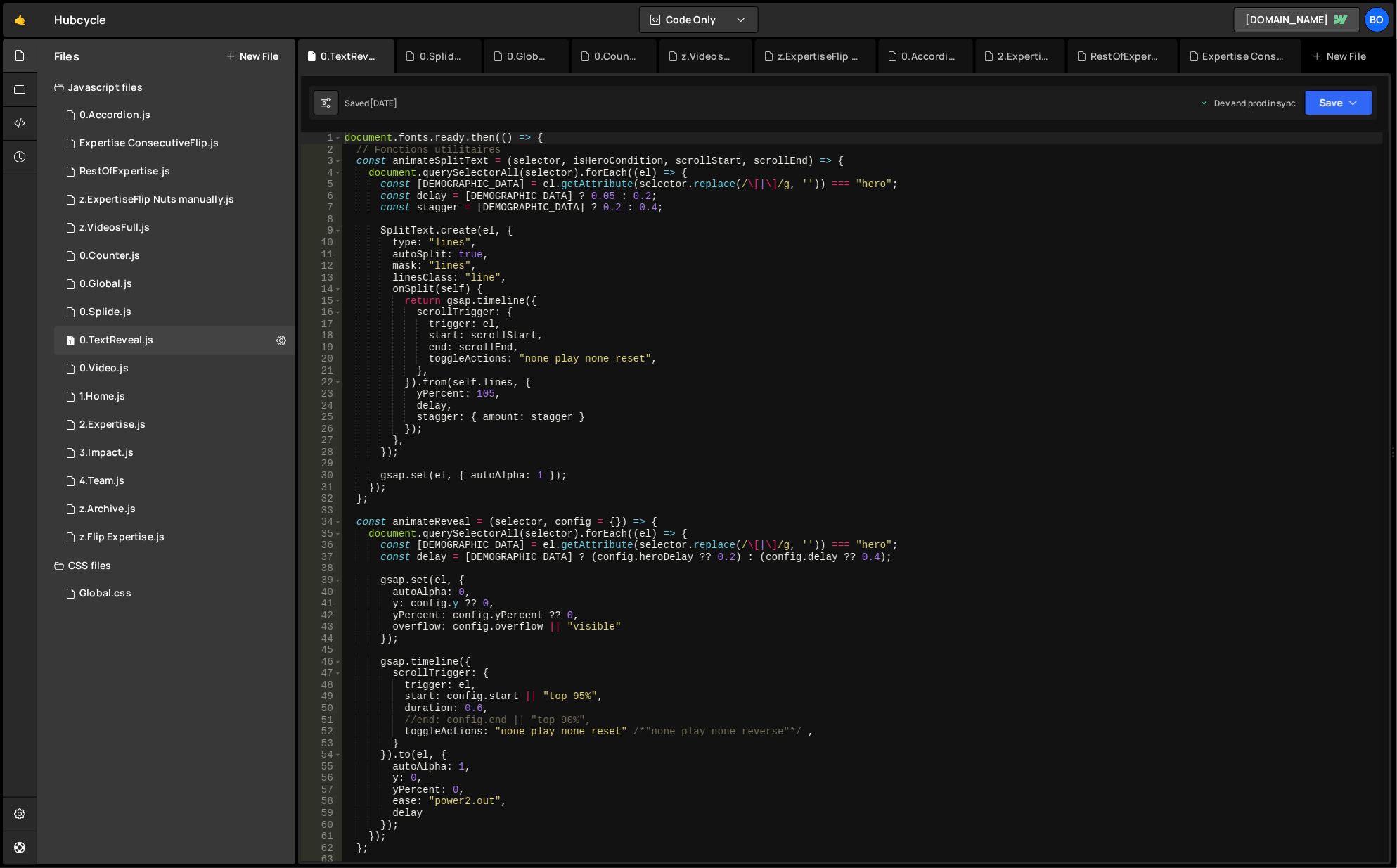
click at [298, 348] on div "**********" at bounding box center [845, 469] width 1094 height 792
click at [288, 347] on button at bounding box center [281, 341] width 25 height 25
click at [340, 379] on button "Edit File Settings" at bounding box center [366, 370] width 138 height 28
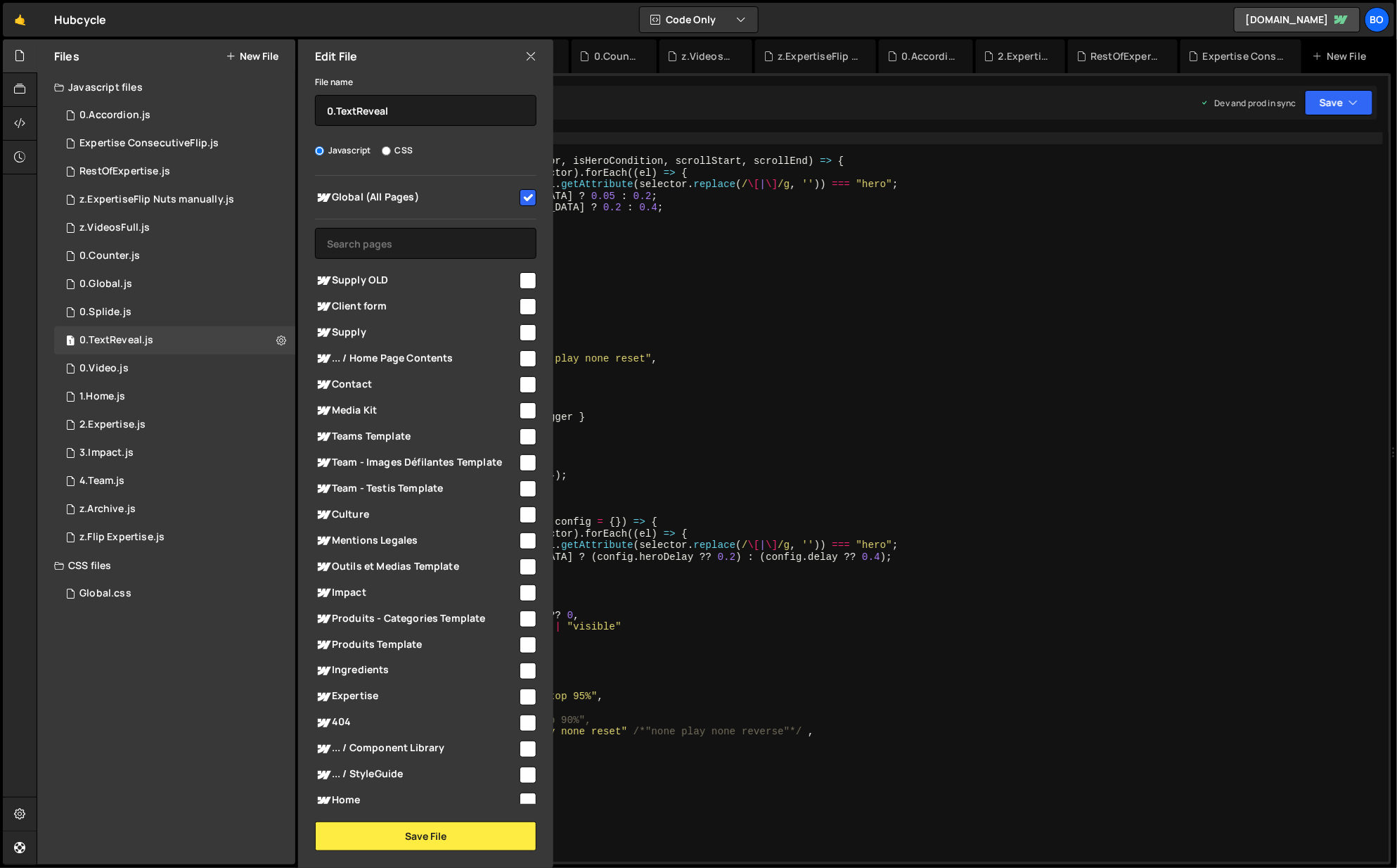
click at [143, 367] on div "1 0.Video.js 0" at bounding box center [174, 369] width 241 height 28
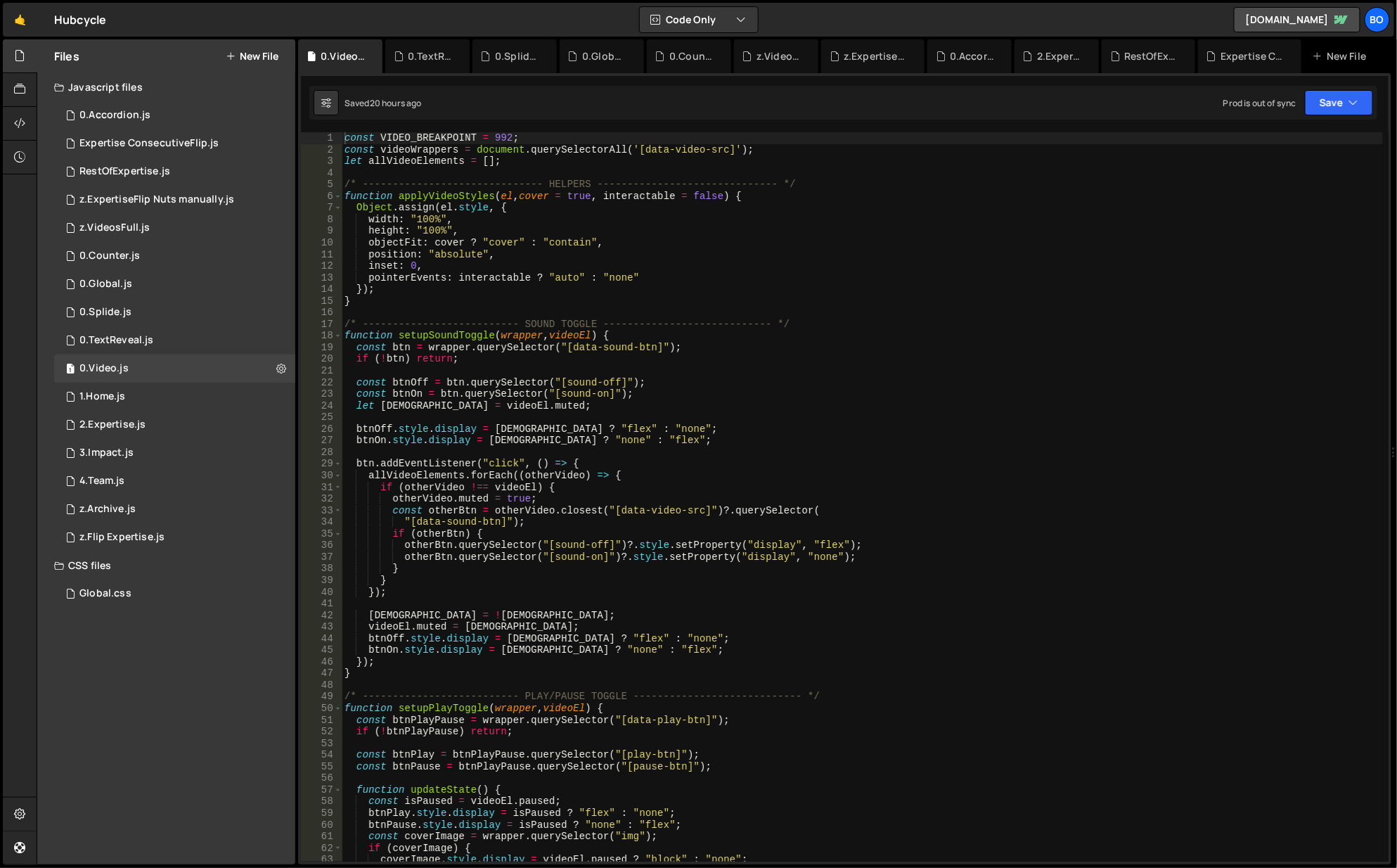
click at [283, 374] on icon at bounding box center [281, 367] width 10 height 13
click at [359, 393] on button "Edit File Settings" at bounding box center [366, 398] width 138 height 28
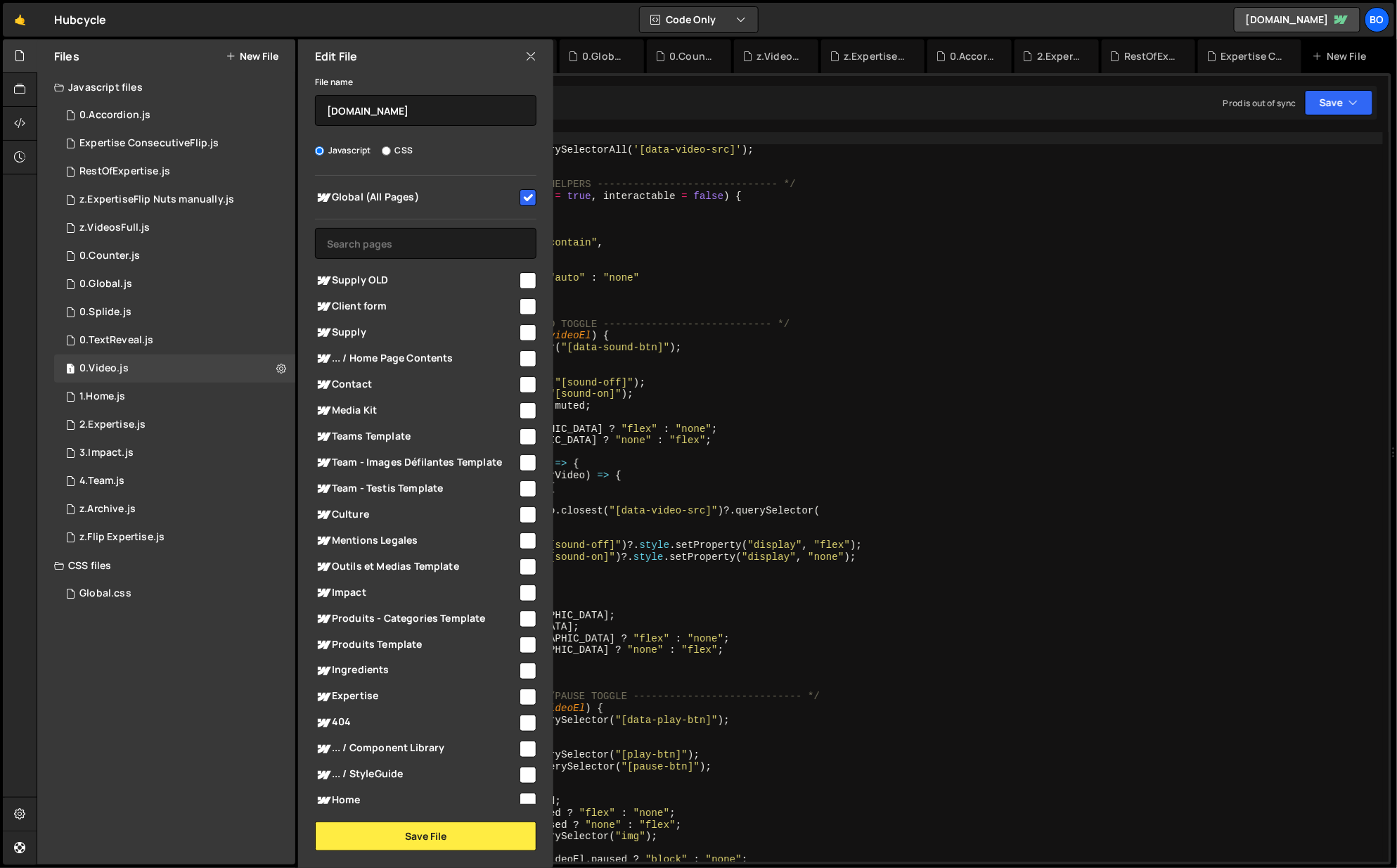
click at [172, 405] on div "1 1.Home.js 0" at bounding box center [174, 397] width 241 height 28
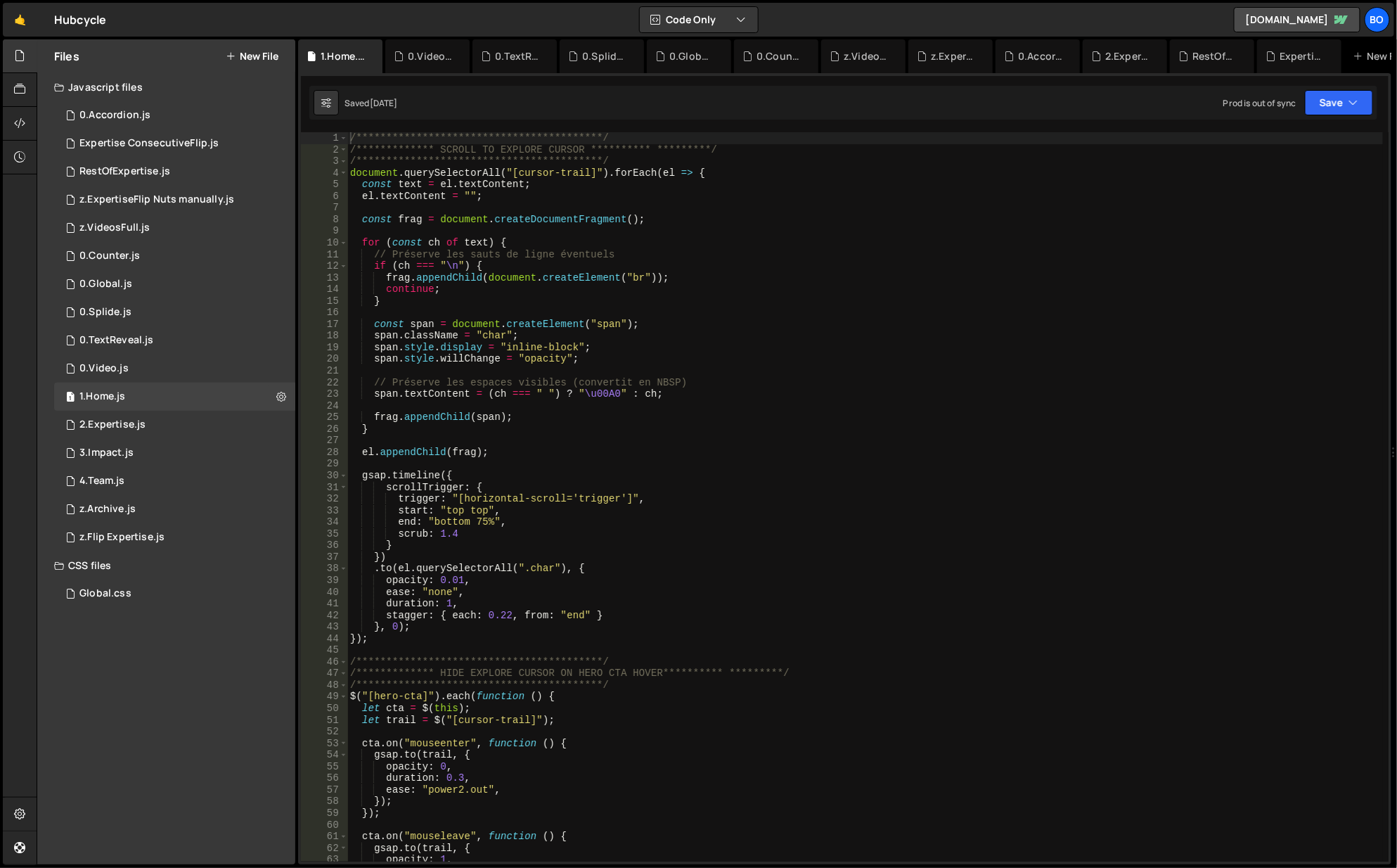
click at [210, 423] on div "1 2.Expertise.js 0" at bounding box center [174, 425] width 241 height 28
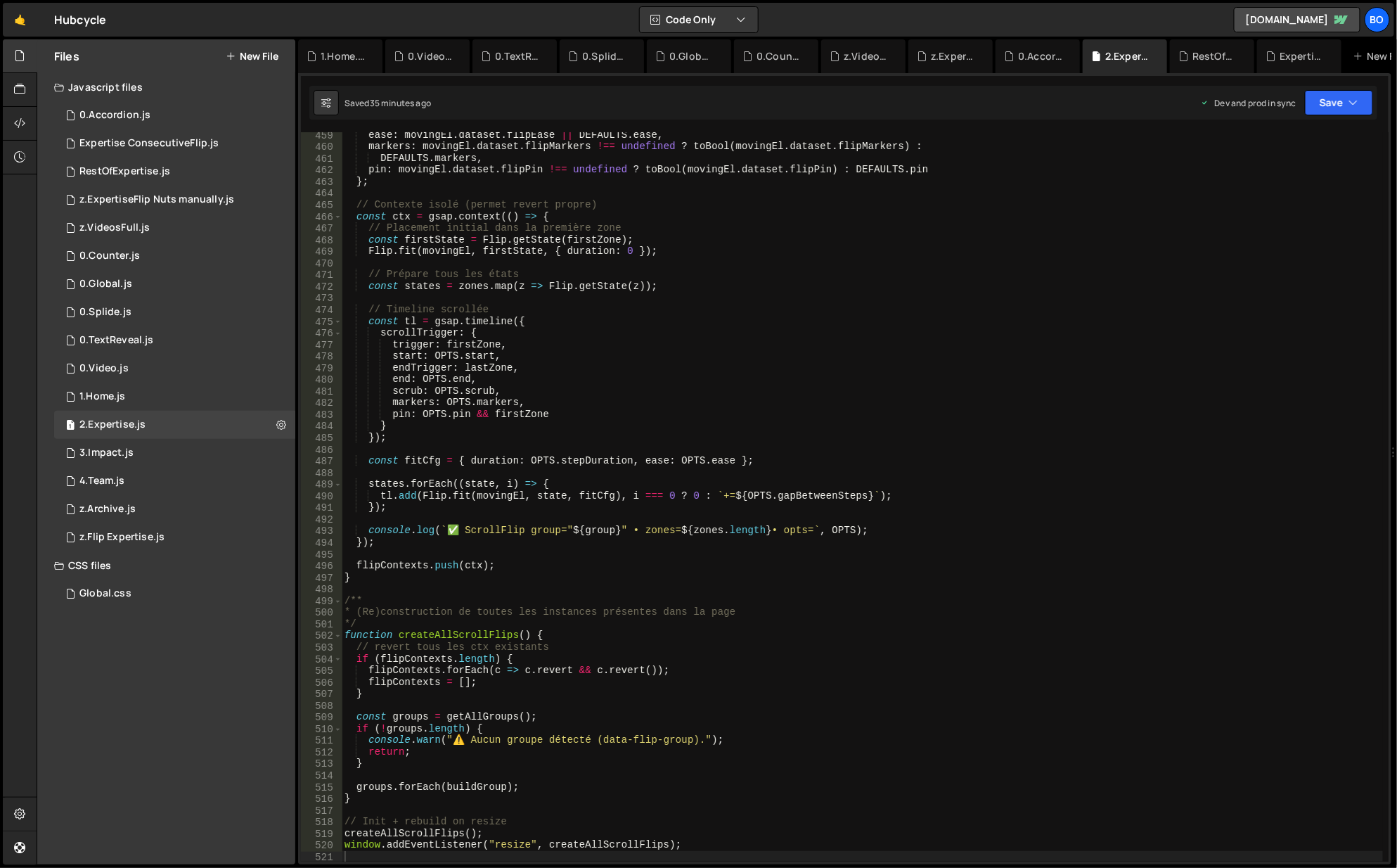
click at [248, 395] on div "1 1.Home.js 0" at bounding box center [174, 397] width 241 height 28
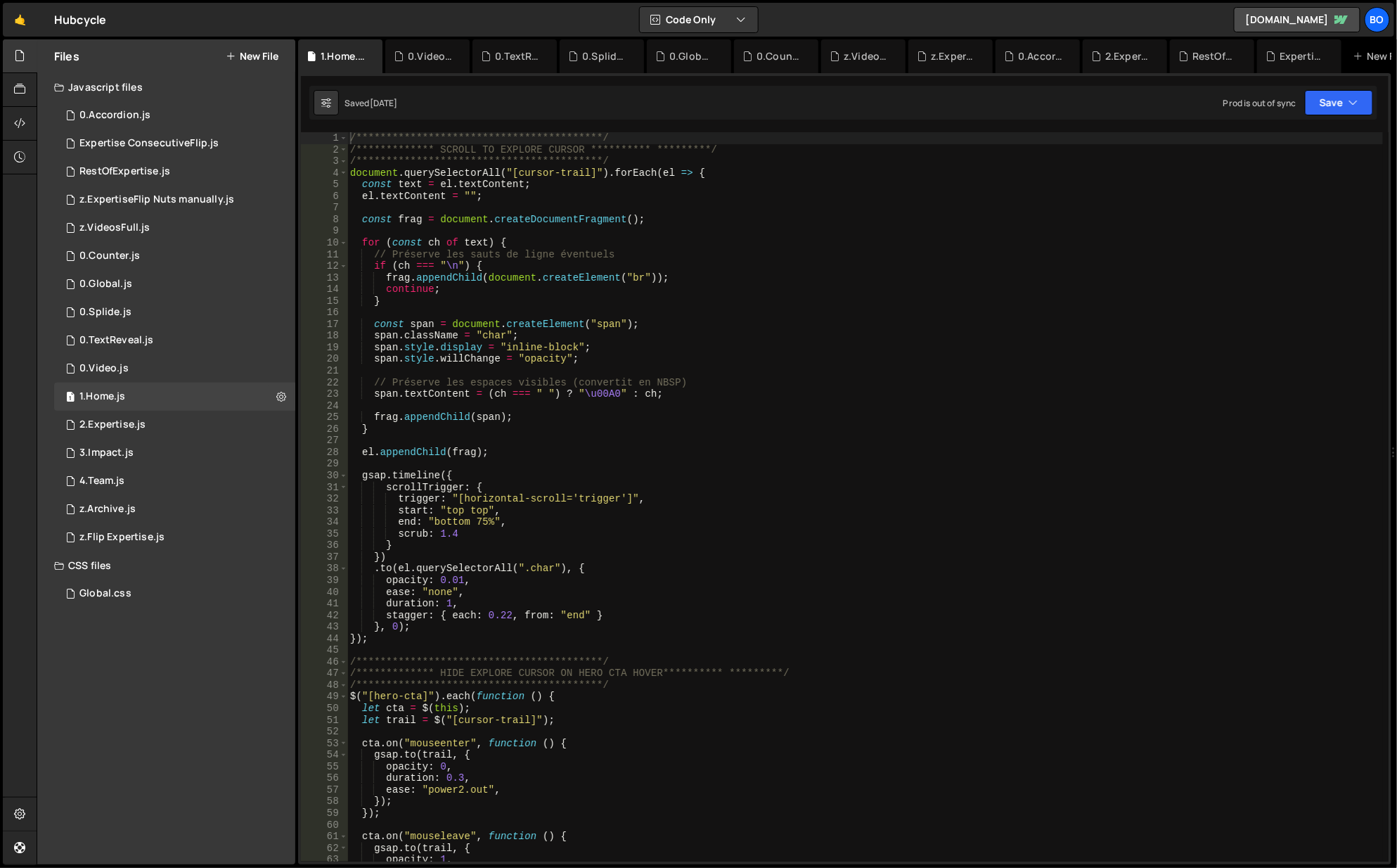
click at [291, 395] on button at bounding box center [281, 397] width 25 height 25
click at [373, 432] on button "Edit File Settings" at bounding box center [366, 426] width 138 height 28
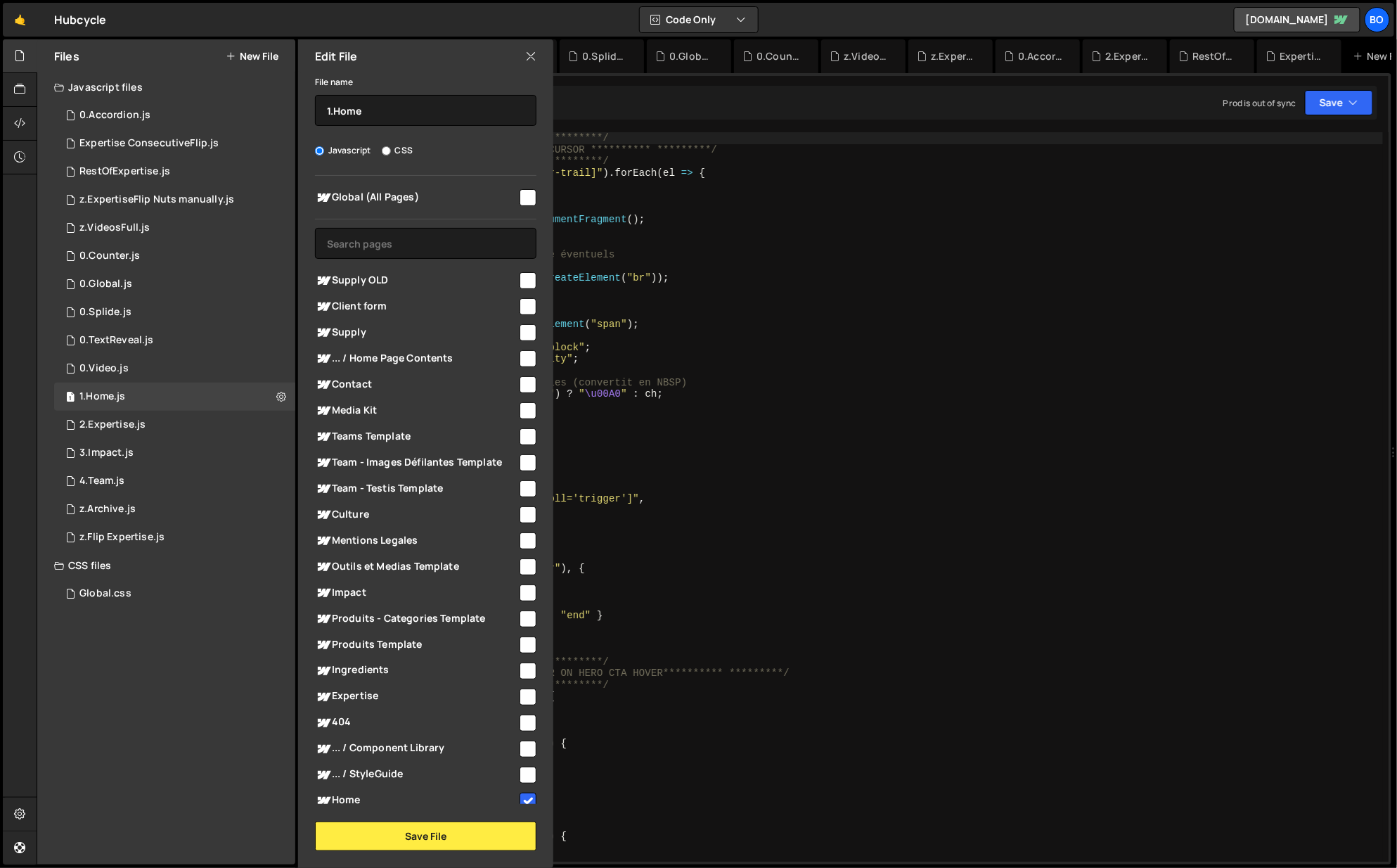
click at [191, 436] on div "1 2.Expertise.js 0" at bounding box center [174, 425] width 241 height 28
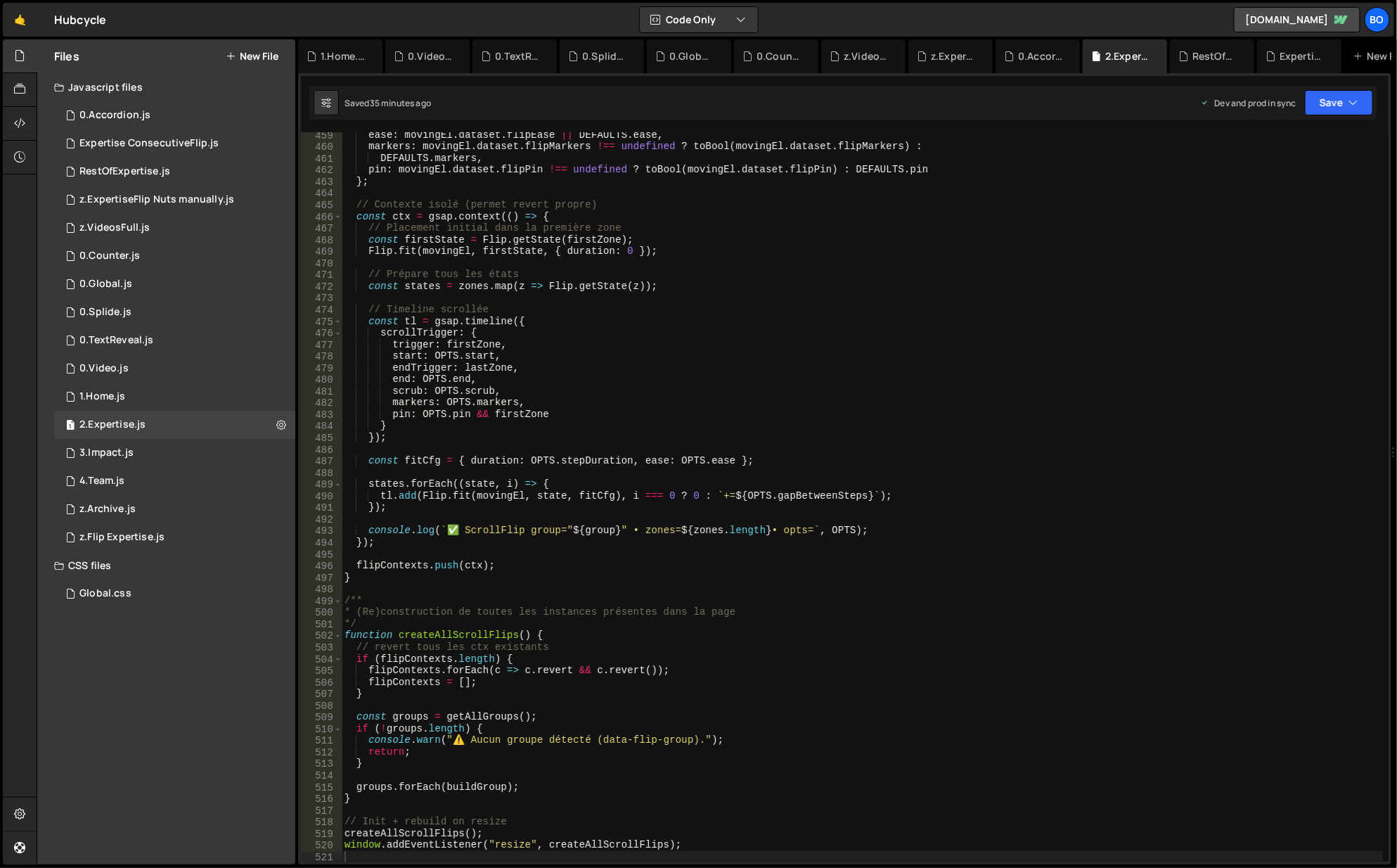
click at [281, 432] on button at bounding box center [281, 424] width 25 height 25
click at [341, 450] on button "Edit File Settings" at bounding box center [366, 454] width 138 height 28
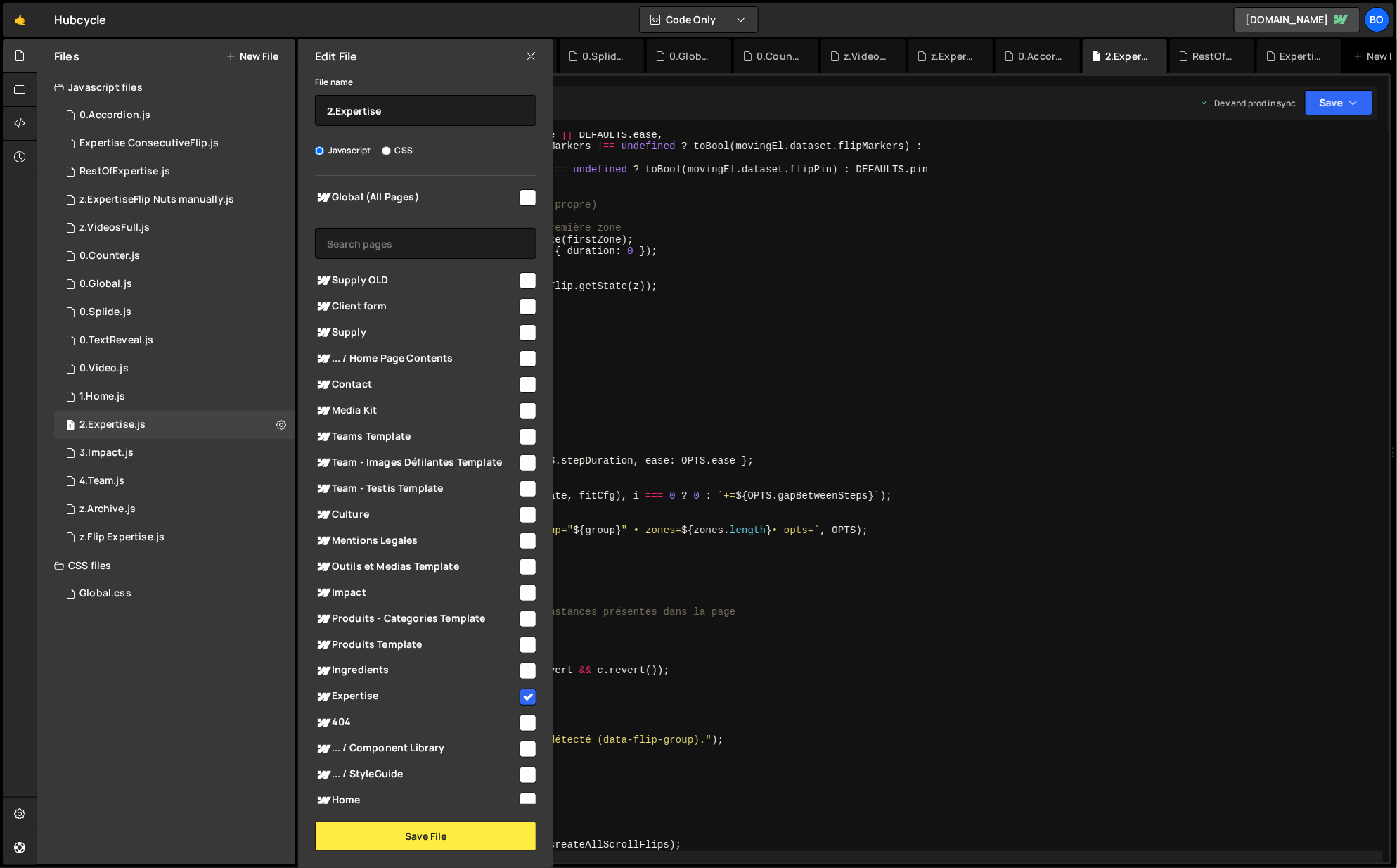
click at [149, 454] on div "1 3.Impact.js 0" at bounding box center [174, 453] width 241 height 28
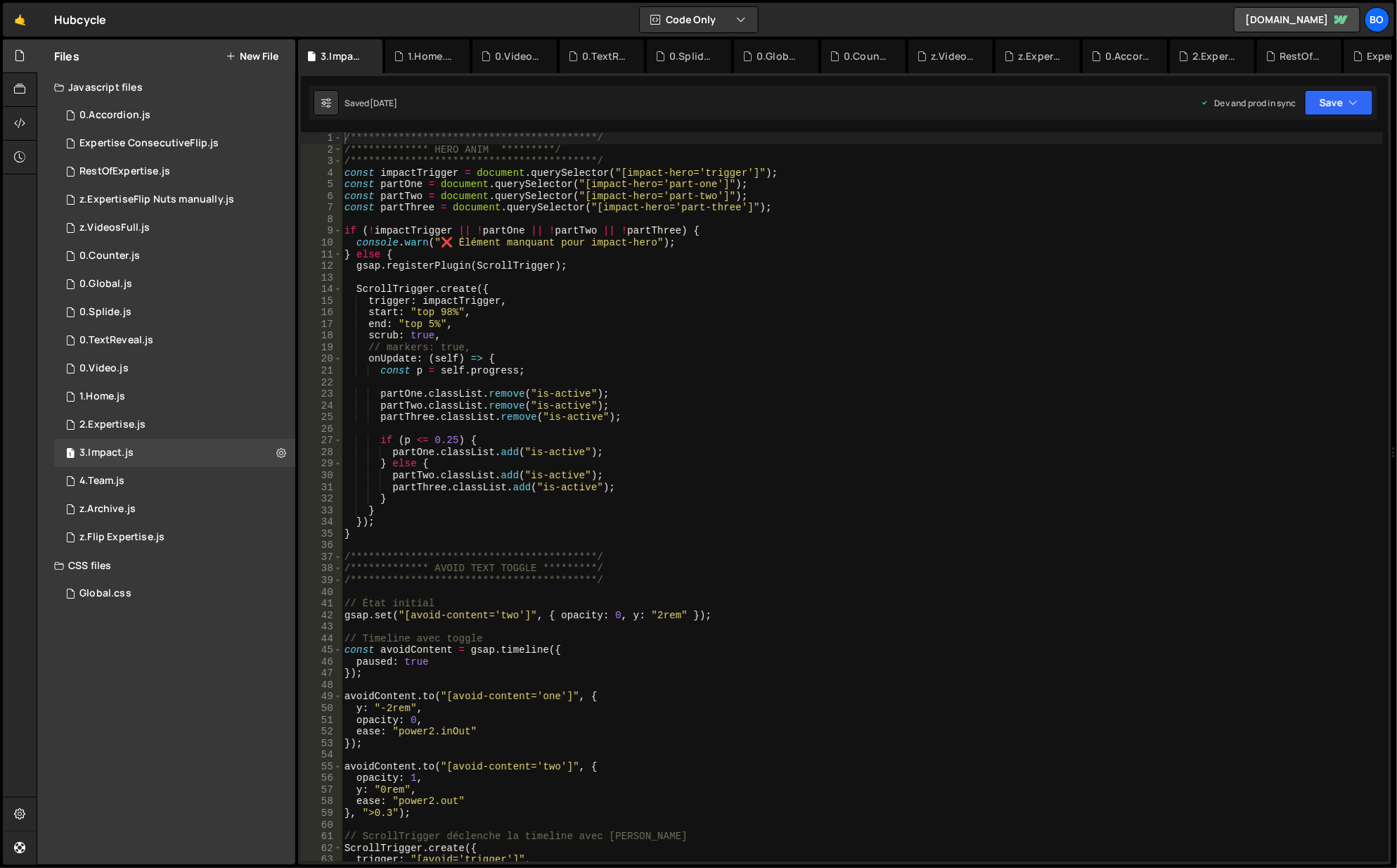
click at [287, 454] on button at bounding box center [281, 453] width 25 height 25
type input "3.Impact"
radio input "true"
checkbox input "true"
click at [351, 478] on button "Edit File Settings" at bounding box center [366, 483] width 138 height 28
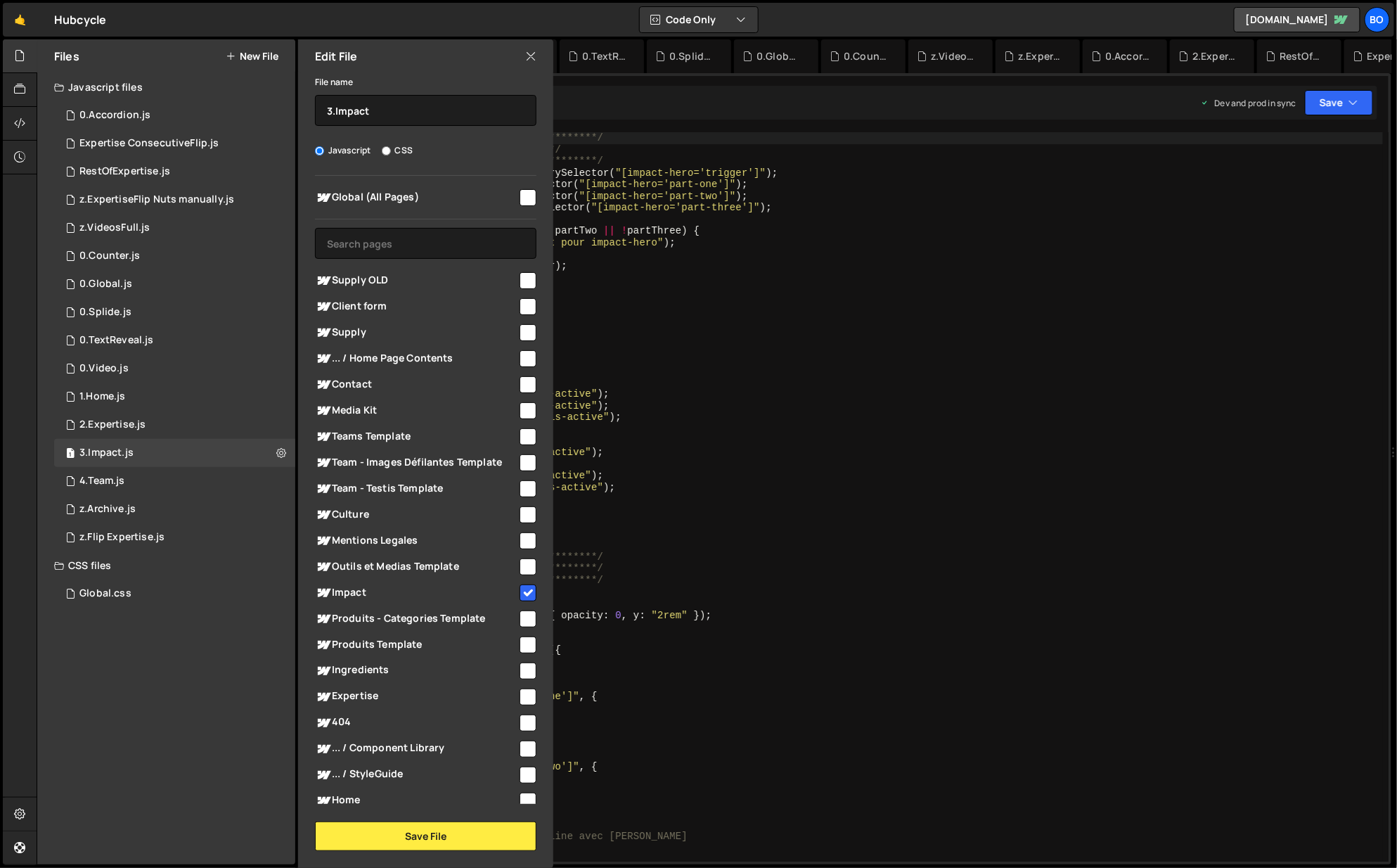
click at [178, 486] on div "1 4.Team.js 0" at bounding box center [174, 481] width 241 height 28
checkbox input "false"
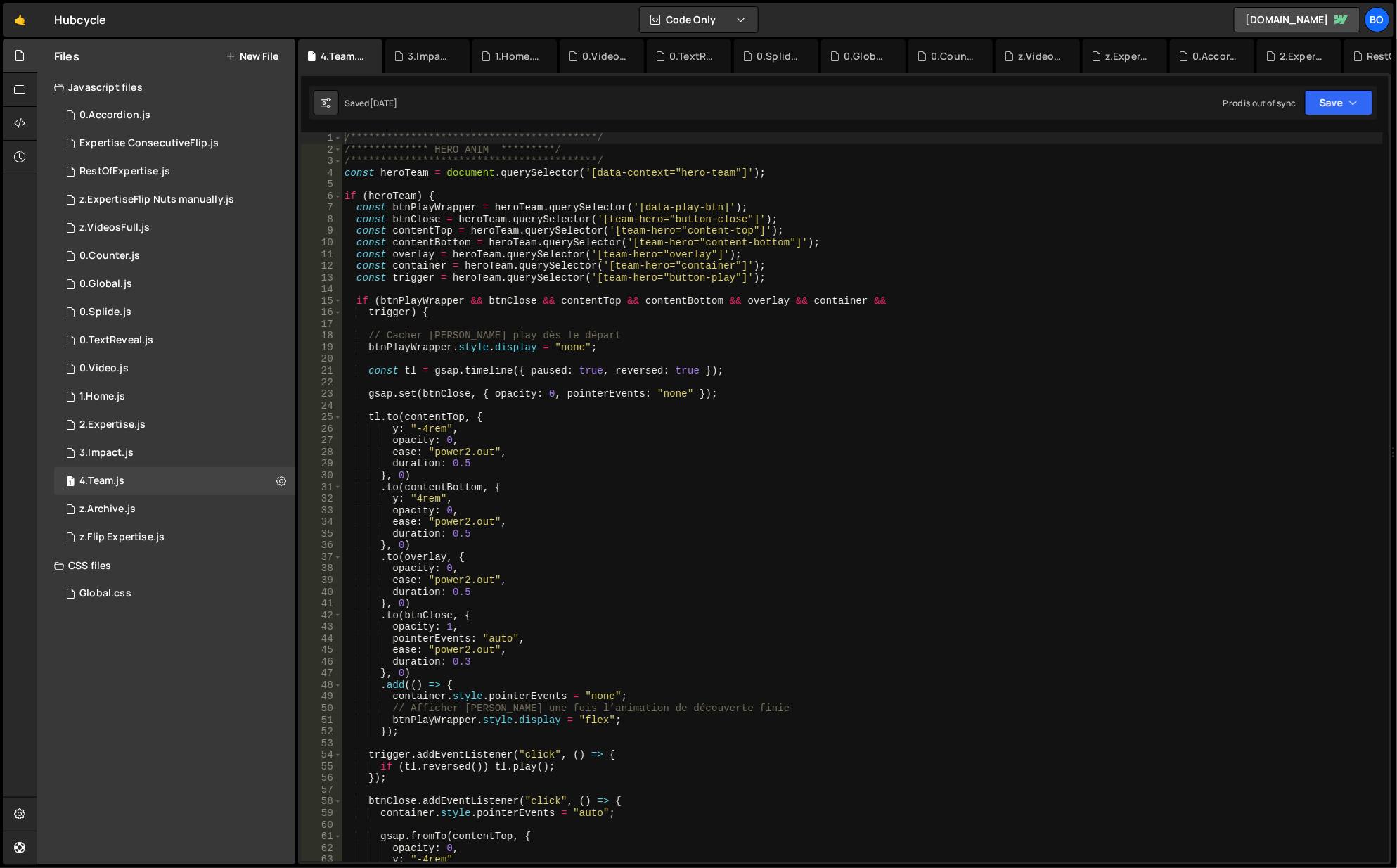
click at [277, 486] on icon at bounding box center [281, 480] width 10 height 13
type input "[DOMAIN_NAME]"
radio input "true"
checkbox input "true"
click at [349, 509] on button "Edit File Settings" at bounding box center [366, 510] width 138 height 28
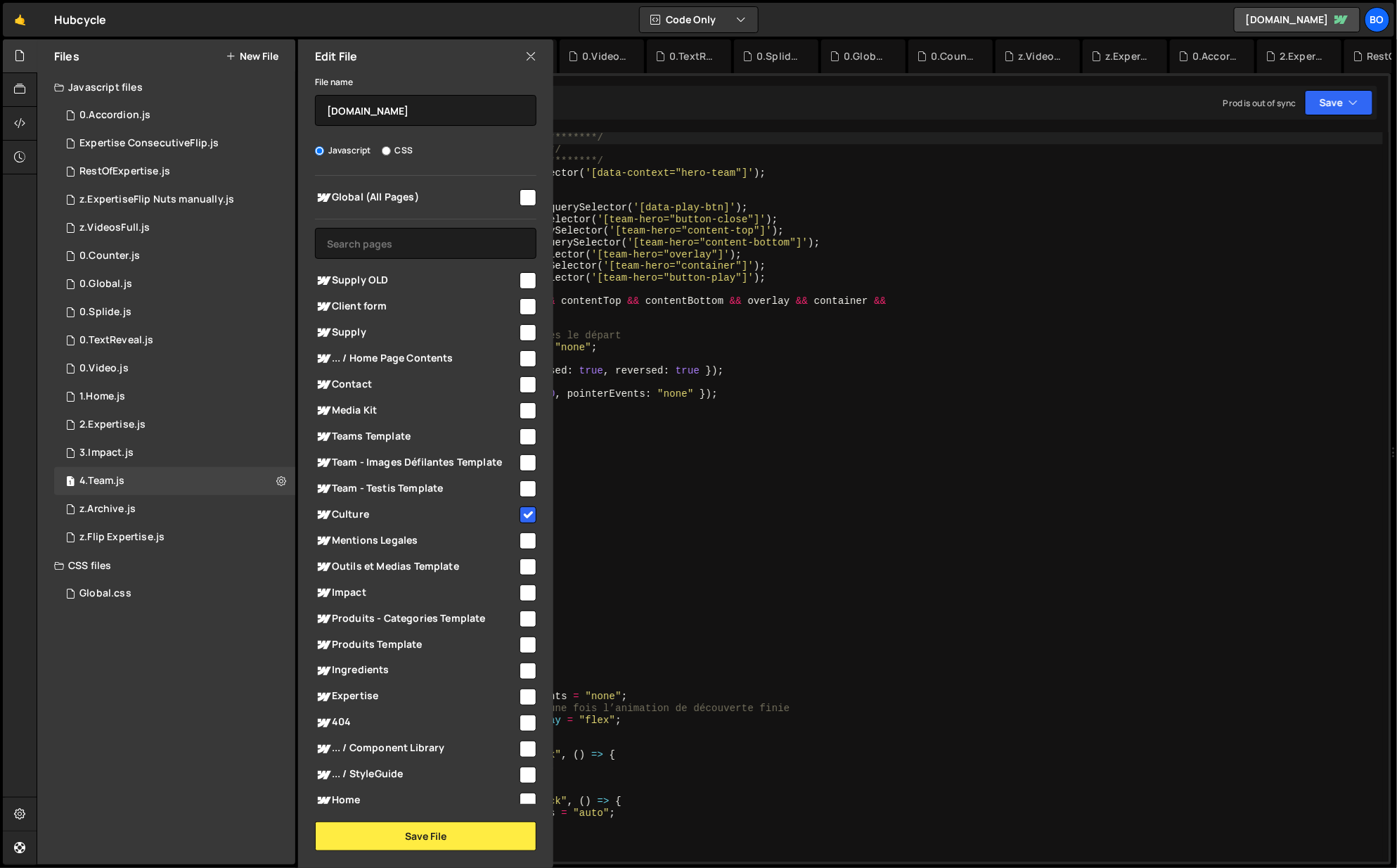
click at [153, 598] on div "Global.css 0" at bounding box center [174, 594] width 241 height 28
checkbox input "false"
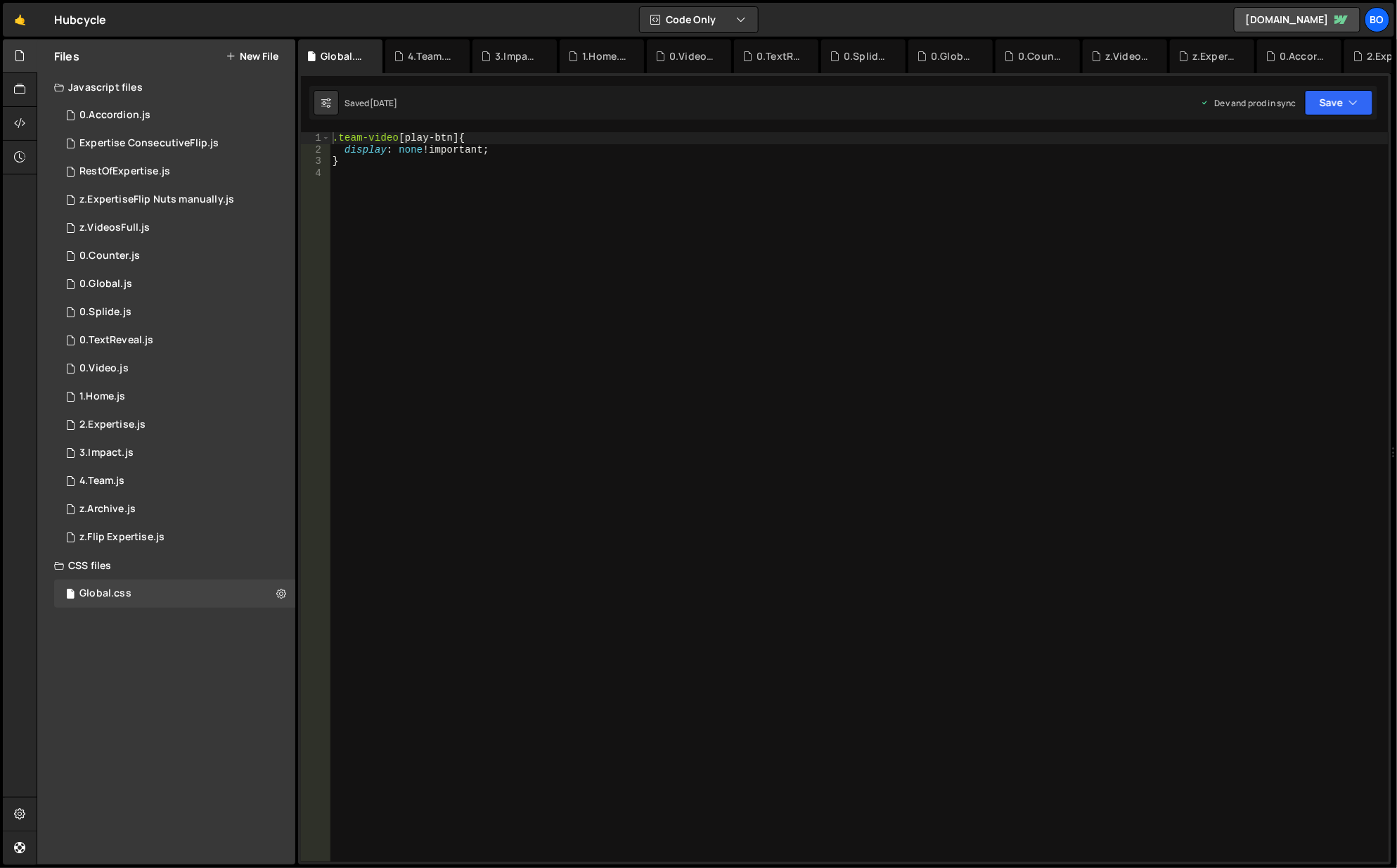
click at [291, 592] on button at bounding box center [281, 593] width 25 height 25
type input "Global"
radio input "false"
radio input "true"
checkbox input "true"
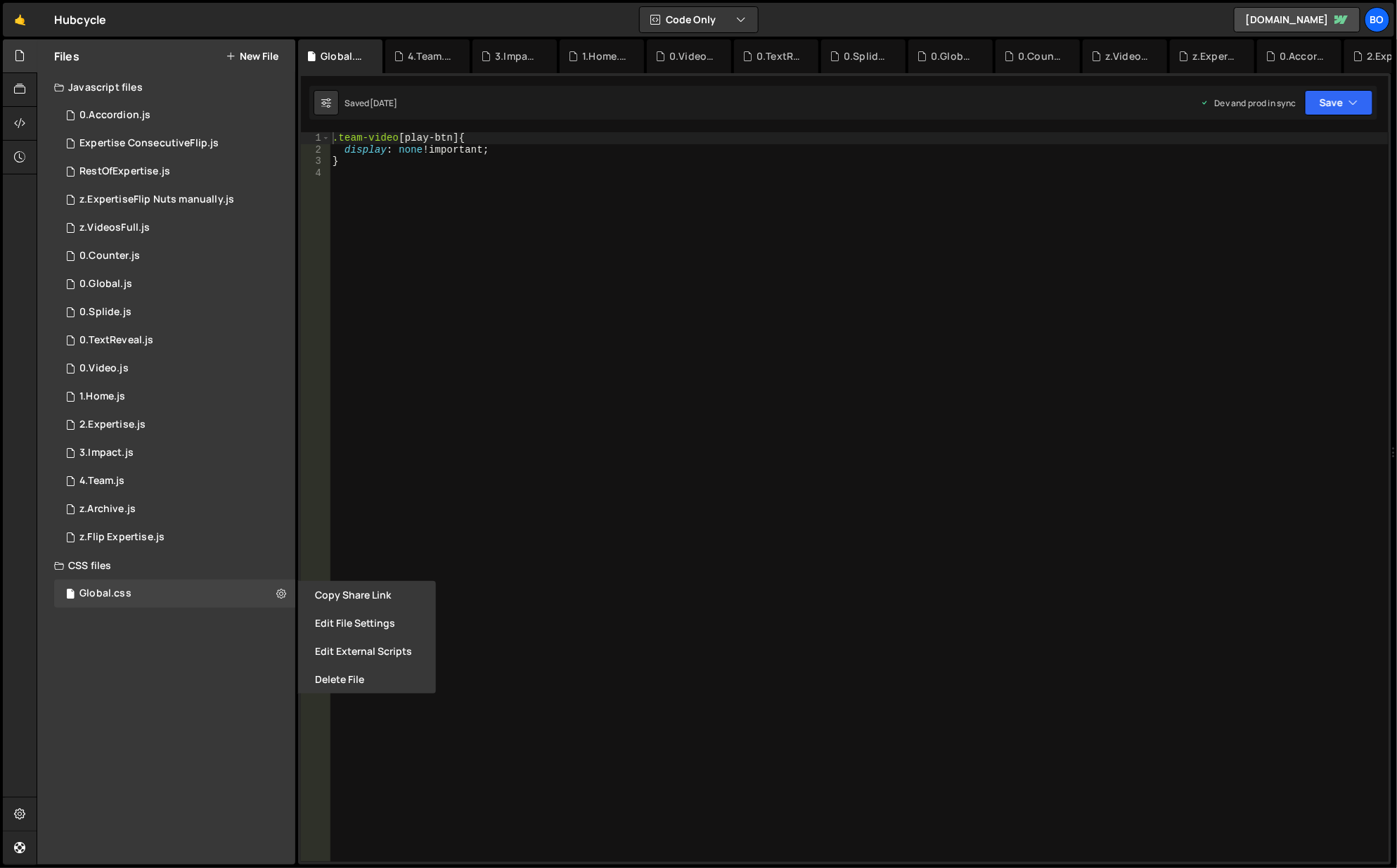
click at [373, 622] on button "Edit File Settings" at bounding box center [366, 623] width 138 height 28
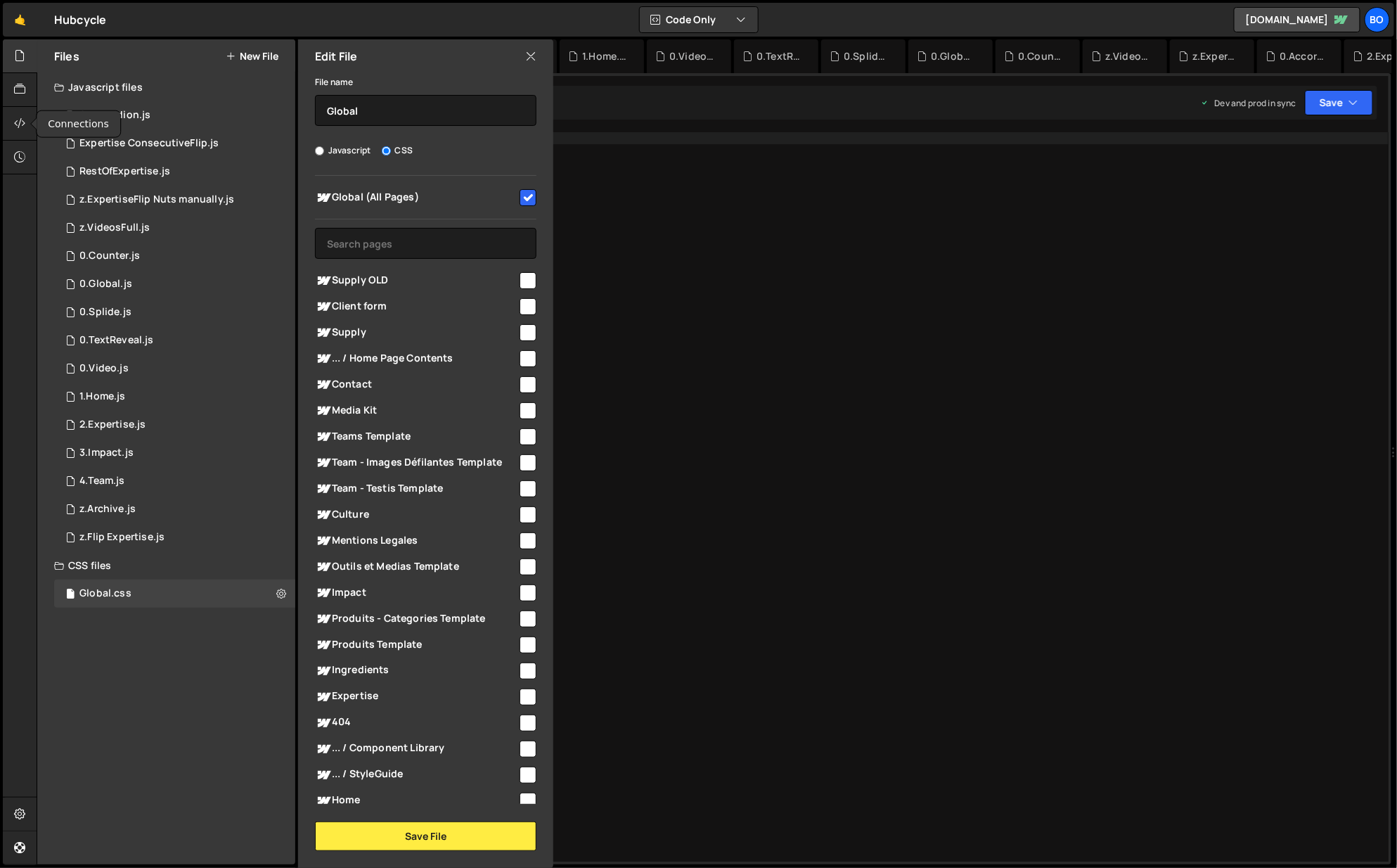
click at [15, 116] on icon at bounding box center [20, 123] width 12 height 15
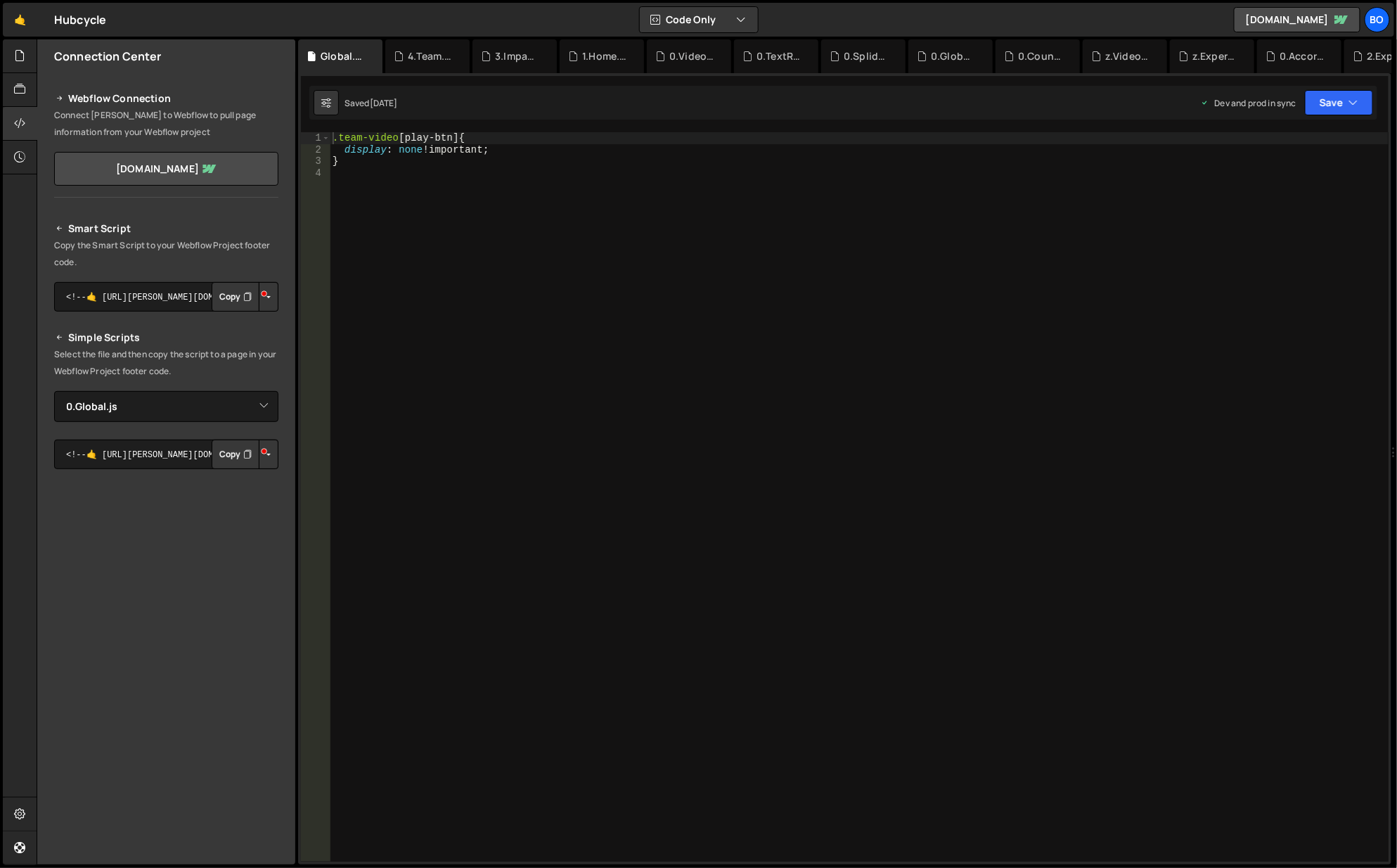
click at [230, 465] on button "Copy" at bounding box center [236, 454] width 48 height 29
click at [228, 292] on button "Copy" at bounding box center [236, 296] width 48 height 29
click at [15, 55] on icon at bounding box center [20, 55] width 12 height 15
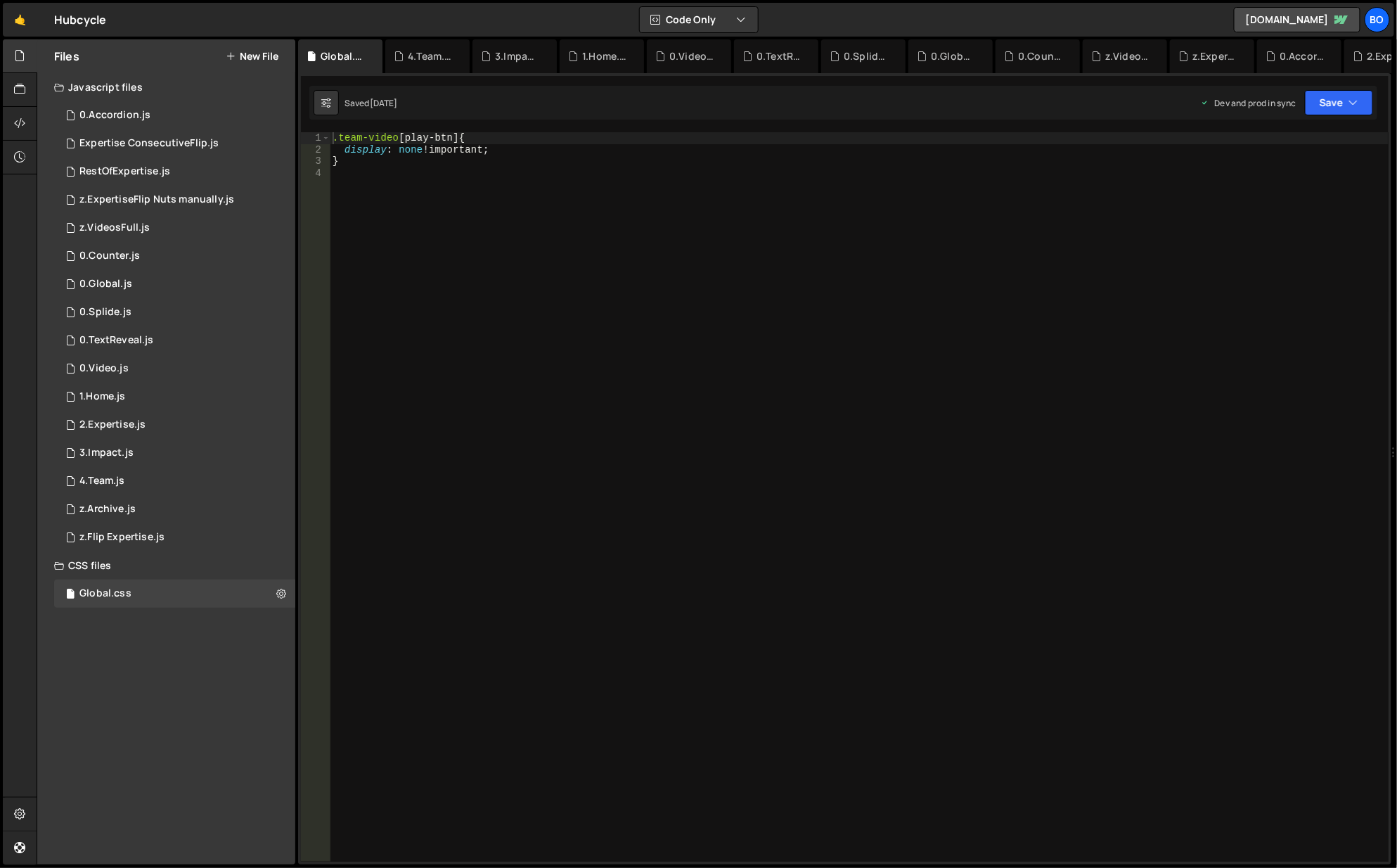
click at [147, 293] on div "1 0.Global.js 0" at bounding box center [174, 285] width 241 height 28
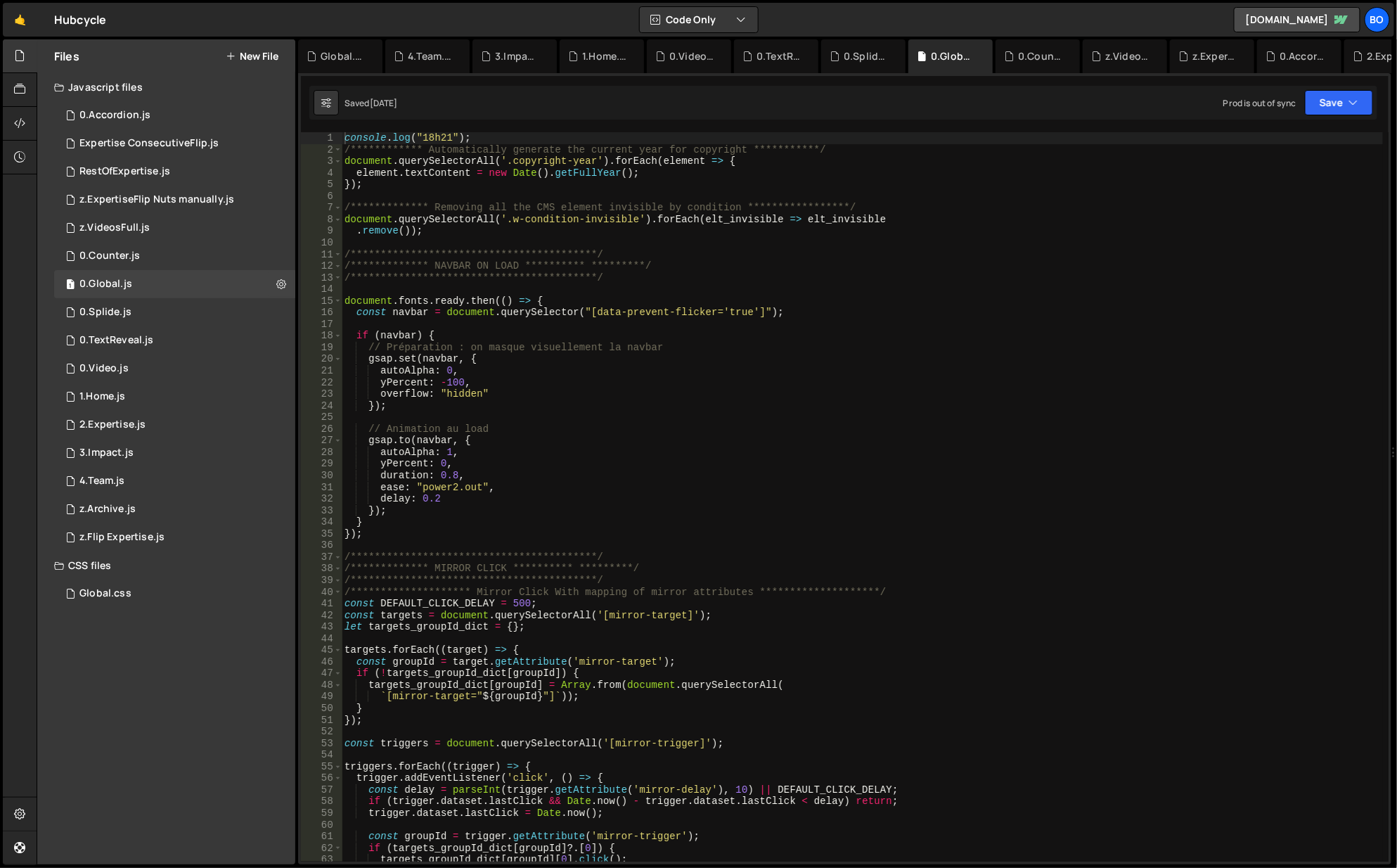
click at [114, 394] on div "1.Home.js" at bounding box center [101, 397] width 45 height 12
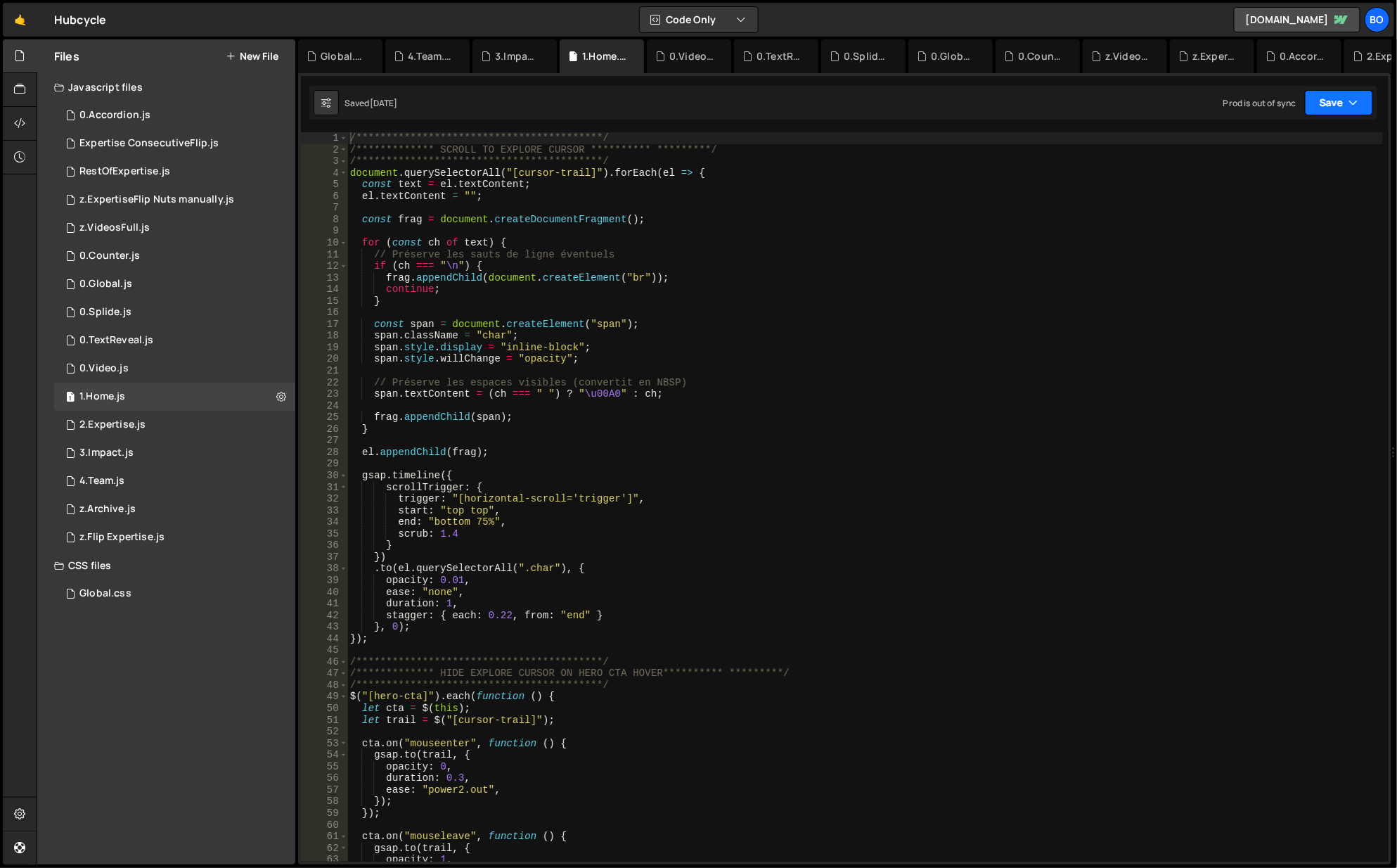
click at [1323, 94] on button "Save" at bounding box center [1339, 102] width 68 height 25
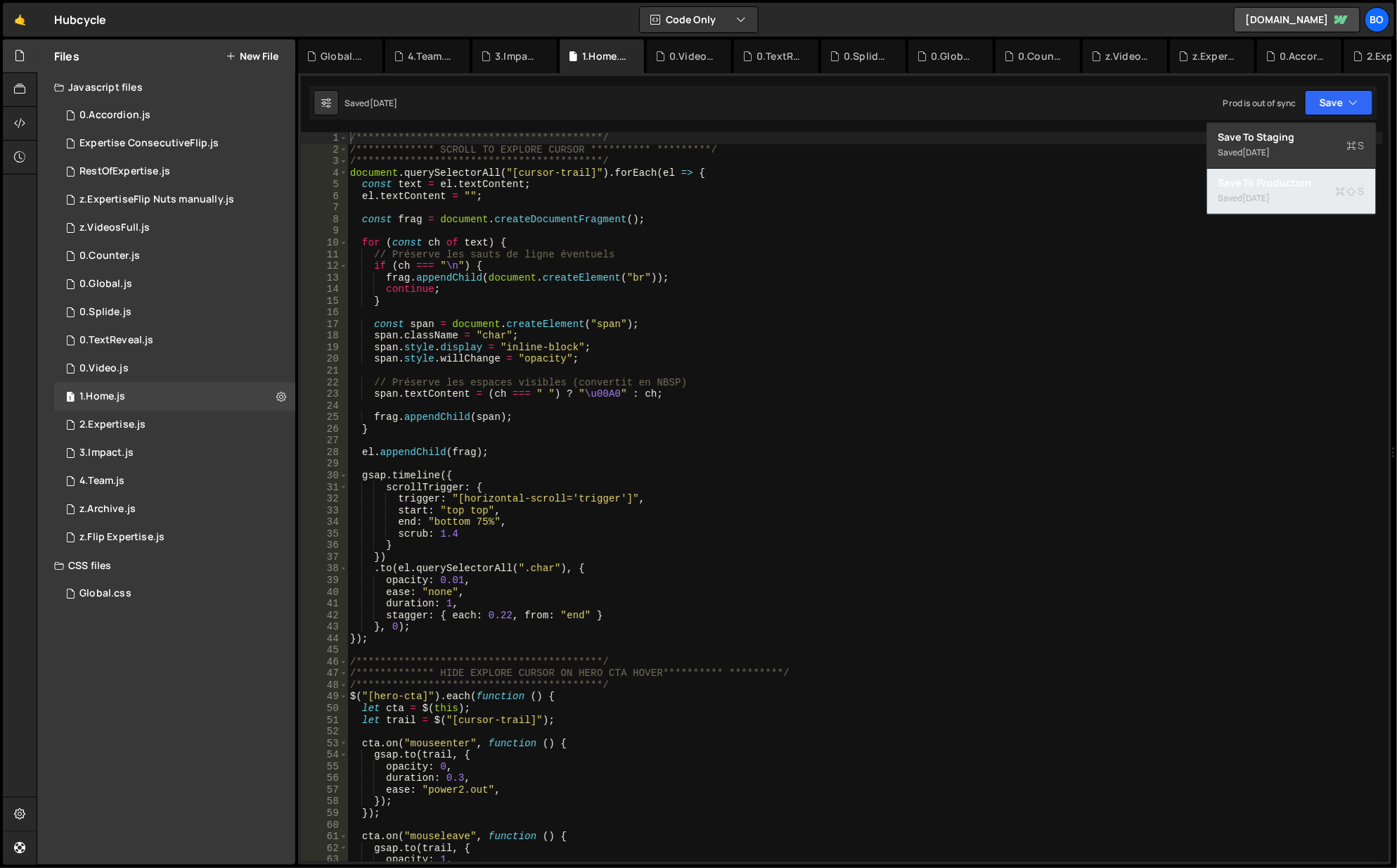
click at [1280, 183] on div "Save to Production S" at bounding box center [1291, 183] width 146 height 14
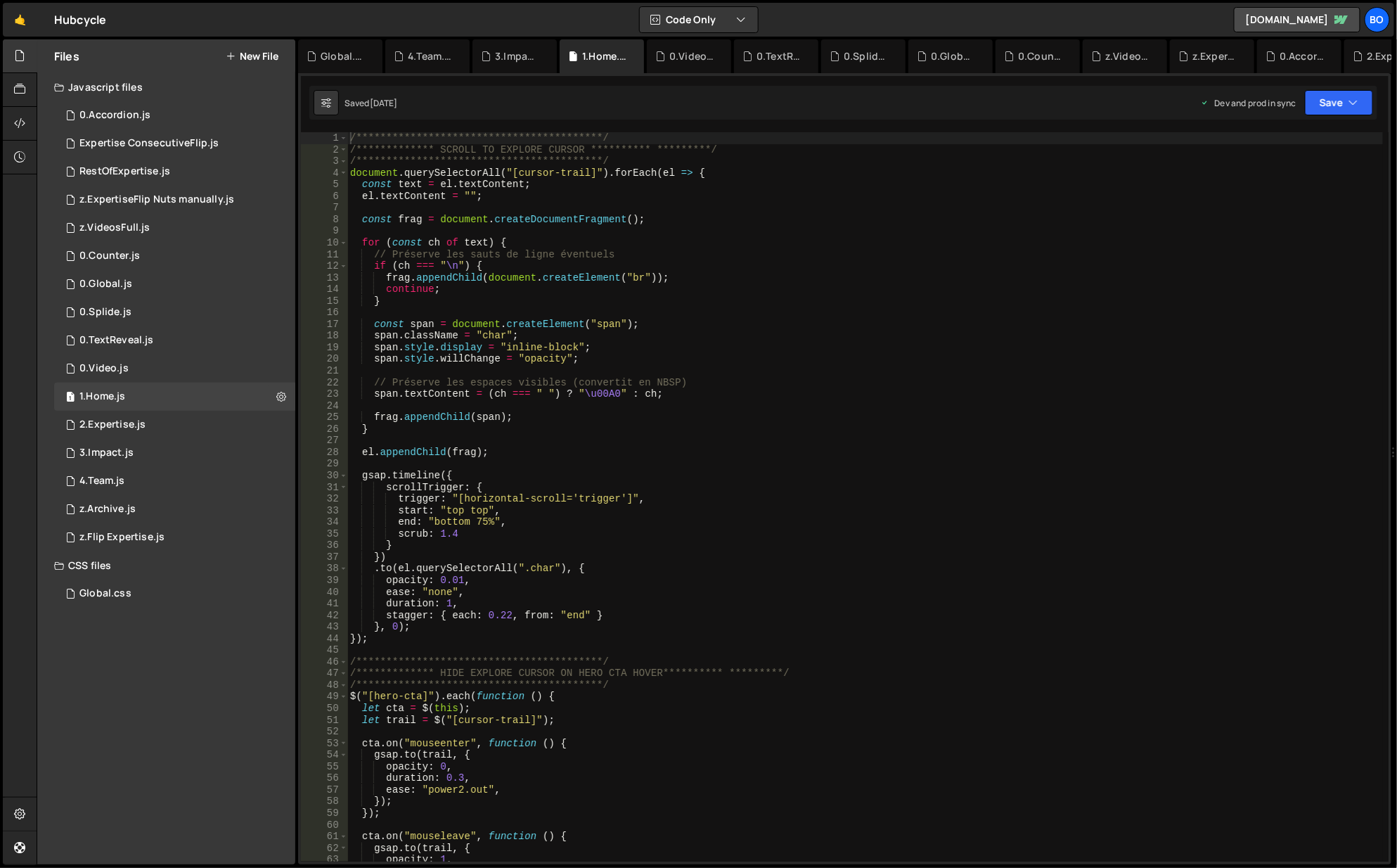
click at [166, 365] on div "1 0.Video.js 0" at bounding box center [174, 369] width 241 height 28
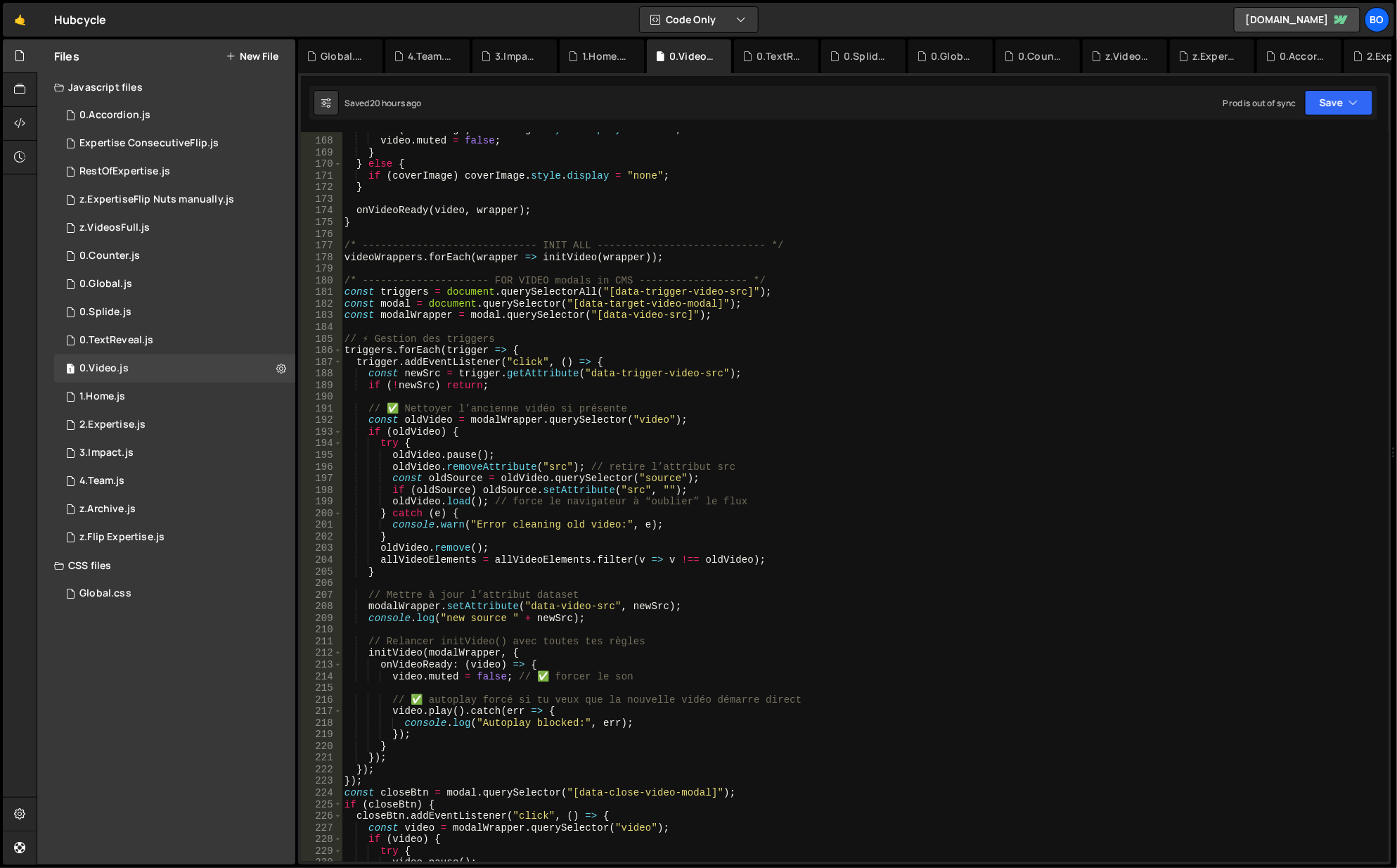
scroll to position [1941, 0]
click at [754, 300] on div "if ( coverImage ) coverImage . style . display = "none" ; video . muted = false…" at bounding box center [863, 501] width 1043 height 754
type textarea "const modal = document.querySelector("[data-target-video-modal]");"
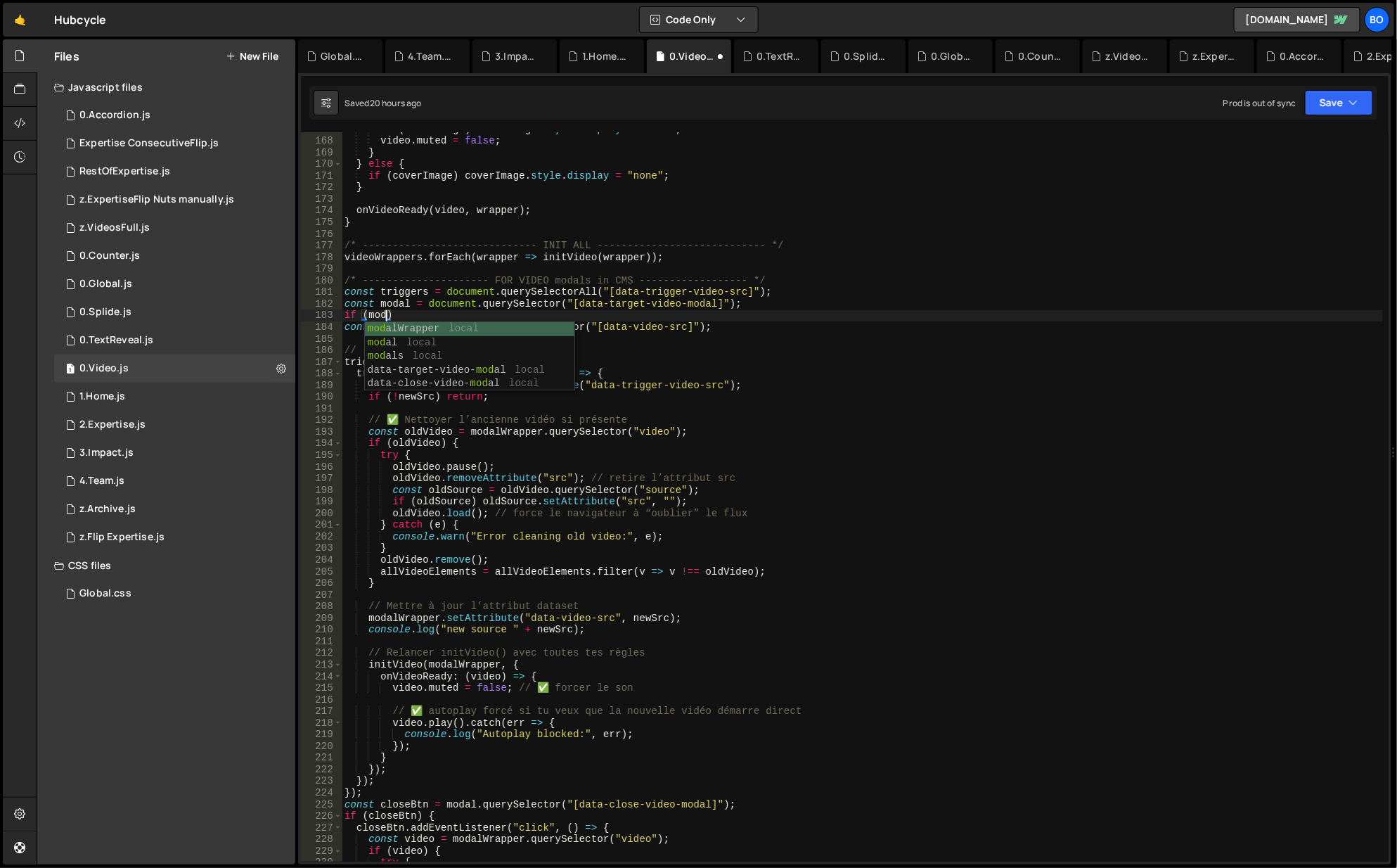
scroll to position [0, 3]
type textarea "if (modal) {"
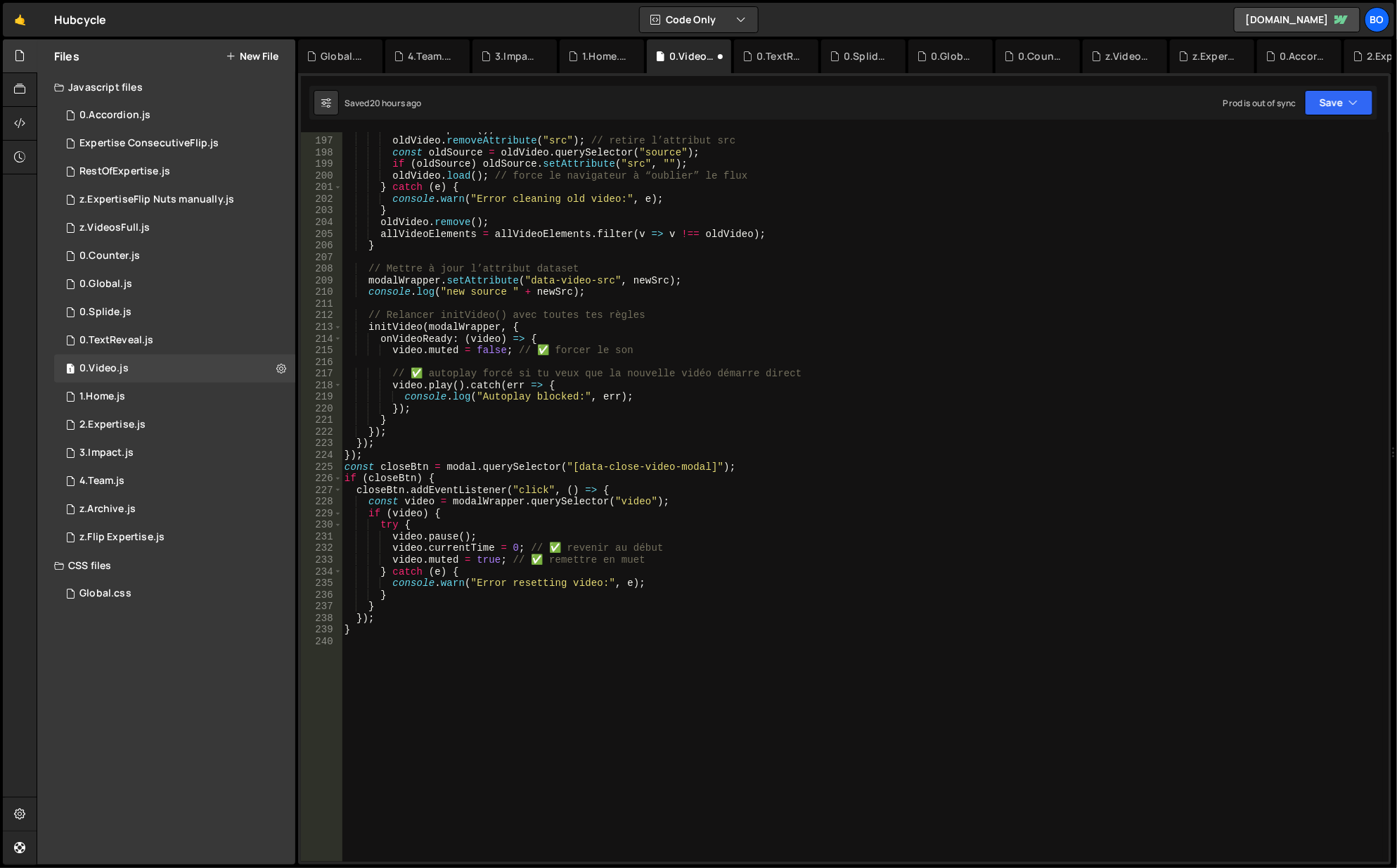
scroll to position [2363, 0]
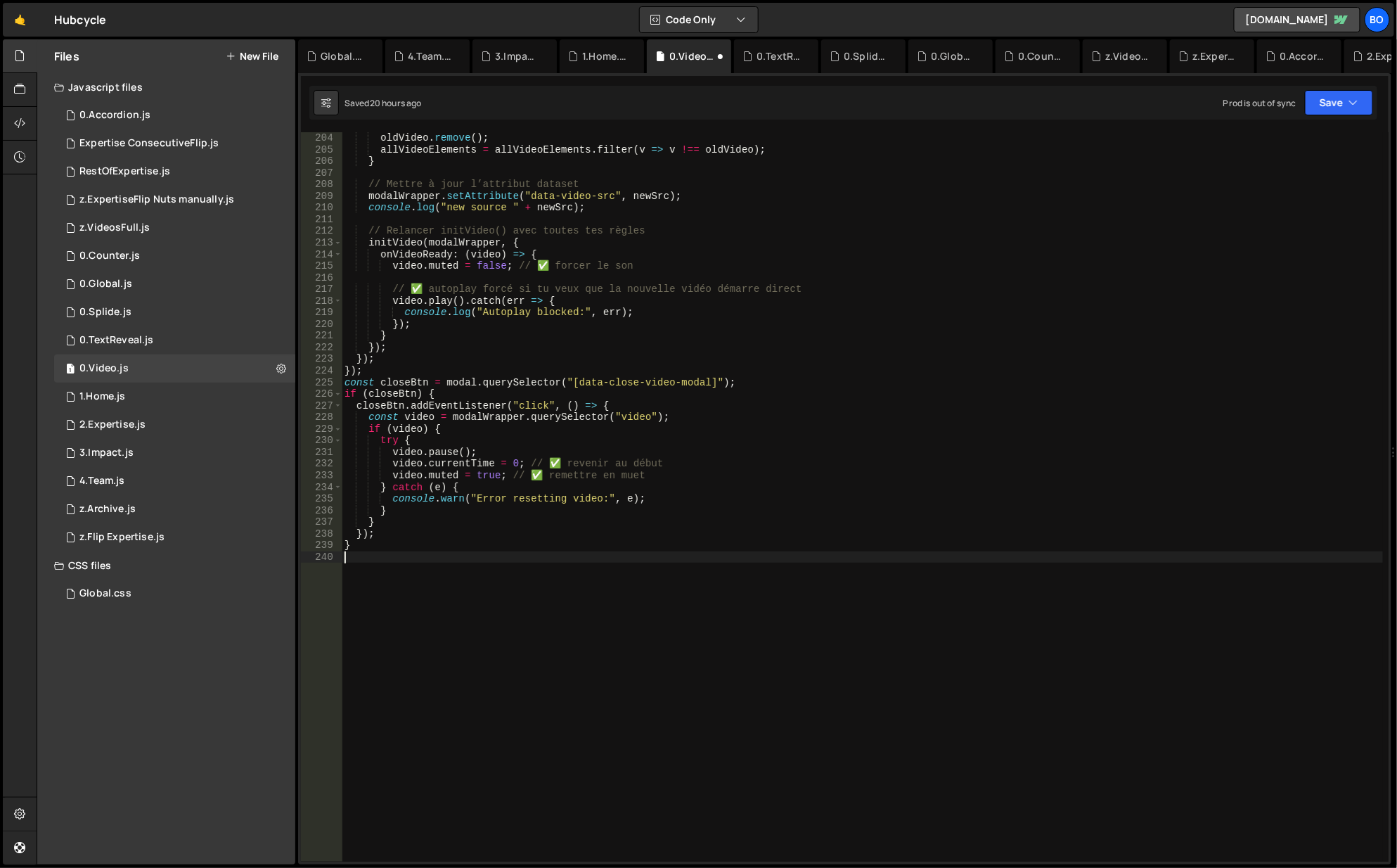
click at [518, 610] on div "oldVideo . remove ( ) ; allVideoElements = allVideoElements . filter ( v => v !…" at bounding box center [863, 510] width 1043 height 754
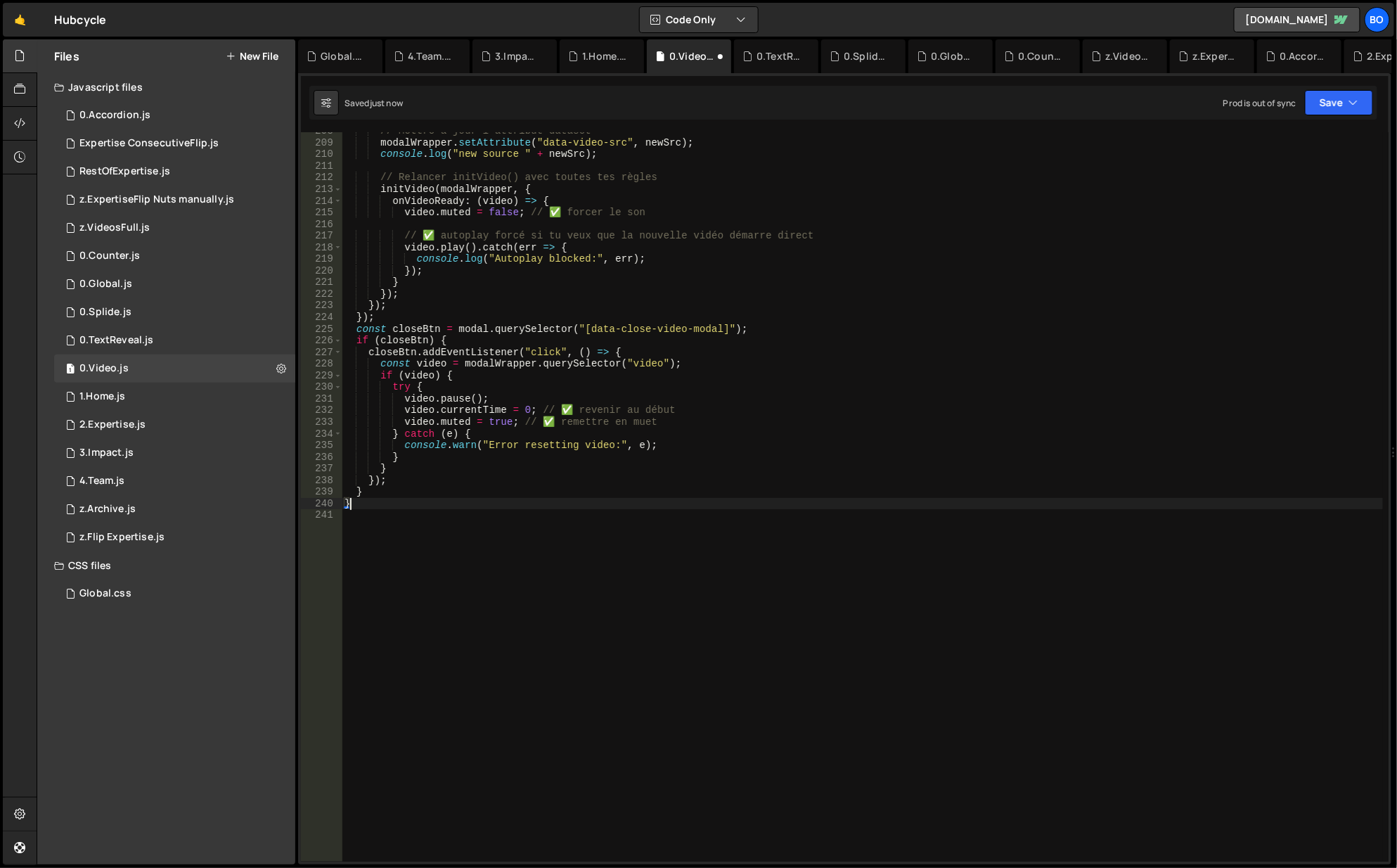
scroll to position [2415, 0]
type textarea "}"
click at [1351, 102] on icon "button" at bounding box center [1353, 103] width 10 height 14
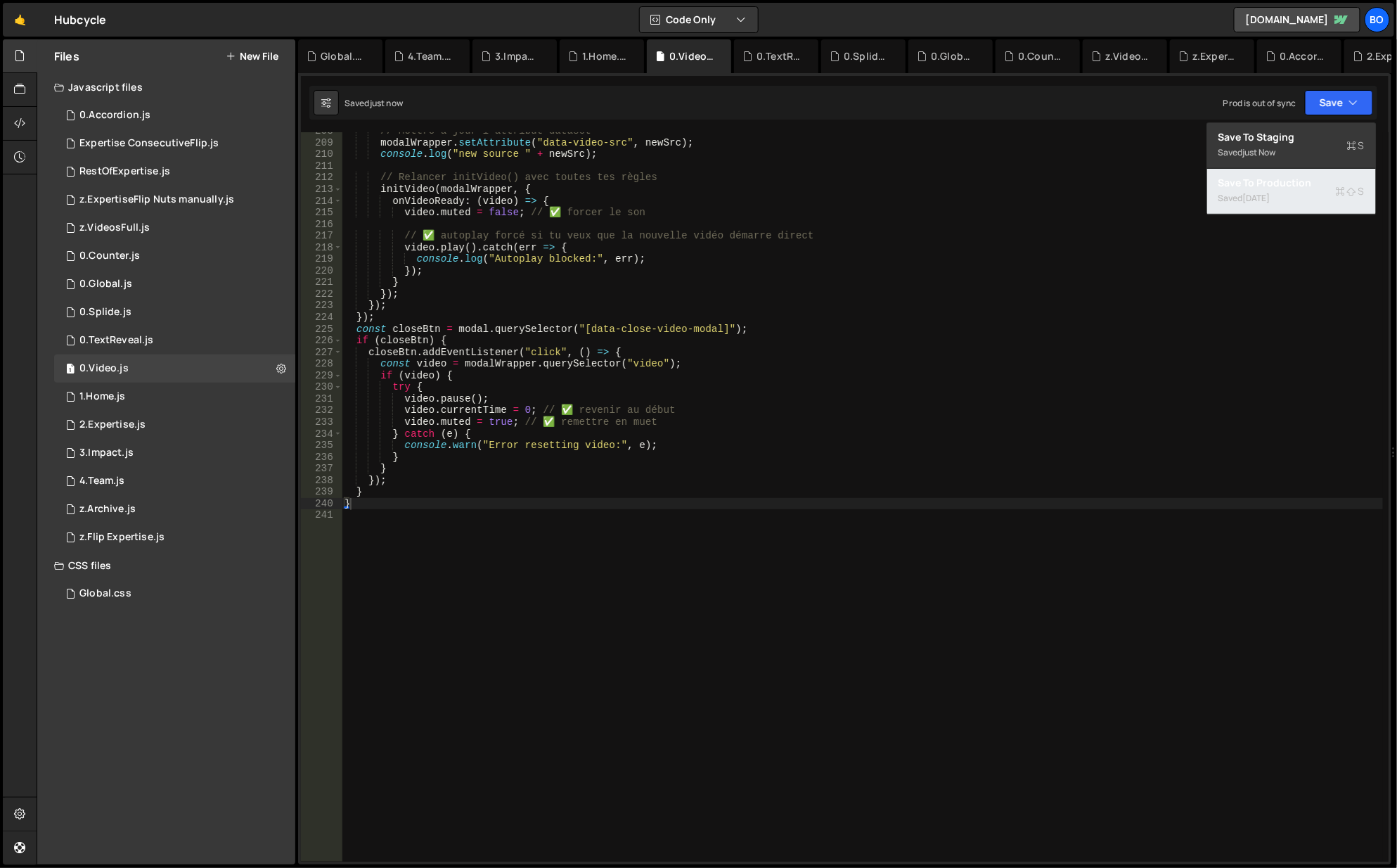
click at [1262, 198] on div "[DATE]" at bounding box center [1256, 197] width 28 height 12
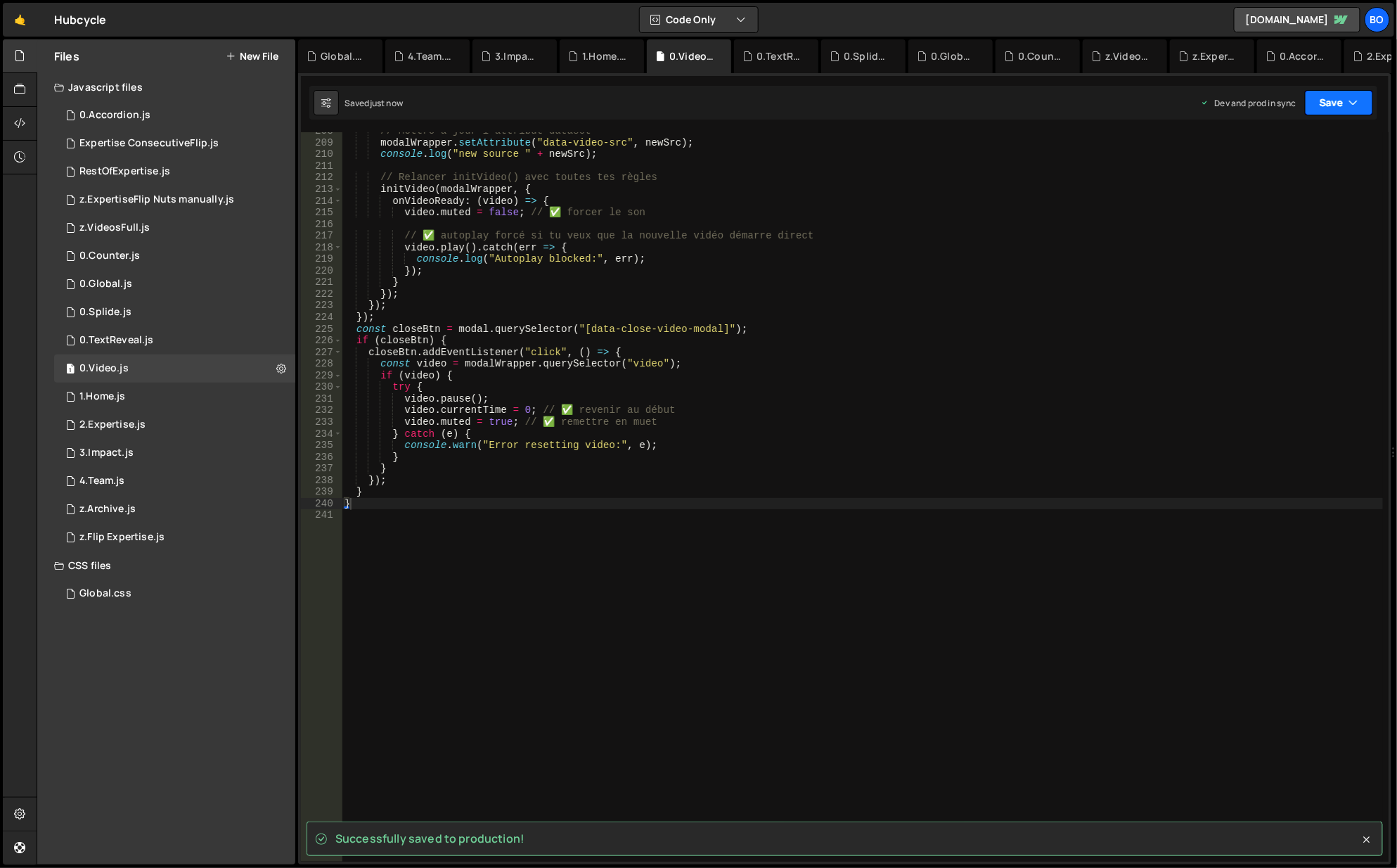
click at [1326, 100] on button "Save" at bounding box center [1339, 102] width 68 height 25
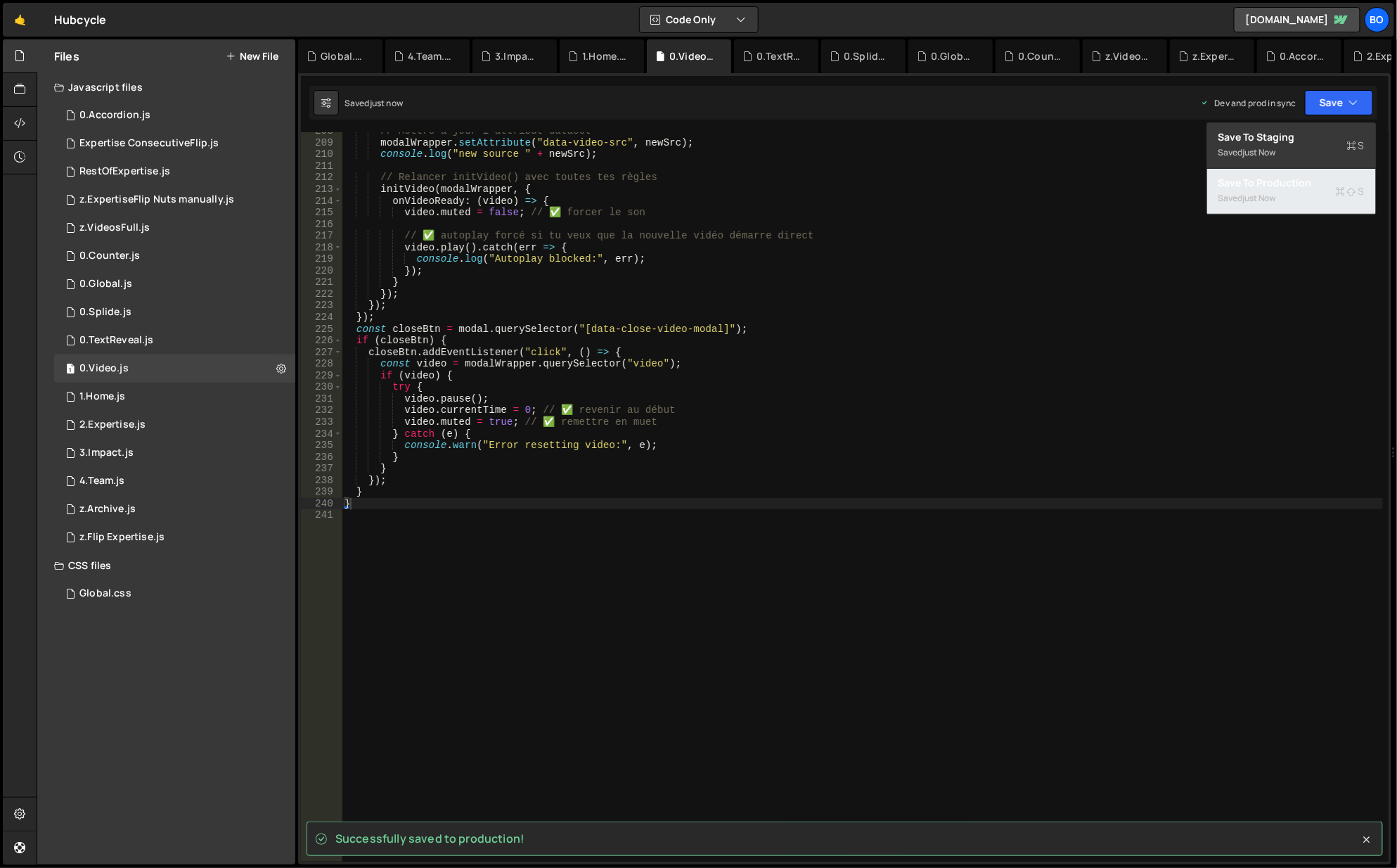
click at [1287, 197] on div "Saved just now" at bounding box center [1291, 198] width 146 height 17
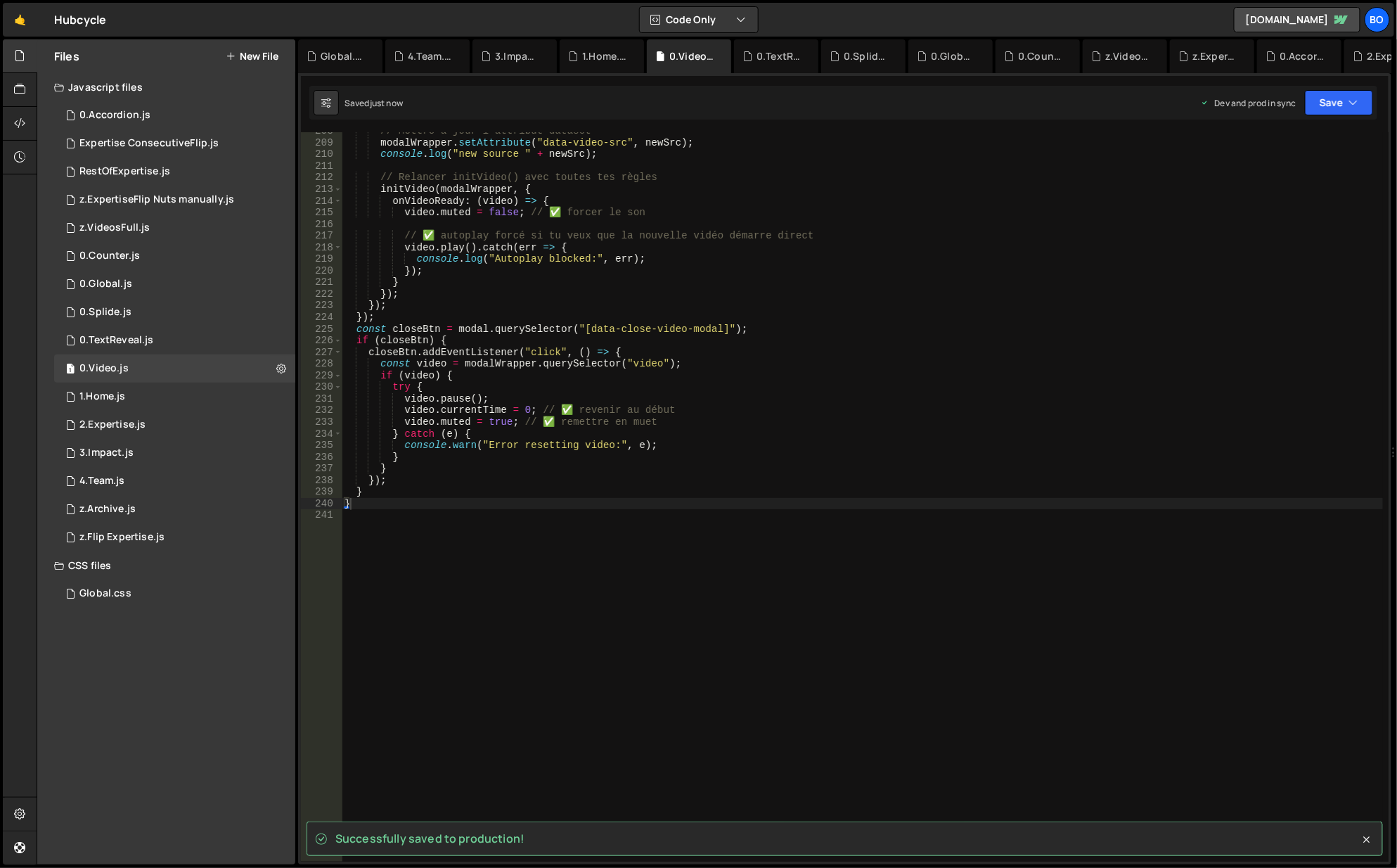
click at [128, 268] on div "1 0.Counter.js 0" at bounding box center [174, 256] width 241 height 28
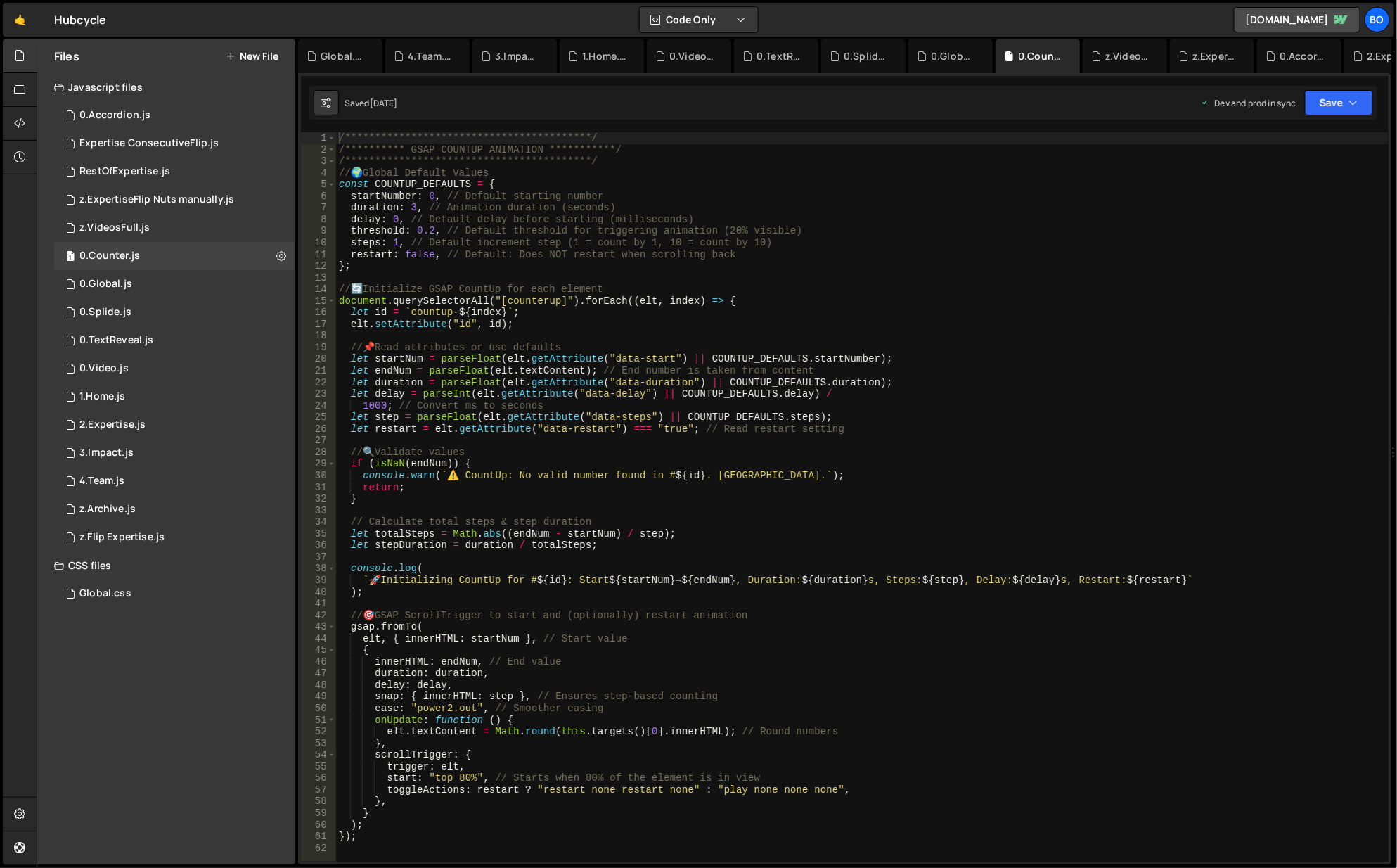
click at [143, 284] on div "1 0.Global.js 0" at bounding box center [174, 285] width 241 height 28
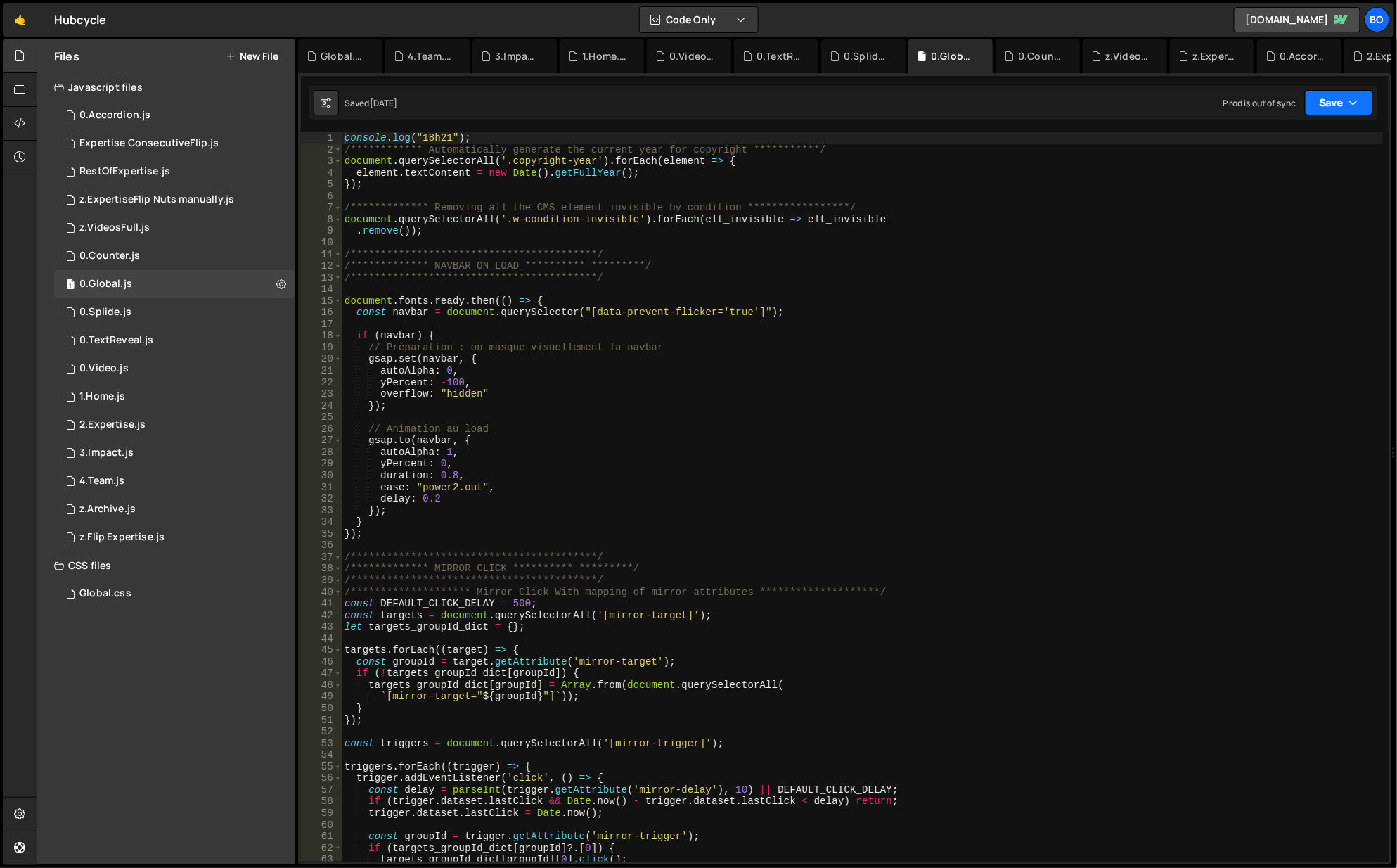
click at [1346, 114] on button "Save" at bounding box center [1339, 102] width 68 height 25
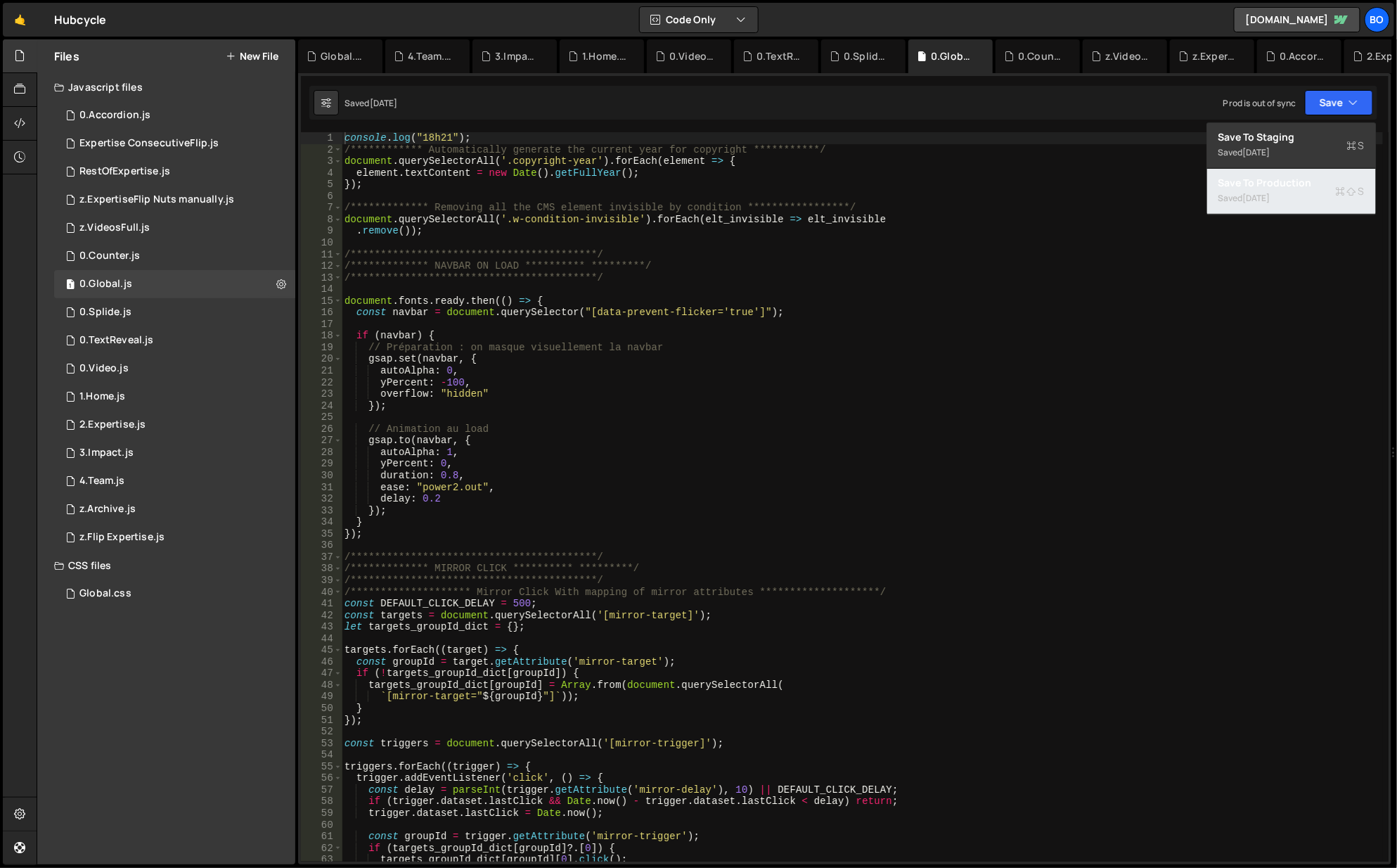
click at [1303, 198] on div "Saved [DATE]" at bounding box center [1291, 198] width 146 height 17
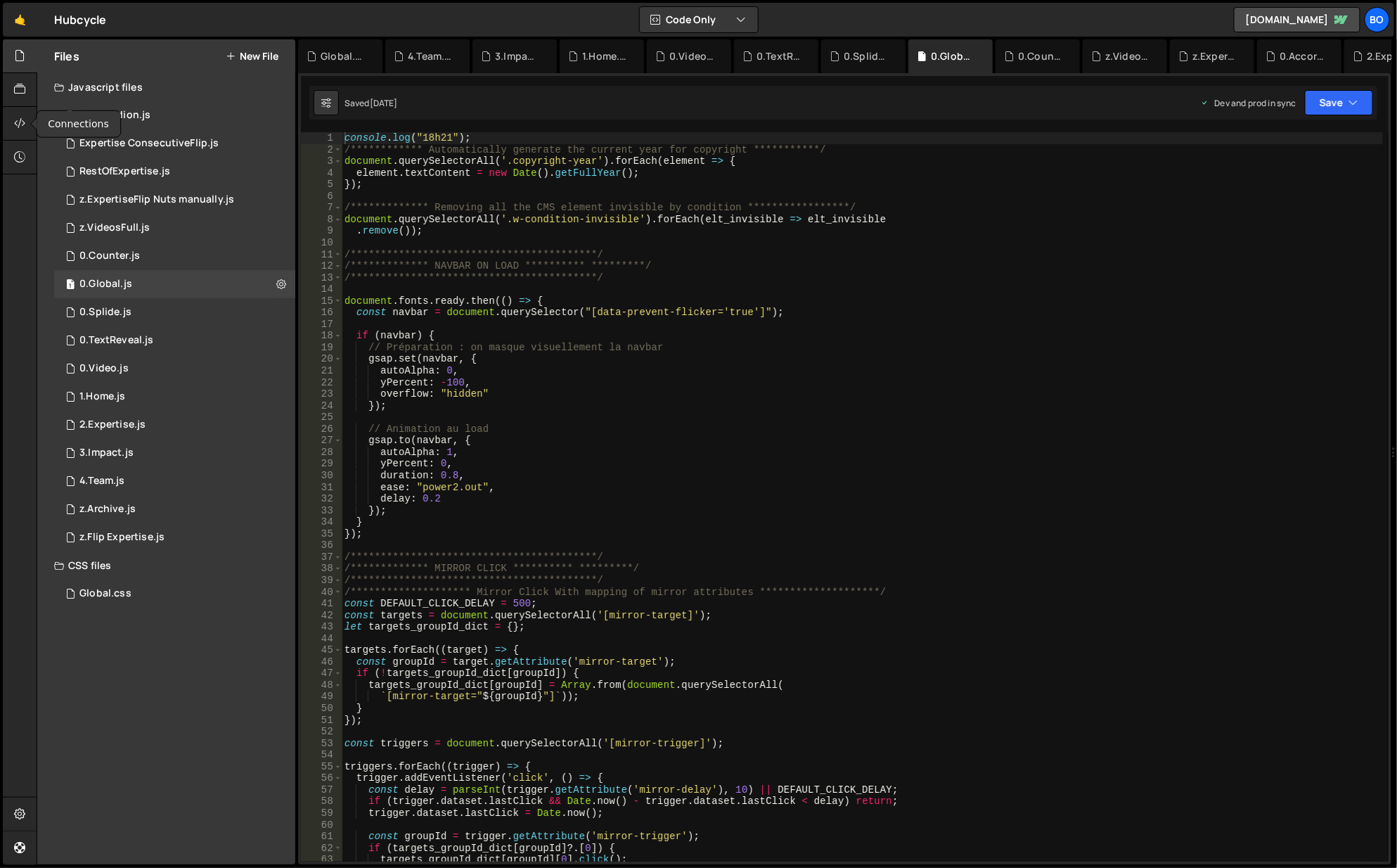
click at [7, 123] on div at bounding box center [20, 124] width 35 height 34
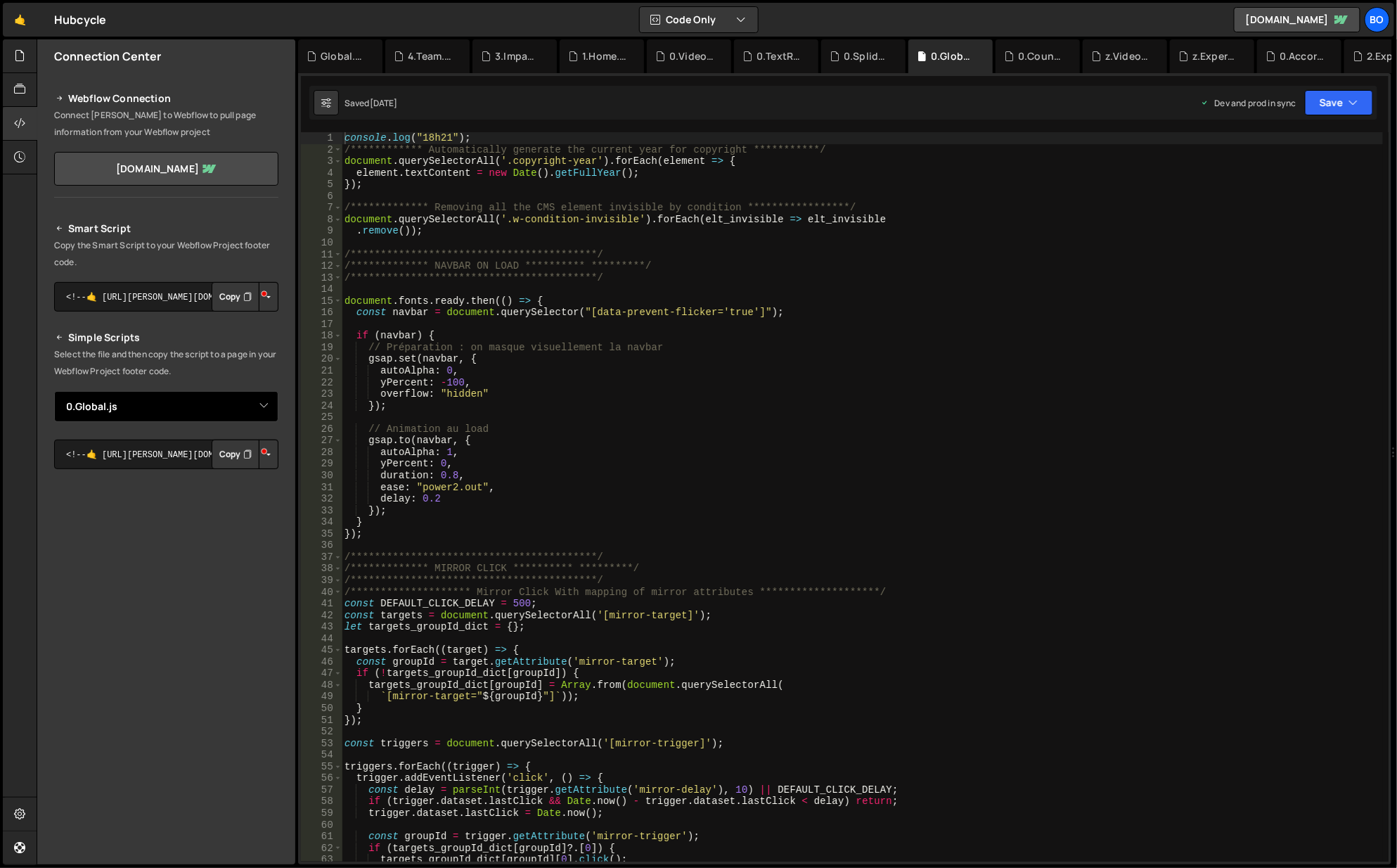
click at [200, 416] on select "Select File 0.Accordion.js Expertise ConsecutiveFlip.js Footer Code.js RestOfEx…" at bounding box center [166, 406] width 224 height 31
select select "42773"
click at [54, 391] on select "Select File 0.Accordion.js Expertise ConsecutiveFlip.js Footer Code.js RestOfEx…" at bounding box center [166, 406] width 224 height 31
click at [224, 455] on button "Copy" at bounding box center [236, 454] width 48 height 29
click at [233, 455] on button "Copy" at bounding box center [236, 454] width 48 height 29
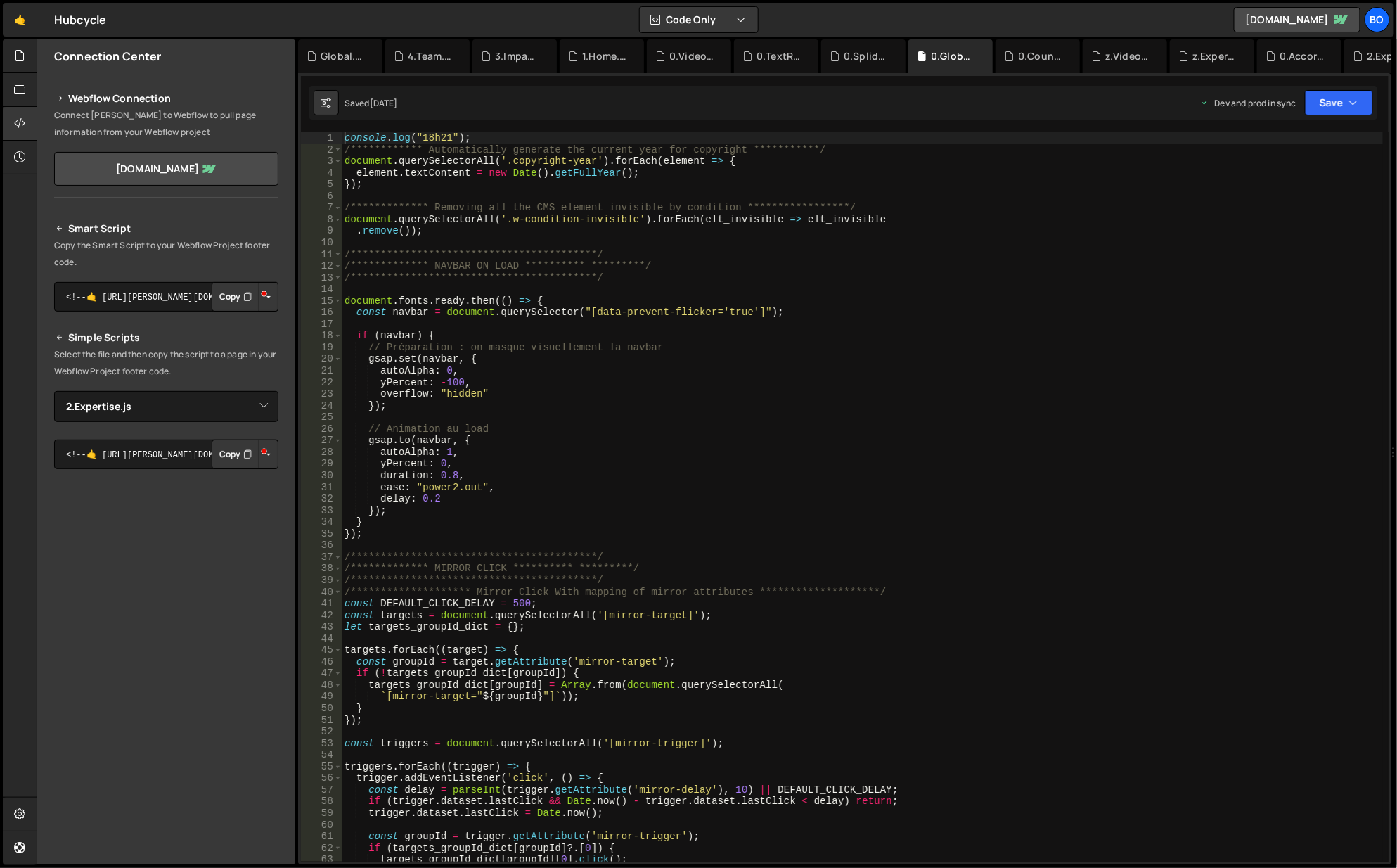
click at [0, 0] on icon at bounding box center [0, 0] width 0 height 0
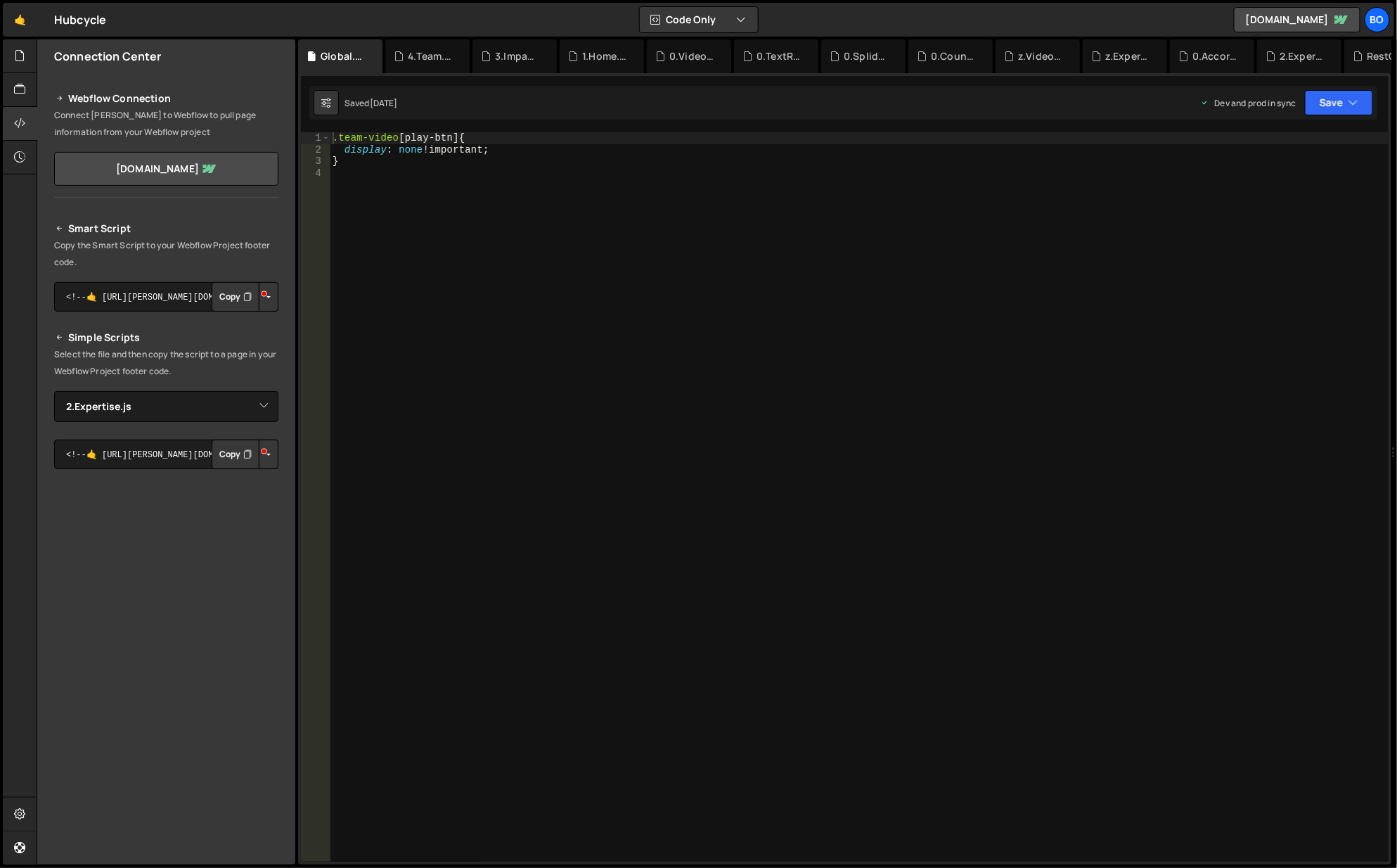
click at [0, 0] on icon at bounding box center [0, 0] width 0 height 0
click at [981, 55] on div "0.Accordion.js" at bounding box center [955, 56] width 85 height 34
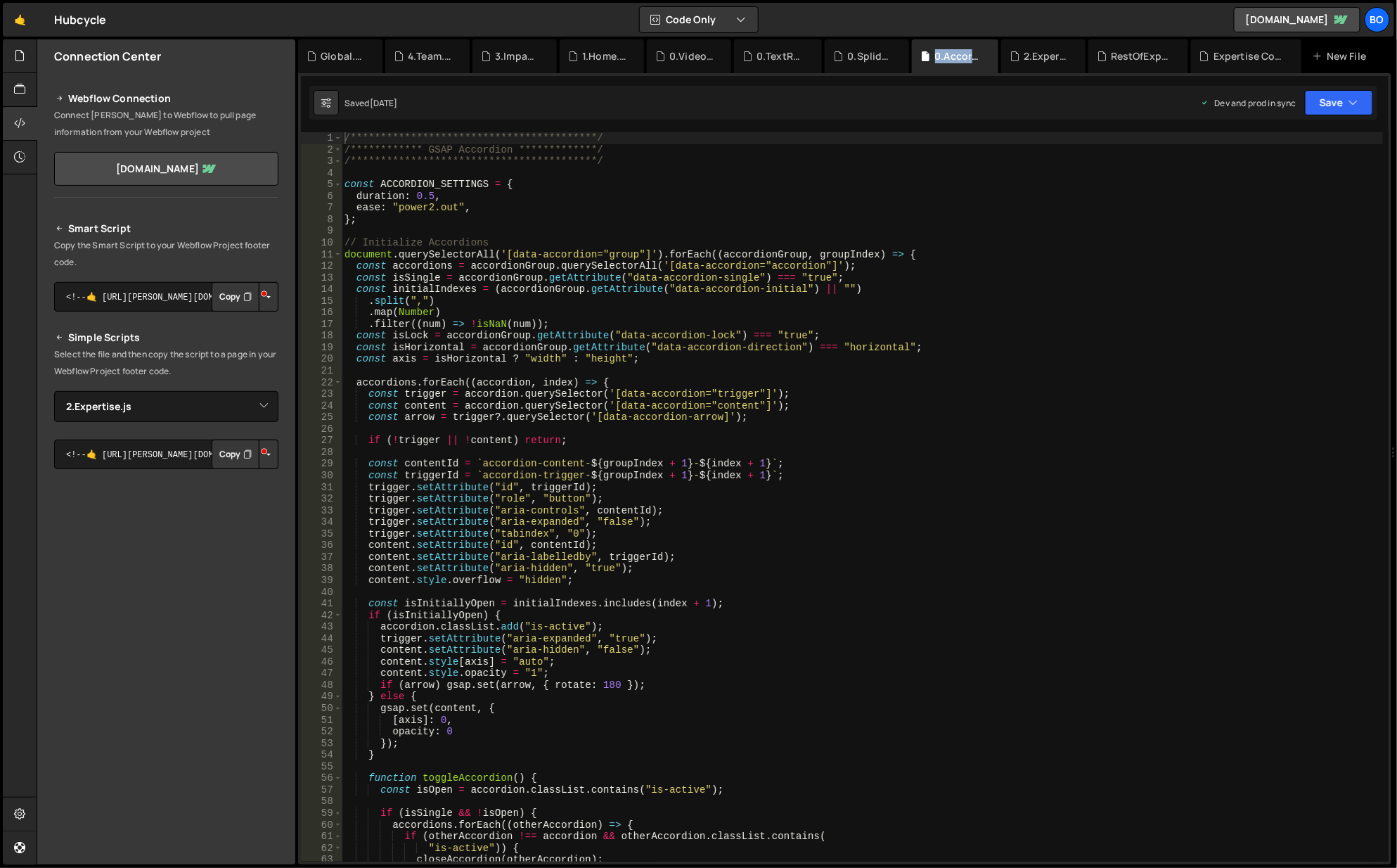
click at [0, 0] on icon at bounding box center [0, 0] width 0 height 0
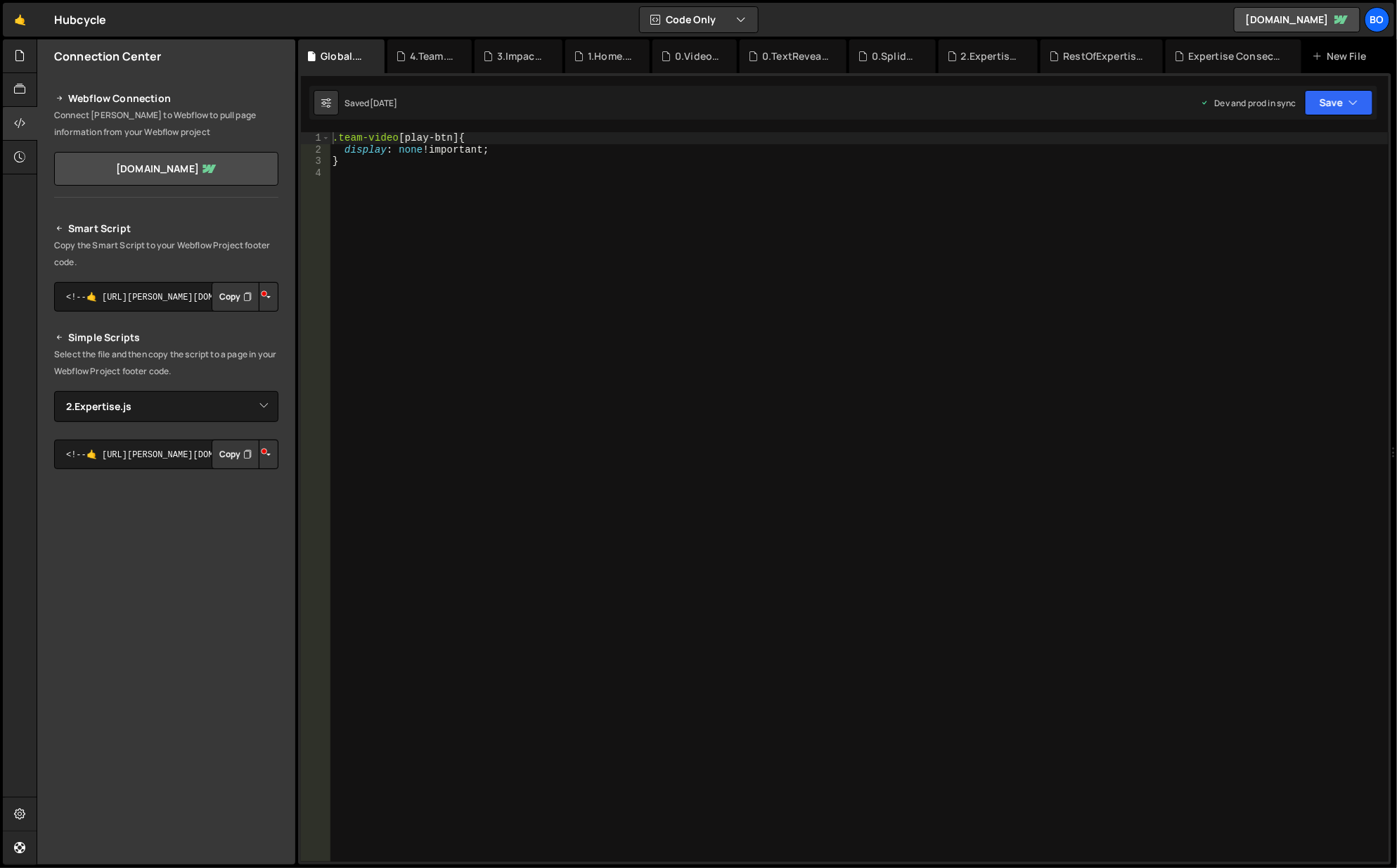
click at [0, 0] on icon at bounding box center [0, 0] width 0 height 0
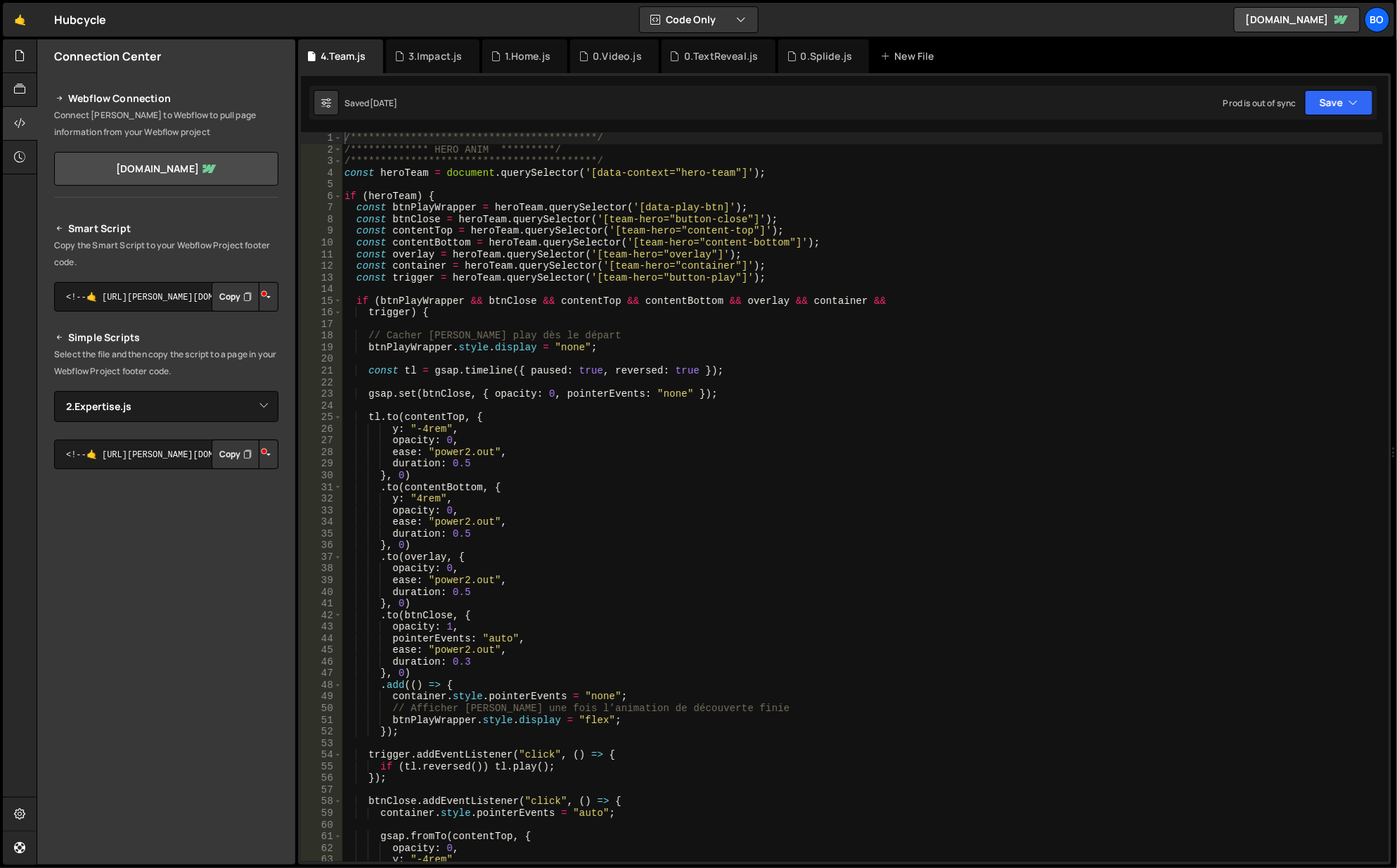
click at [0, 0] on icon at bounding box center [0, 0] width 0 height 0
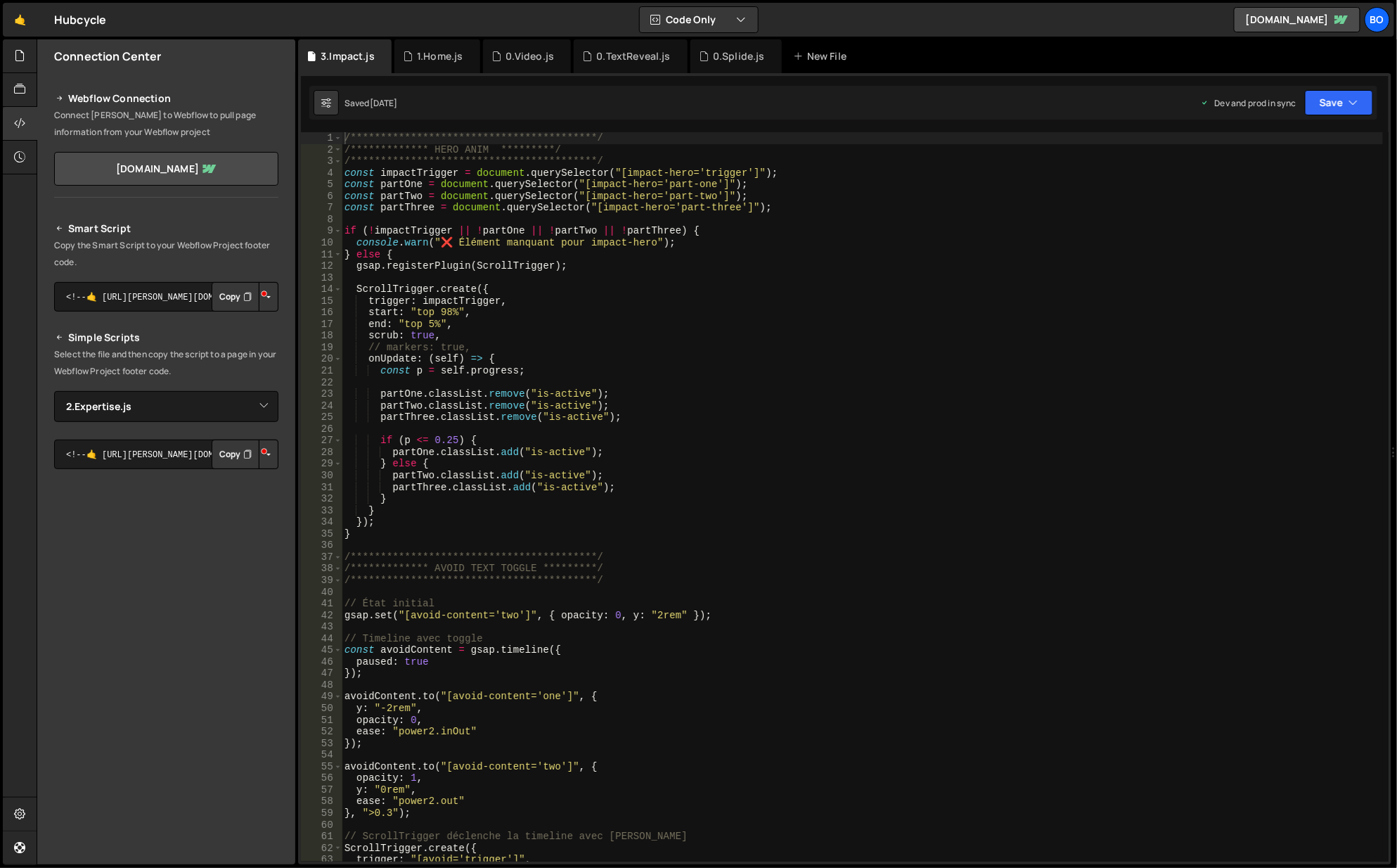
click at [373, 56] on div "3.Impact.js" at bounding box center [348, 56] width 54 height 14
click at [0, 0] on icon at bounding box center [0, 0] width 0 height 0
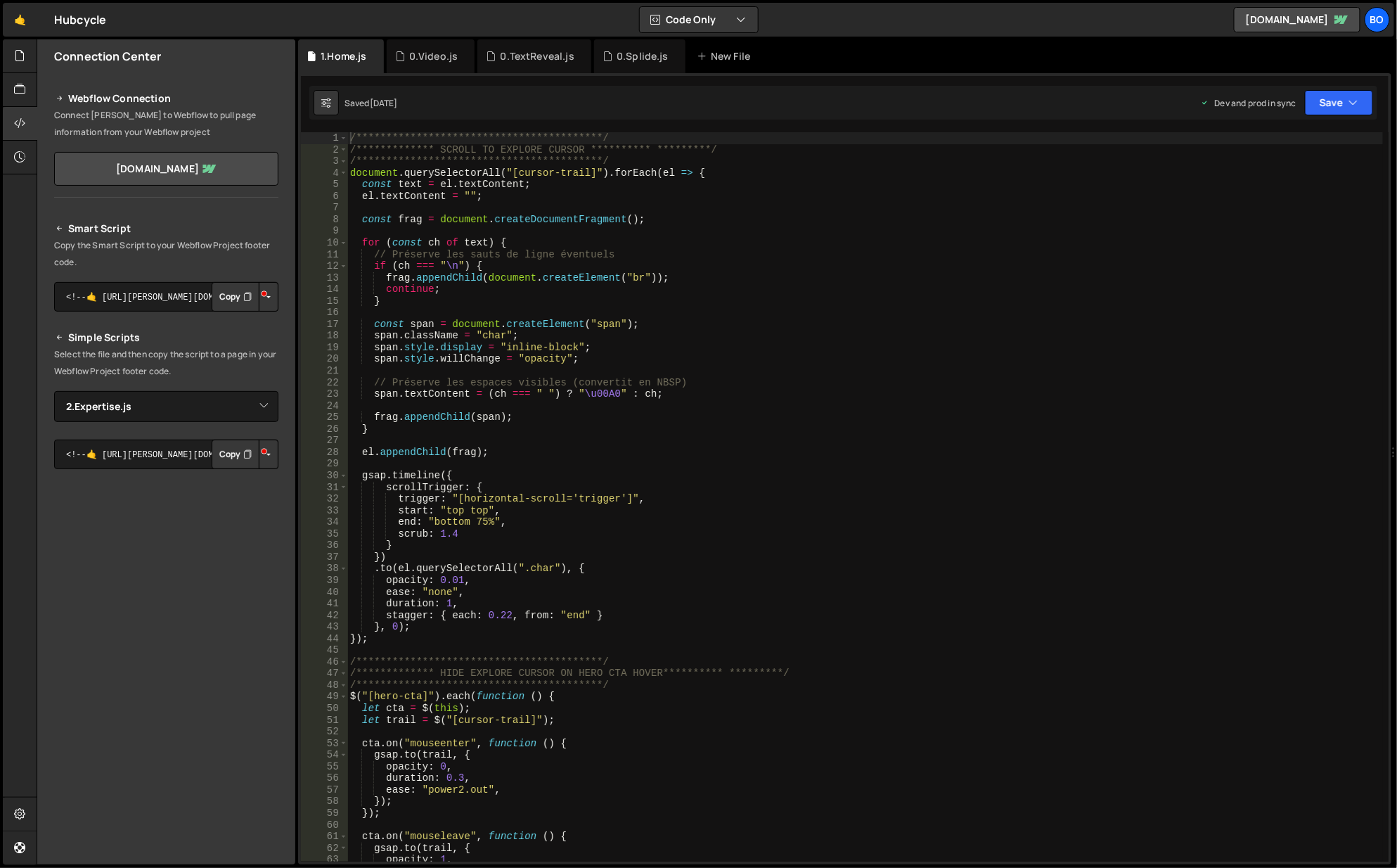
click at [0, 0] on icon at bounding box center [0, 0] width 0 height 0
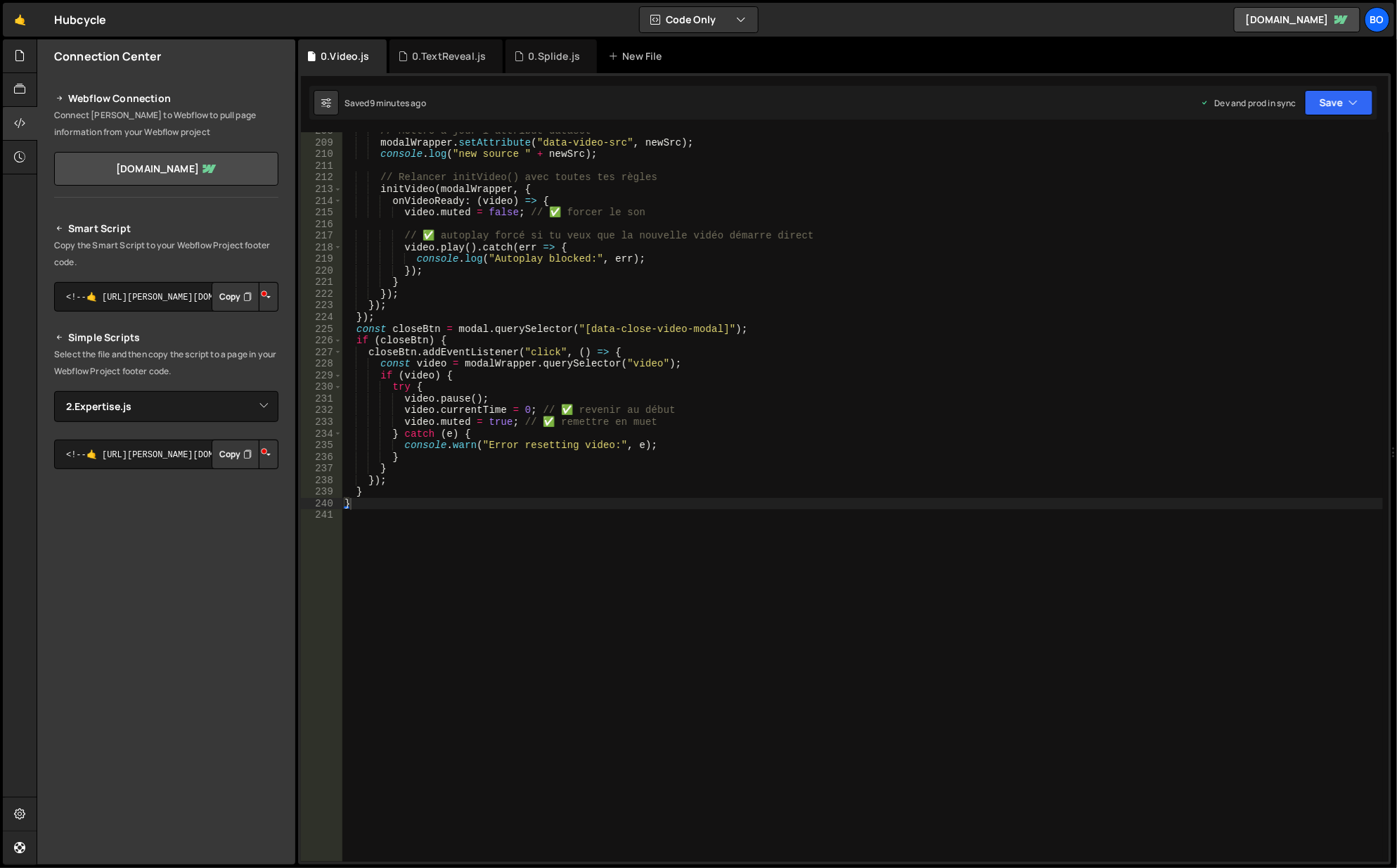
click at [0, 0] on icon at bounding box center [0, 0] width 0 height 0
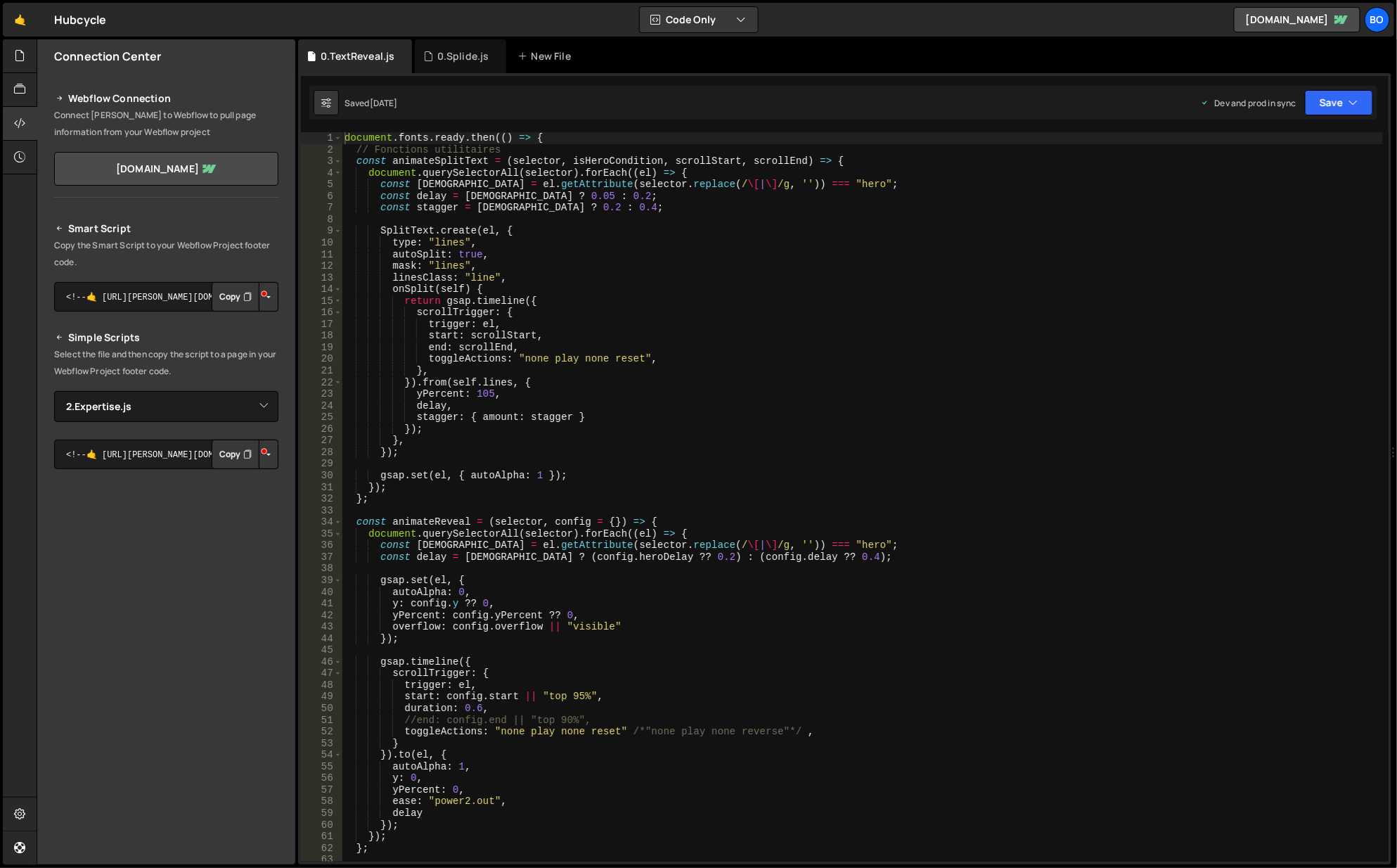
click at [0, 0] on icon at bounding box center [0, 0] width 0 height 0
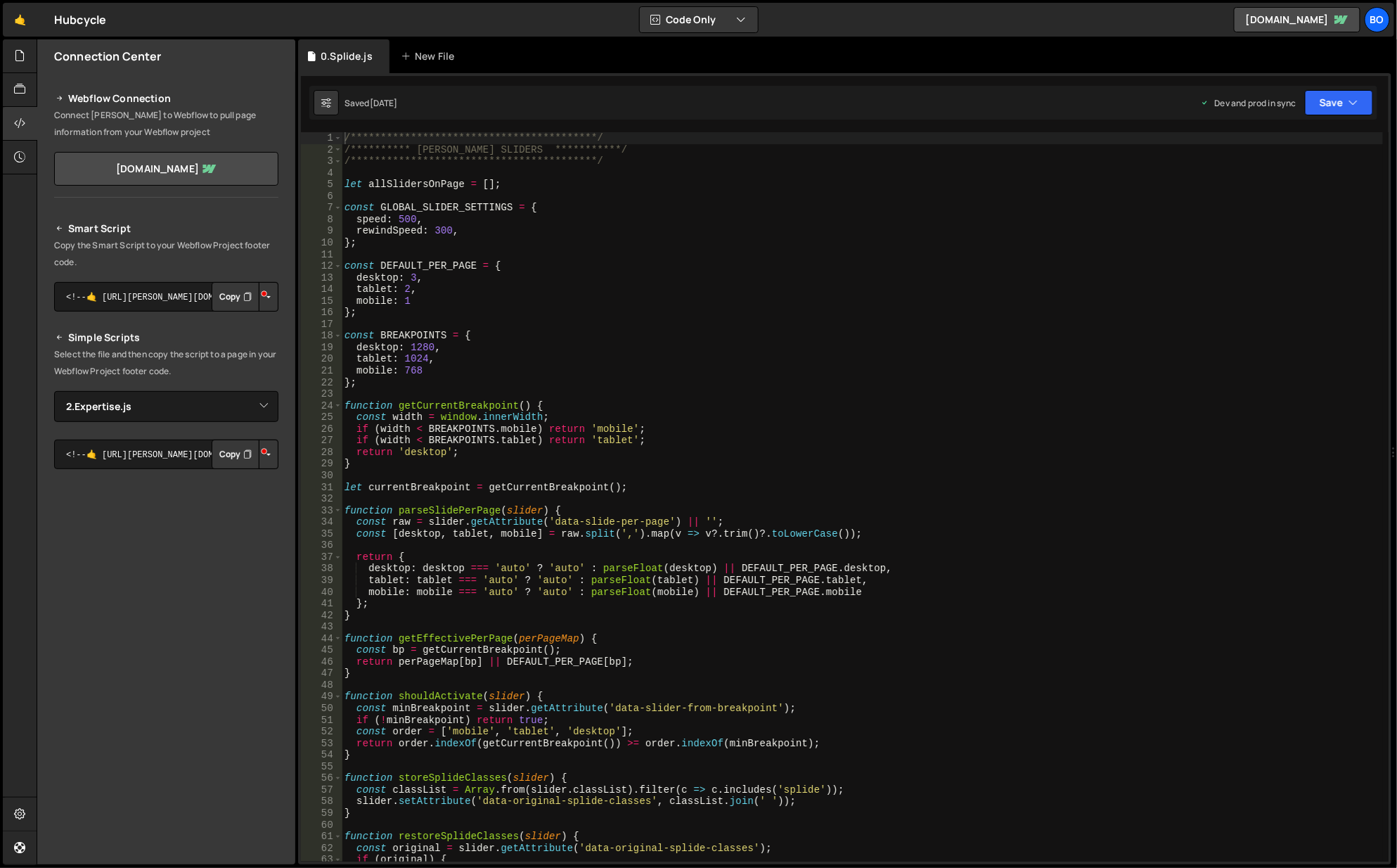
click at [3, 51] on div at bounding box center [20, 56] width 35 height 34
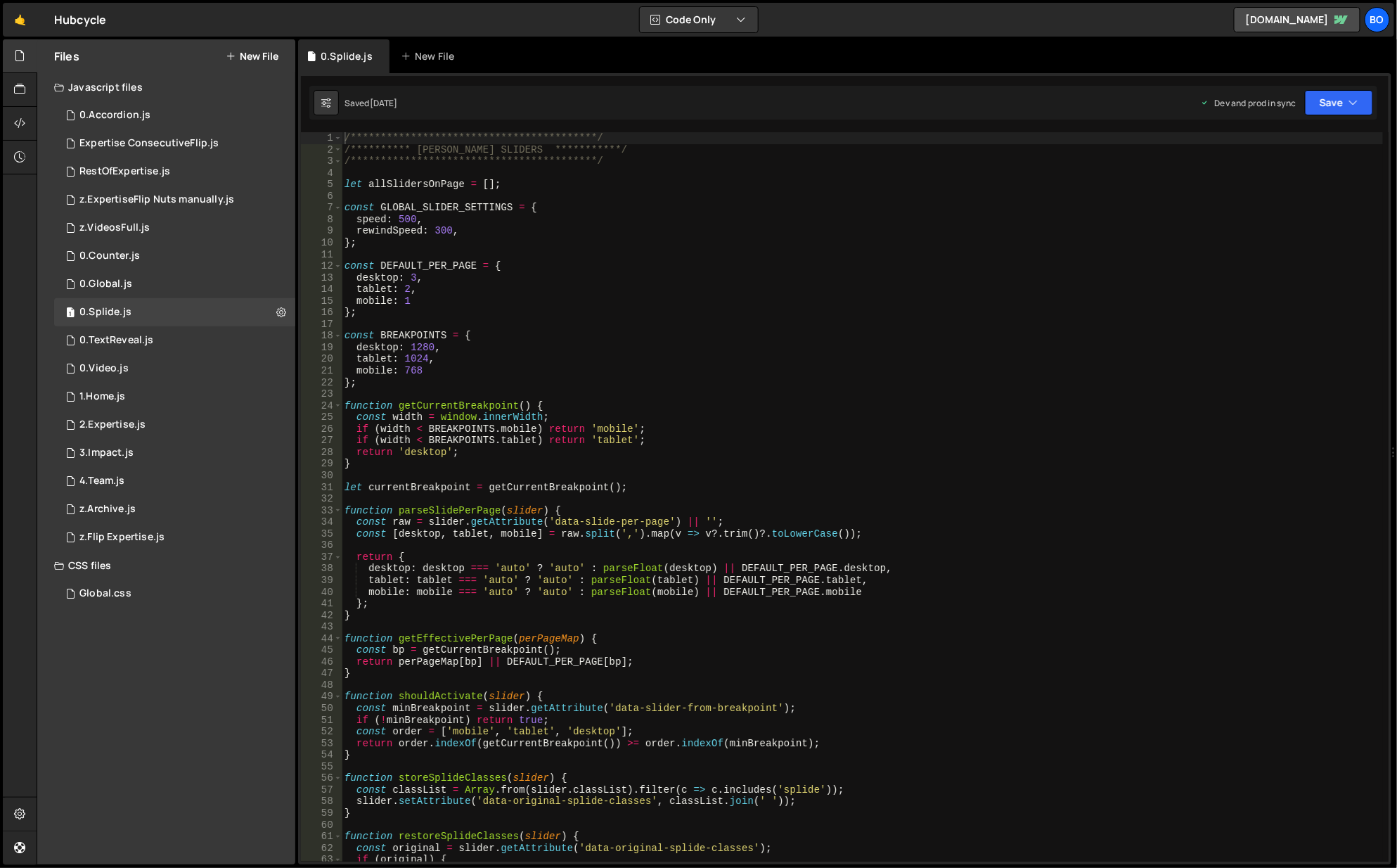
click at [187, 146] on div "Expertise ConsecutiveFlip.js" at bounding box center [149, 143] width 140 height 12
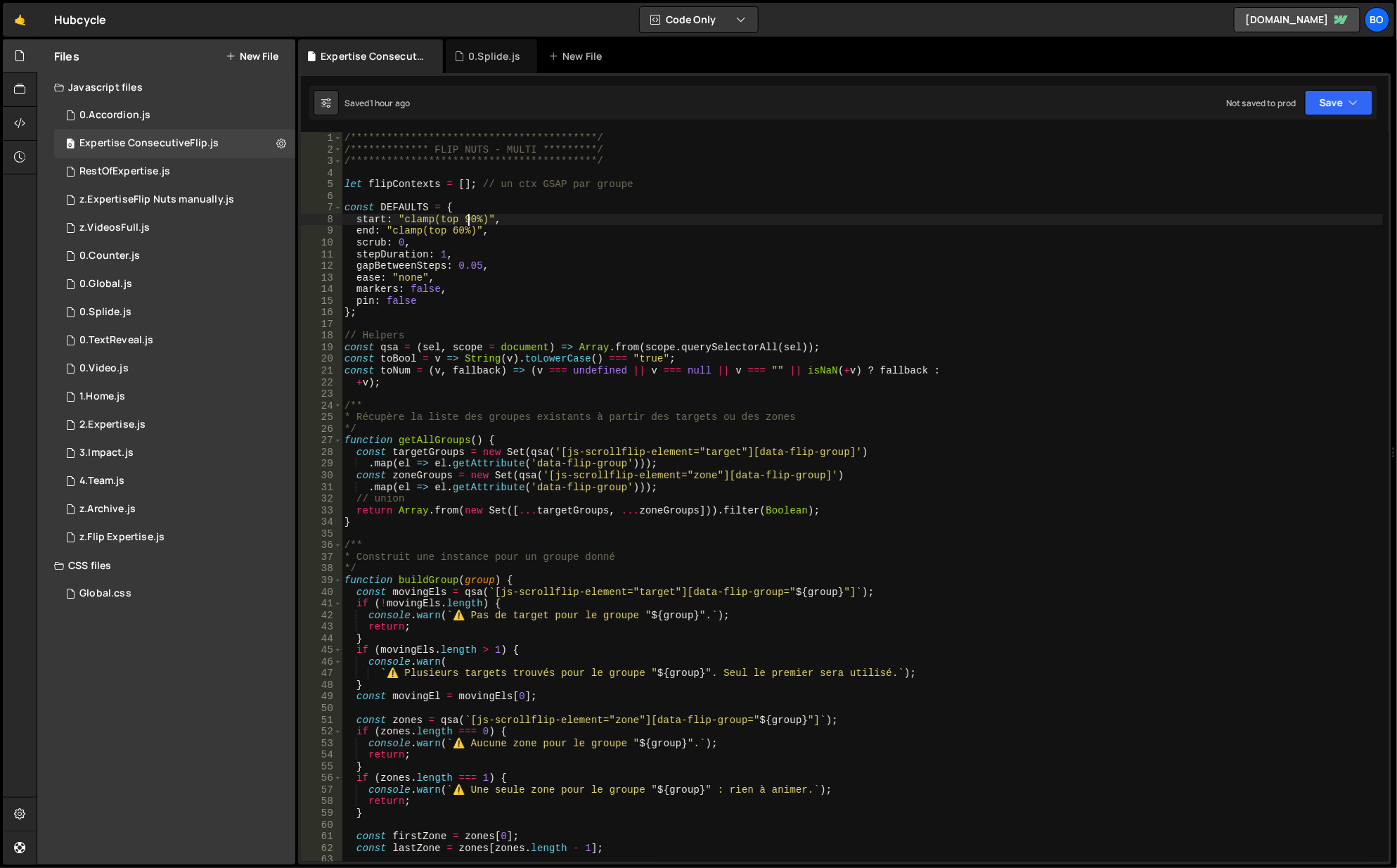
click at [469, 221] on div "**********" at bounding box center [863, 510] width 1043 height 754
click at [1329, 102] on button "Save" at bounding box center [1339, 102] width 68 height 25
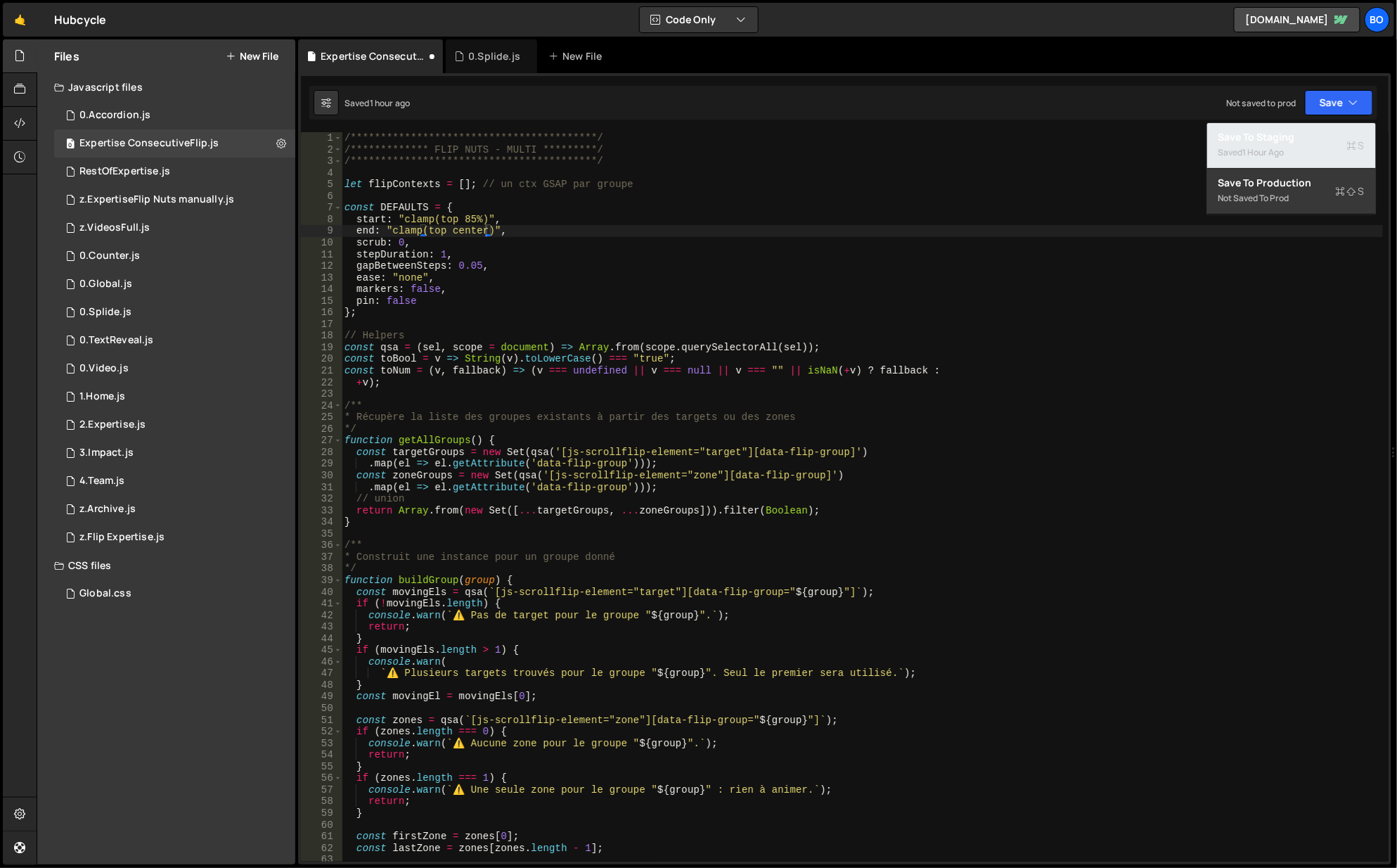
click at [1259, 144] on div "Saved 1 hour ago" at bounding box center [1291, 152] width 146 height 17
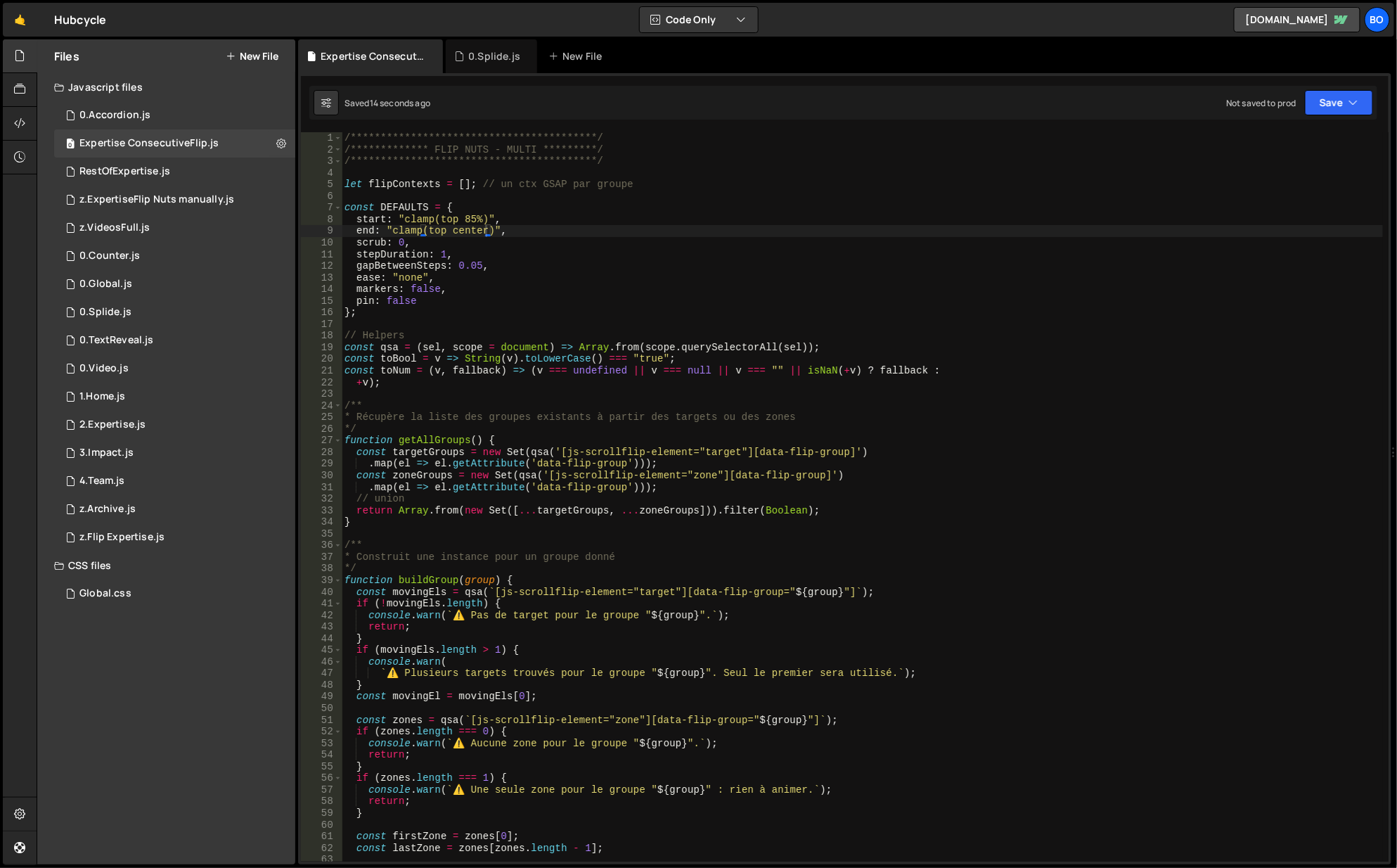
click at [468, 218] on div "**********" at bounding box center [863, 510] width 1043 height 754
click at [462, 230] on div "**********" at bounding box center [863, 510] width 1043 height 754
type textarea "end: "clamp(top center)","
click at [462, 230] on div "**********" at bounding box center [863, 510] width 1043 height 754
click at [156, 170] on div "RestOfExpertise.js" at bounding box center [124, 172] width 91 height 12
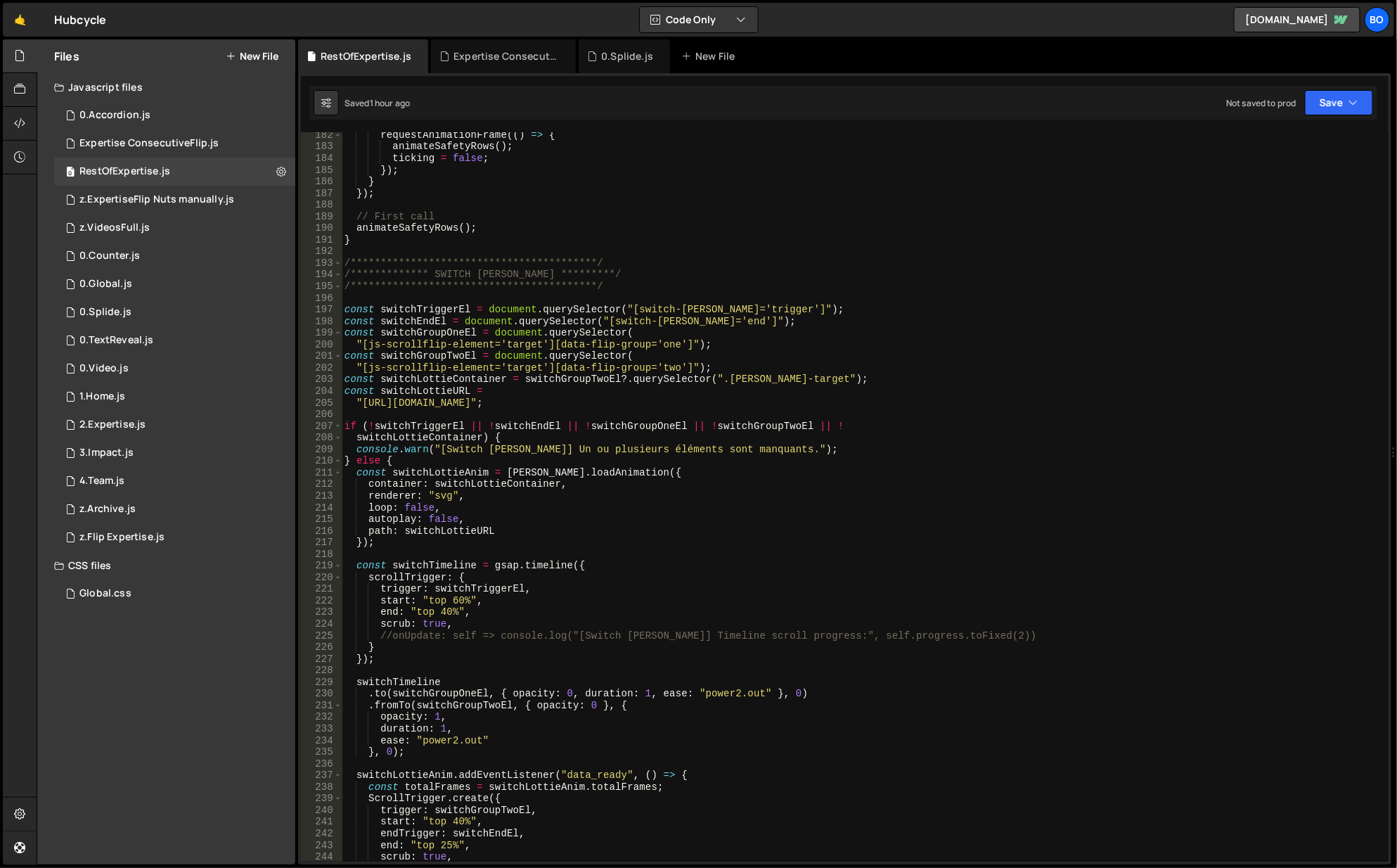
scroll to position [2194, 0]
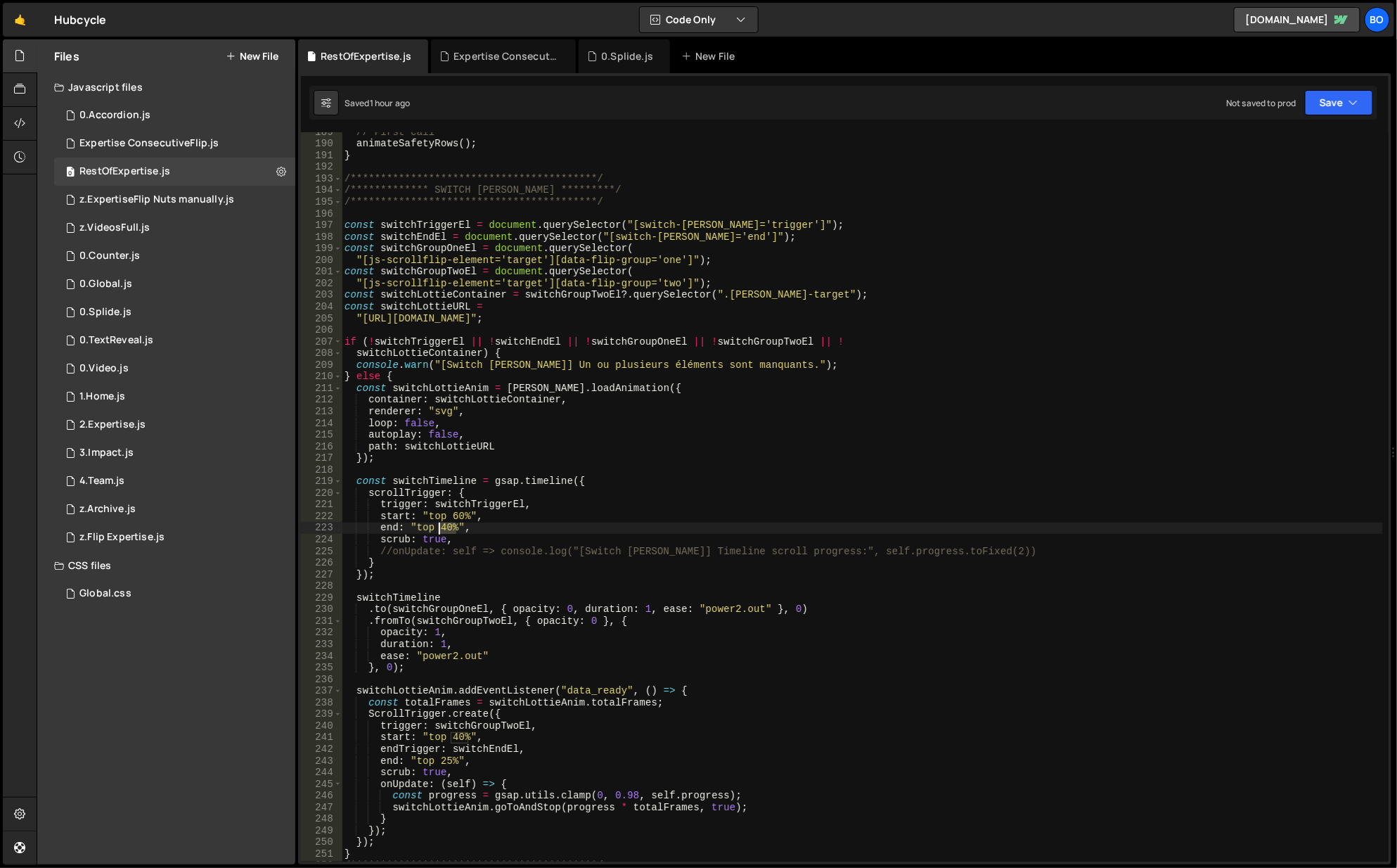
drag, startPoint x: 454, startPoint y: 529, endPoint x: 440, endPoint y: 531, distance: 14.1
click at [440, 531] on div "**********" at bounding box center [863, 503] width 1043 height 754
click at [455, 517] on div "**********" at bounding box center [863, 503] width 1043 height 754
drag, startPoint x: 466, startPoint y: 516, endPoint x: 452, endPoint y: 519, distance: 14.3
click at [452, 519] on div "**********" at bounding box center [863, 503] width 1043 height 754
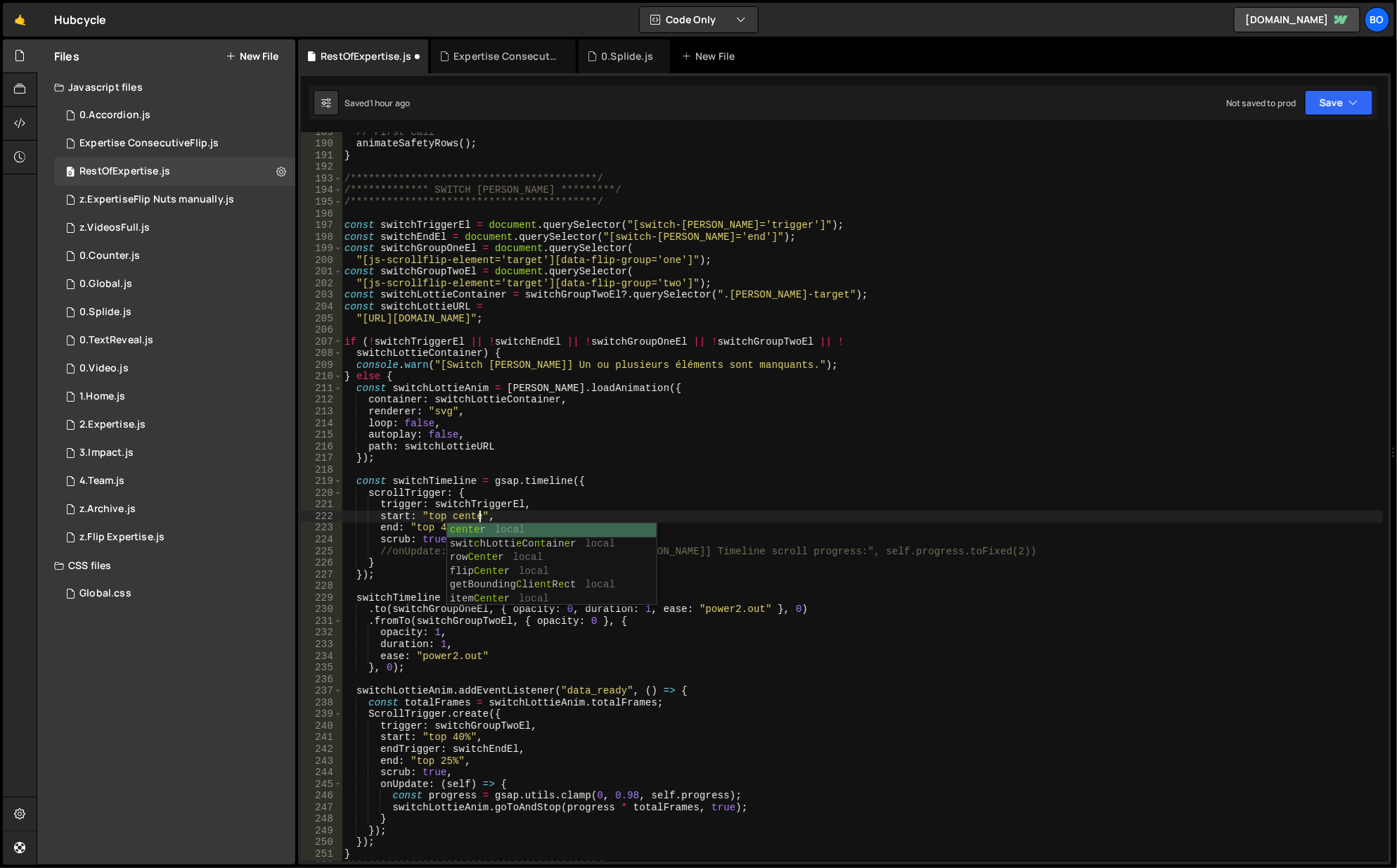
scroll to position [0, 9]
click at [680, 431] on div "**********" at bounding box center [863, 503] width 1043 height 754
click at [1328, 102] on button "Save" at bounding box center [1339, 102] width 68 height 25
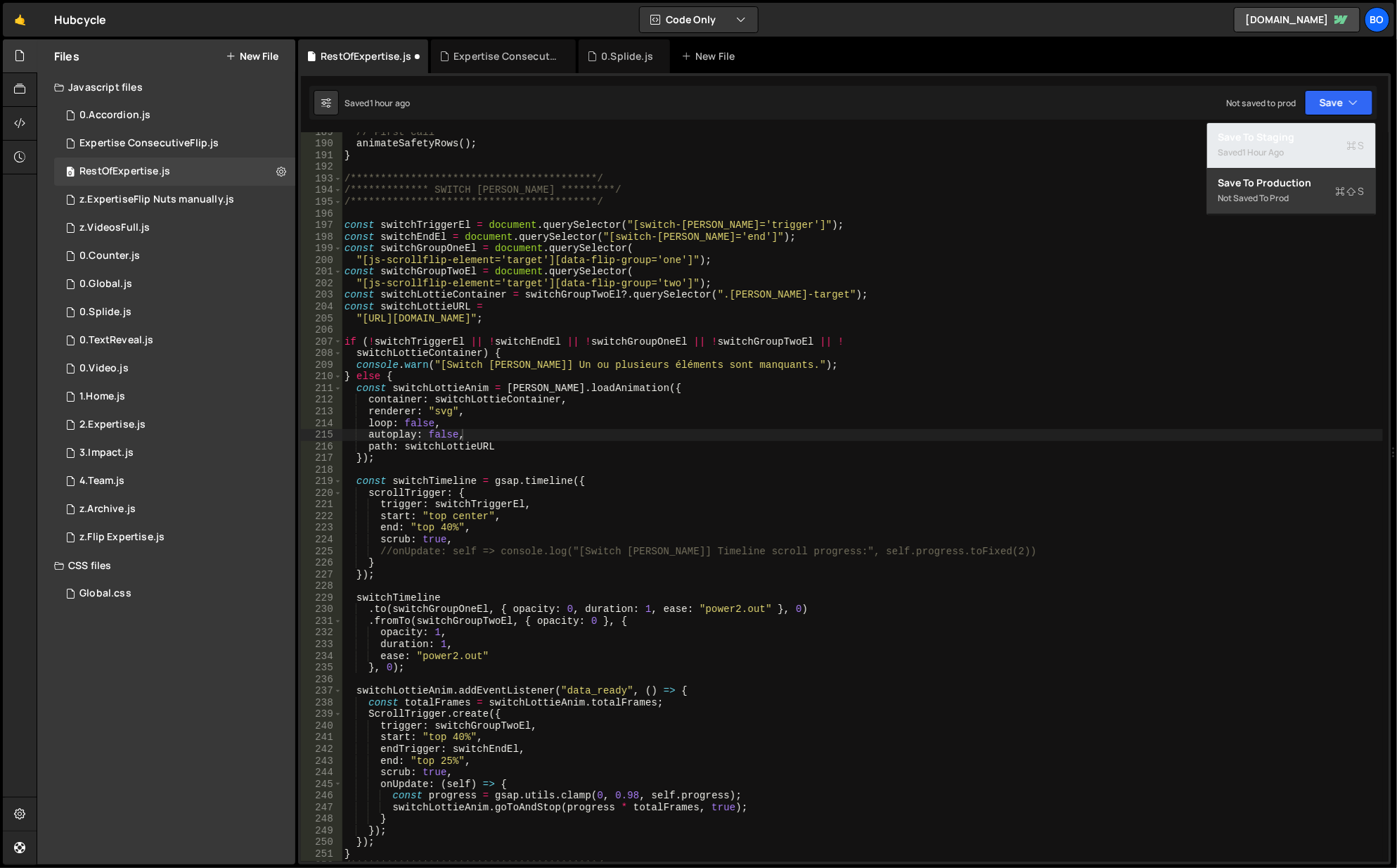
click at [1274, 144] on div "Saved 1 hour ago" at bounding box center [1291, 152] width 146 height 17
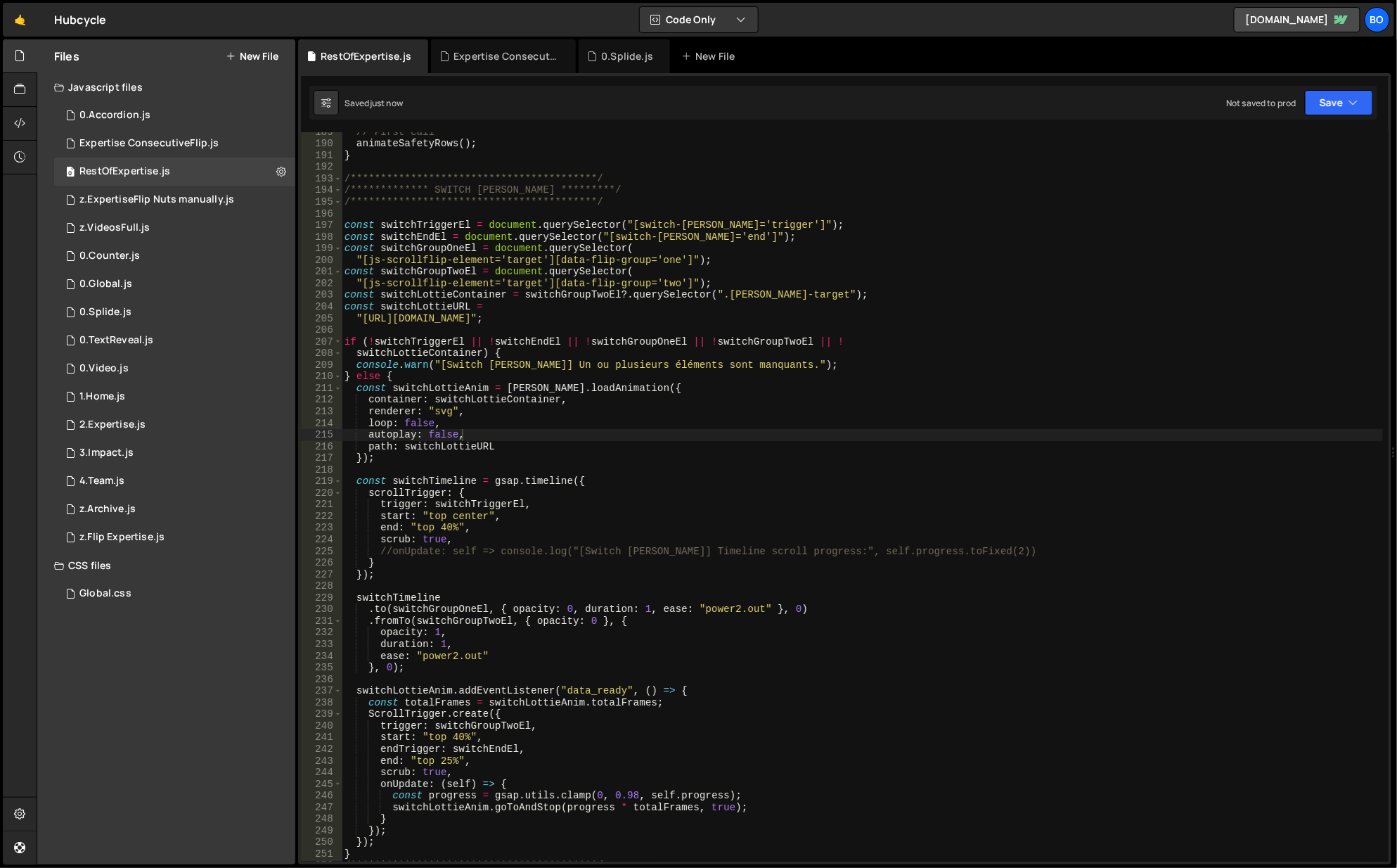
click at [454, 738] on div "**********" at bounding box center [863, 503] width 1043 height 754
click at [449, 529] on div "**********" at bounding box center [863, 503] width 1043 height 754
type textarea "end: "top 35%","
click at [1343, 100] on button "Save" at bounding box center [1339, 102] width 68 height 25
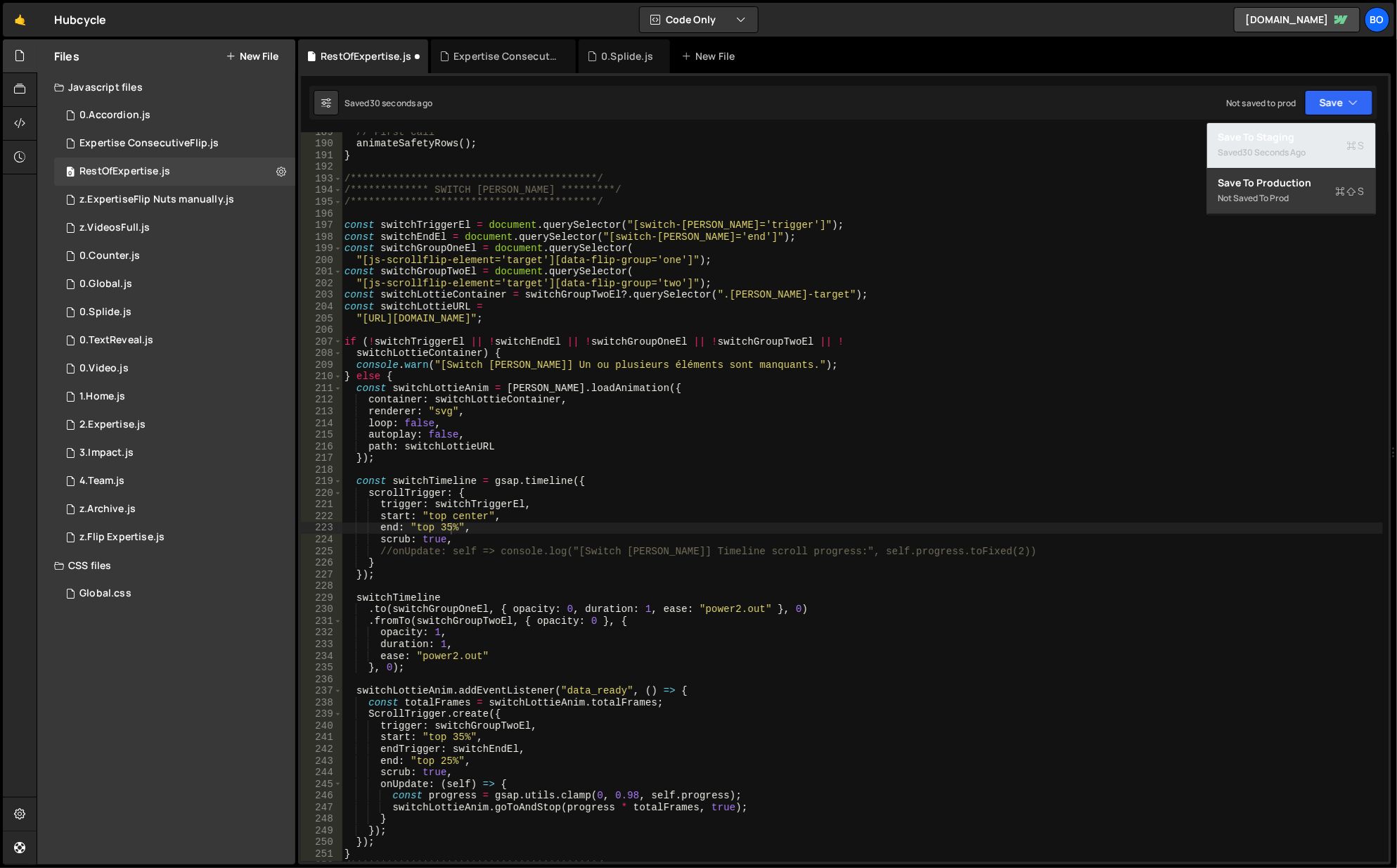
click at [1292, 144] on div "Saved 30 seconds ago" at bounding box center [1291, 152] width 146 height 17
